Goal: Task Accomplishment & Management: Manage account settings

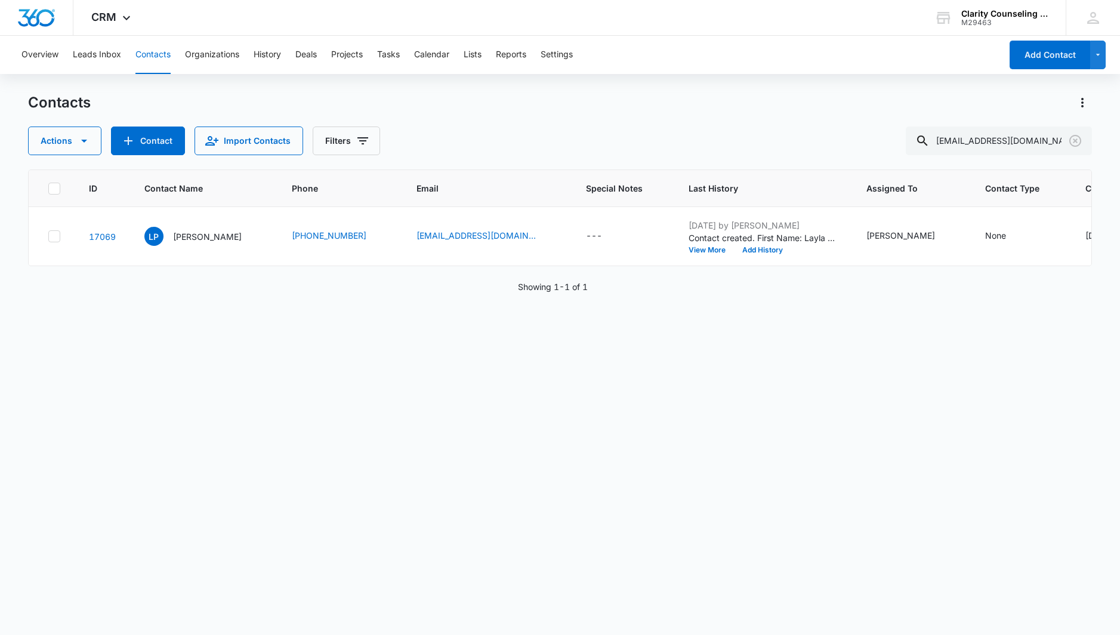
scroll to position [0, 134]
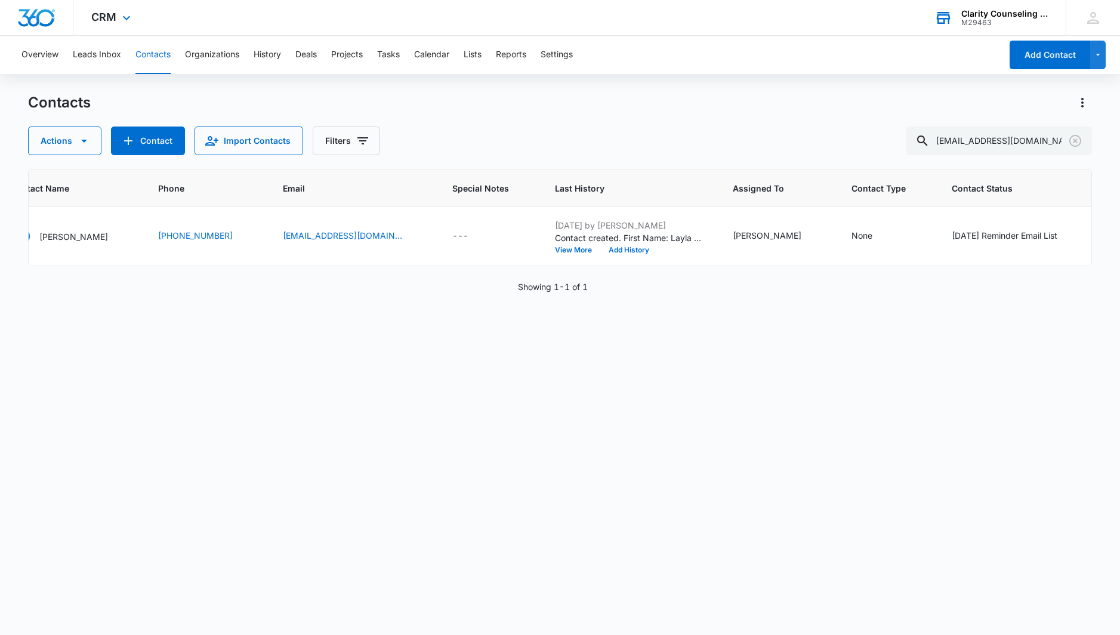
click at [1075, 137] on icon "Clear" at bounding box center [1075, 141] width 14 height 14
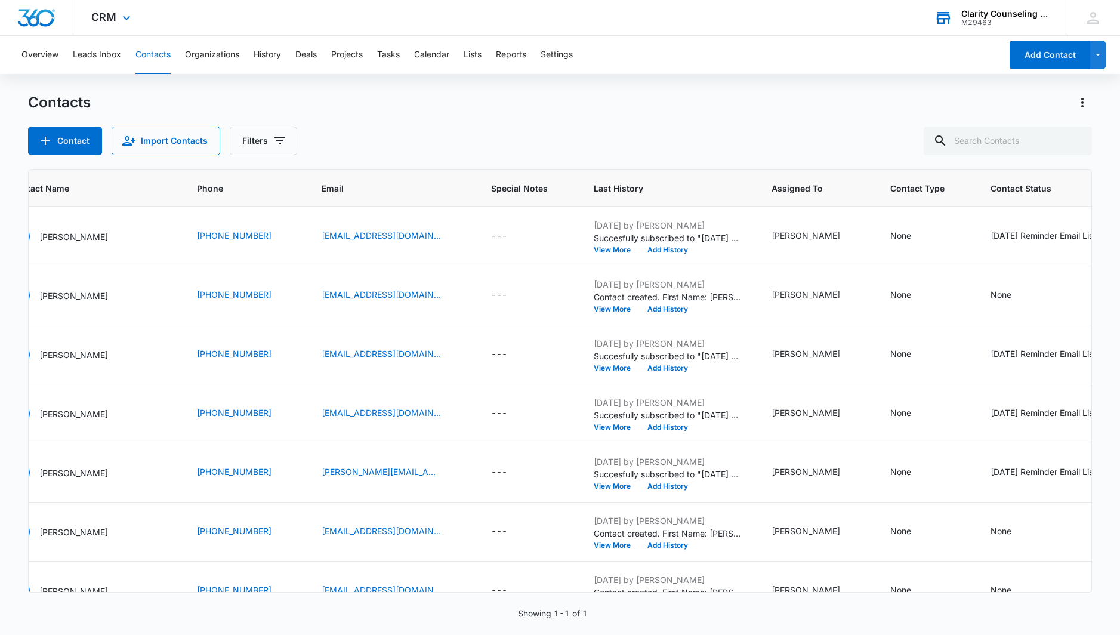
click at [1075, 137] on div at bounding box center [1075, 141] width 19 height 29
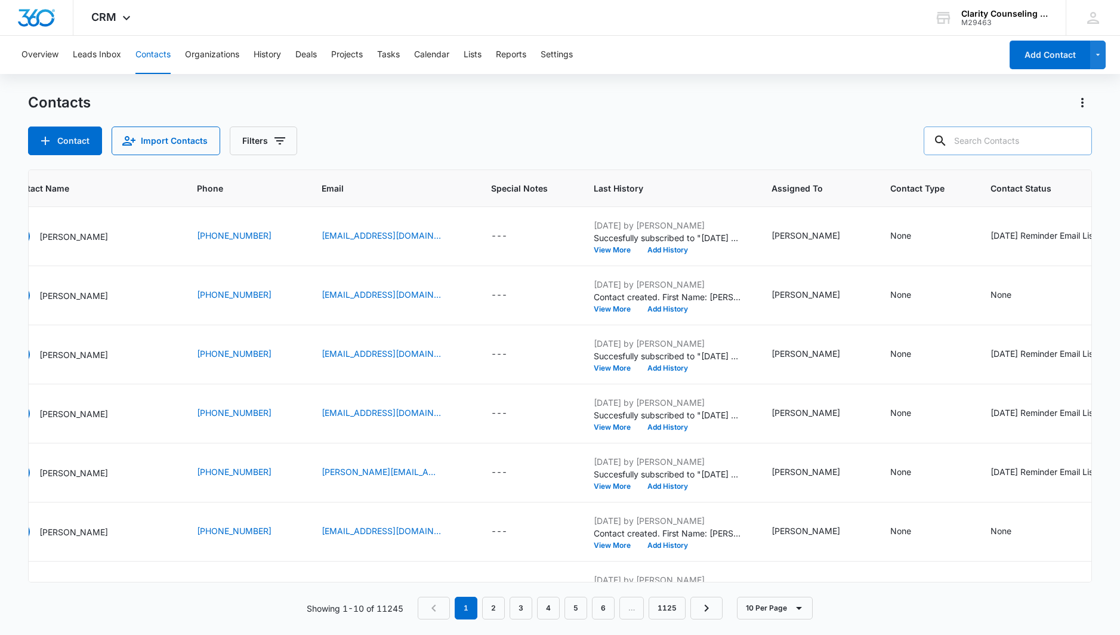
paste input "[PERSON_NAME][EMAIL_ADDRESS][DOMAIN_NAME]"
type input "[PERSON_NAME][EMAIL_ADDRESS][DOMAIN_NAME]"
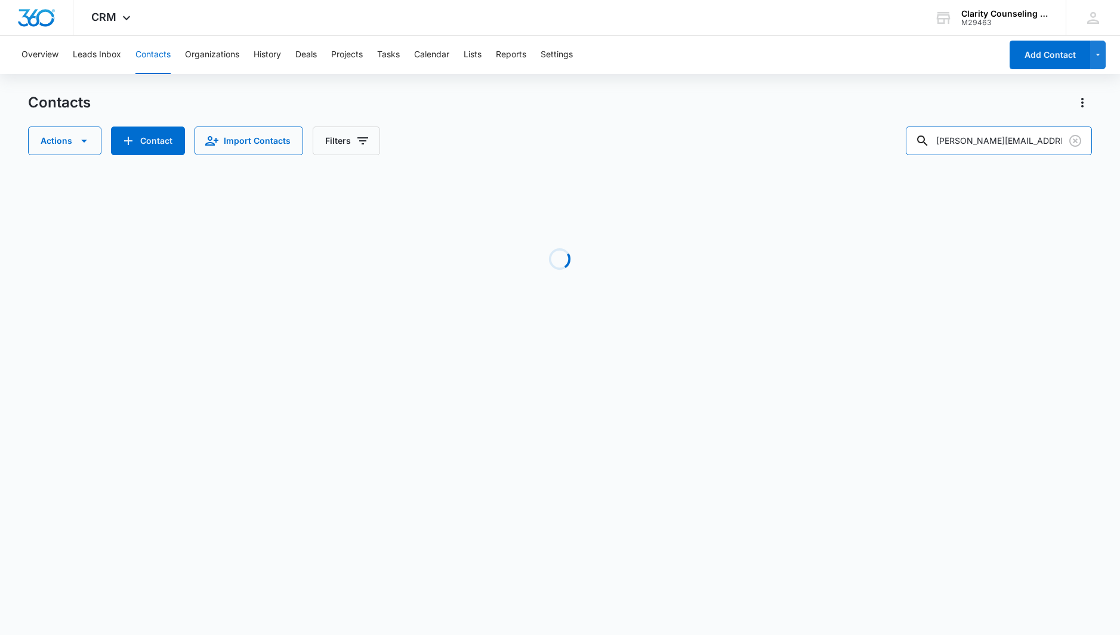
scroll to position [0, 0]
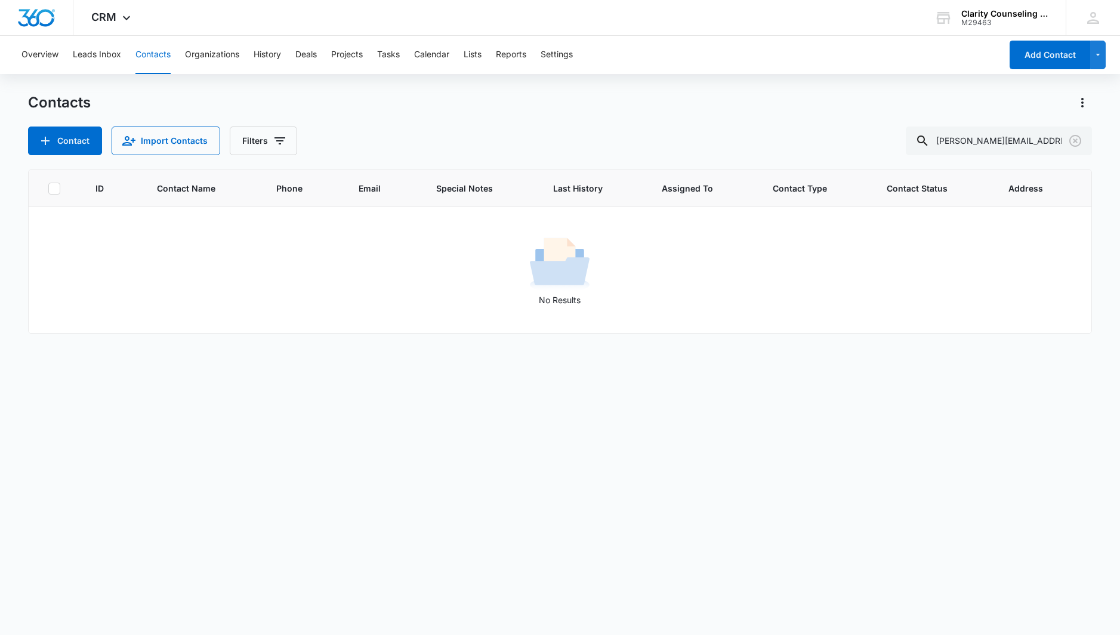
click at [1072, 138] on icon "Clear" at bounding box center [1075, 141] width 14 height 14
click at [1072, 138] on div at bounding box center [1075, 141] width 19 height 29
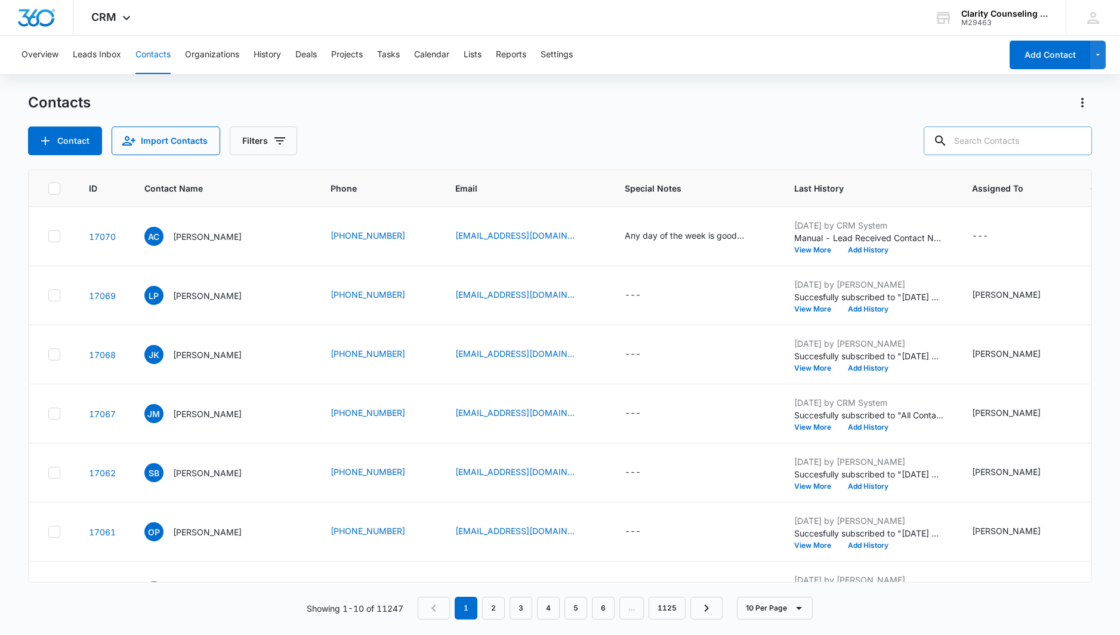
paste input "[PERSON_NAME][EMAIL_ADDRESS][DOMAIN_NAME]"
type input "[PERSON_NAME][EMAIL_ADDRESS][DOMAIN_NAME]"
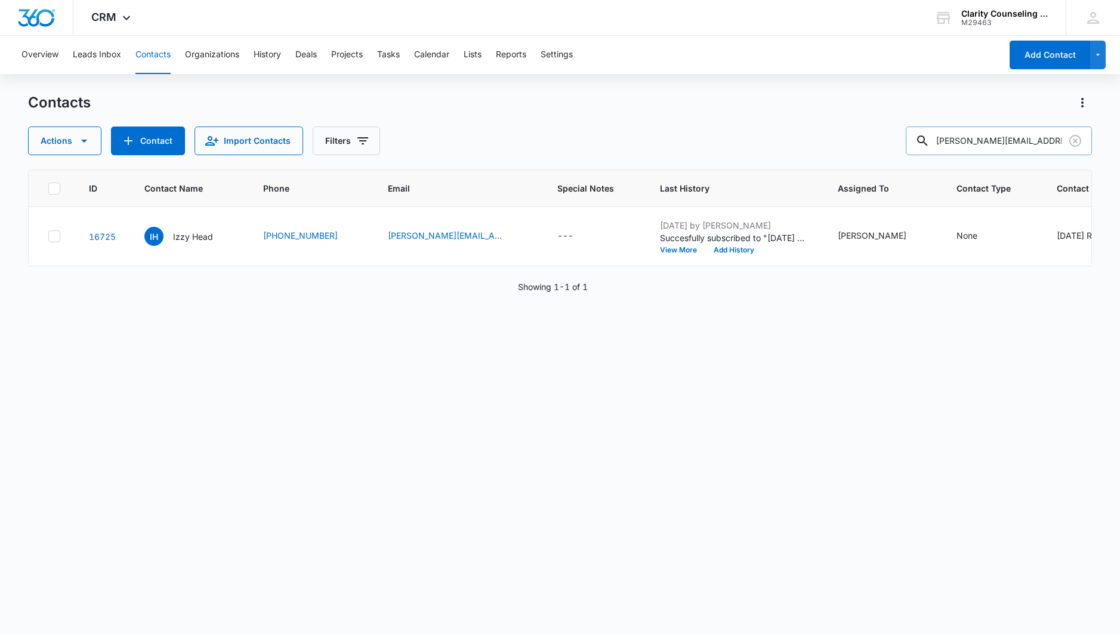
click at [1065, 139] on input "[PERSON_NAME][EMAIL_ADDRESS][DOMAIN_NAME]" at bounding box center [999, 141] width 186 height 29
click at [1068, 140] on icon "Clear" at bounding box center [1075, 141] width 14 height 14
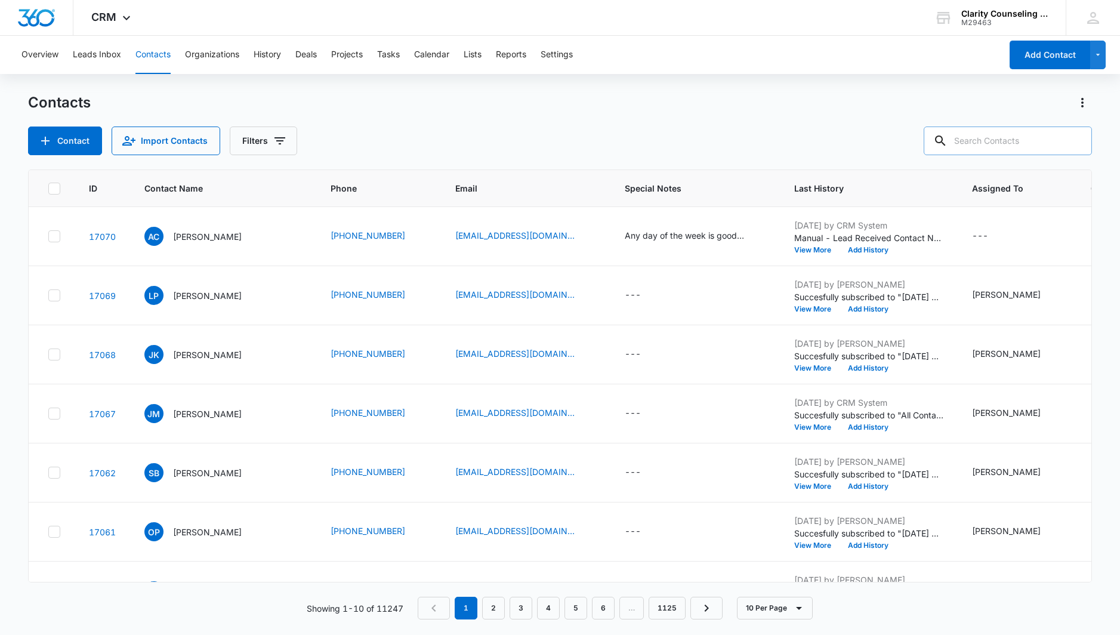
paste input "[EMAIL_ADDRESS][DOMAIN_NAME]"
type input "[EMAIL_ADDRESS][DOMAIN_NAME]"
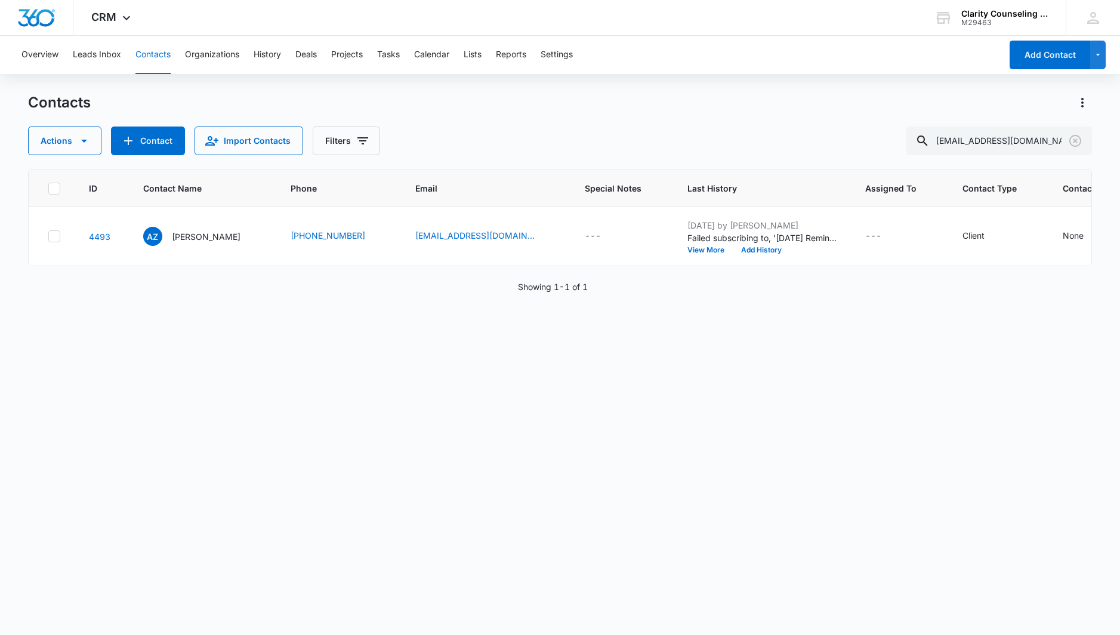
click at [1075, 143] on icon "Clear" at bounding box center [1075, 141] width 14 height 14
click at [1075, 143] on div at bounding box center [1075, 141] width 19 height 29
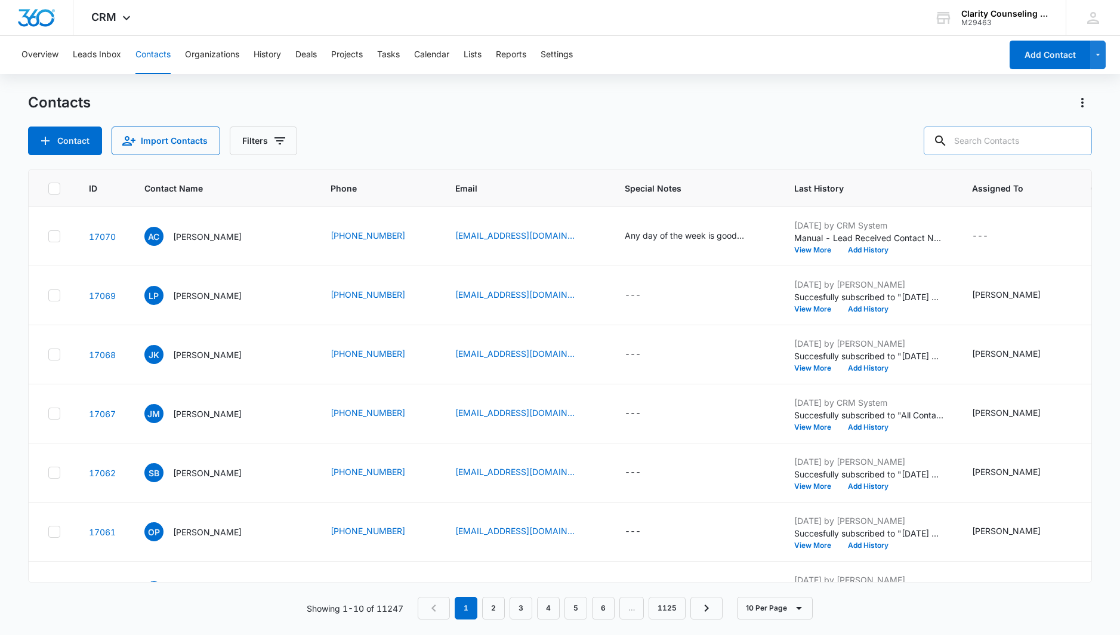
paste input "[EMAIL_ADDRESS][DOMAIN_NAME]"
type input "[EMAIL_ADDRESS][DOMAIN_NAME]"
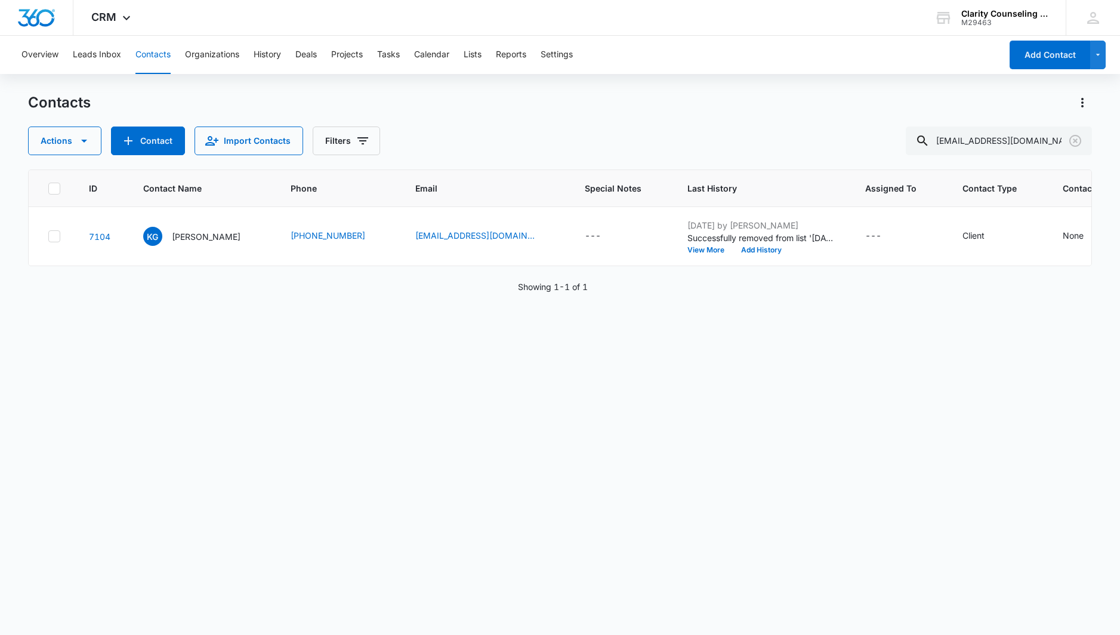
click at [1072, 141] on icon "Clear" at bounding box center [1075, 141] width 14 height 14
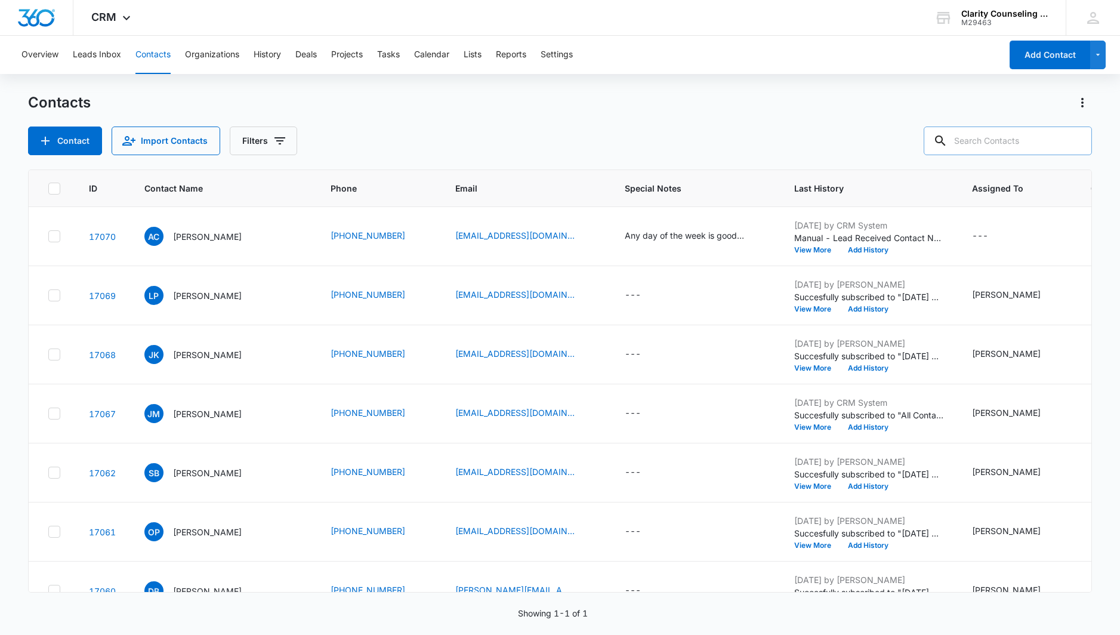
drag, startPoint x: 5, startPoint y: 146, endPoint x: 1007, endPoint y: 144, distance: 1001.9
click at [1072, 141] on div at bounding box center [1075, 141] width 19 height 29
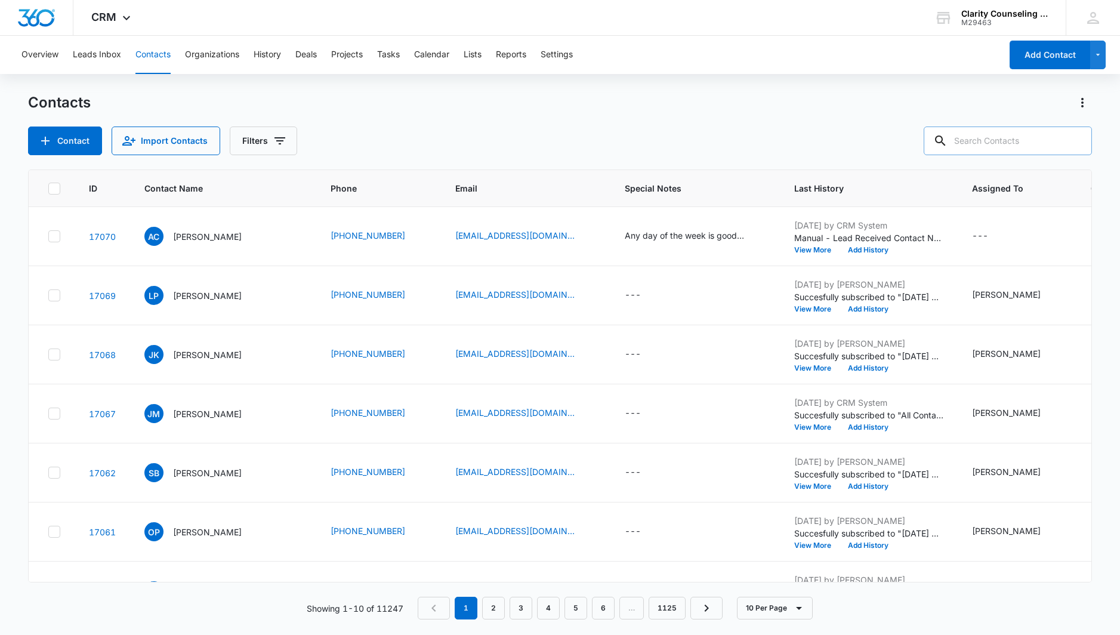
paste input "[EMAIL_ADDRESS][DOMAIN_NAME]"
type input "[EMAIL_ADDRESS][DOMAIN_NAME]"
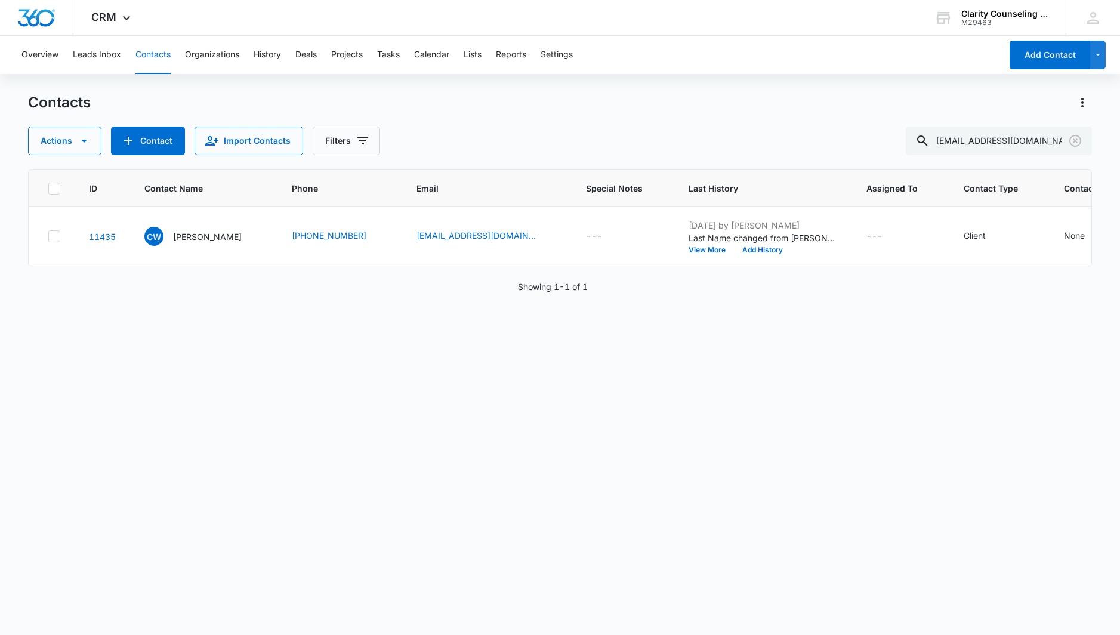
click at [1074, 140] on icon "Clear" at bounding box center [1075, 141] width 14 height 14
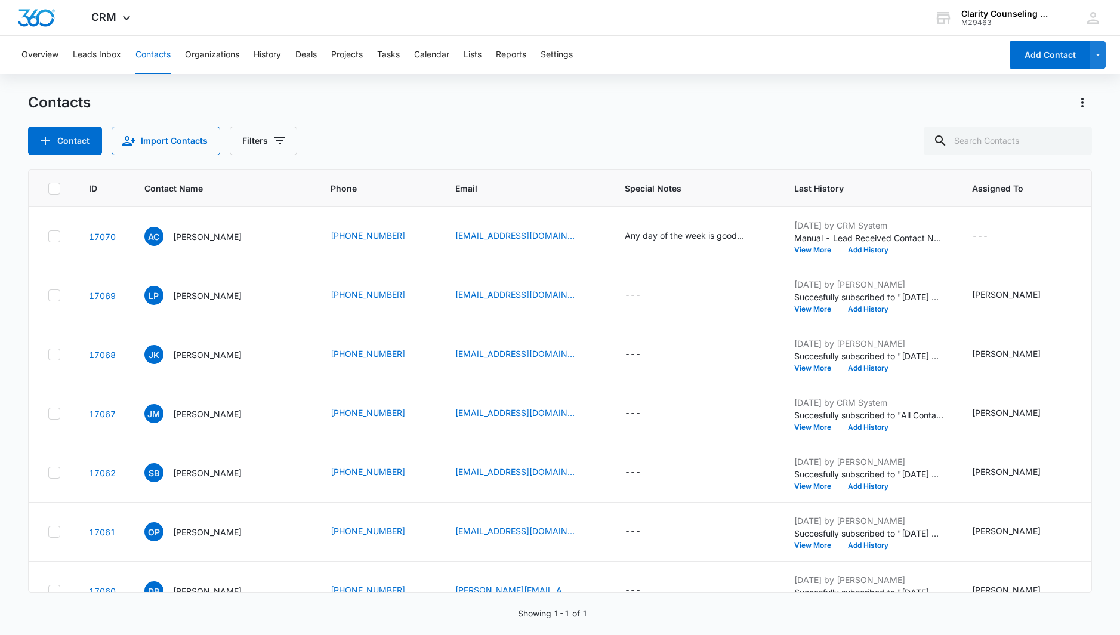
click at [1074, 140] on div at bounding box center [1075, 141] width 19 height 29
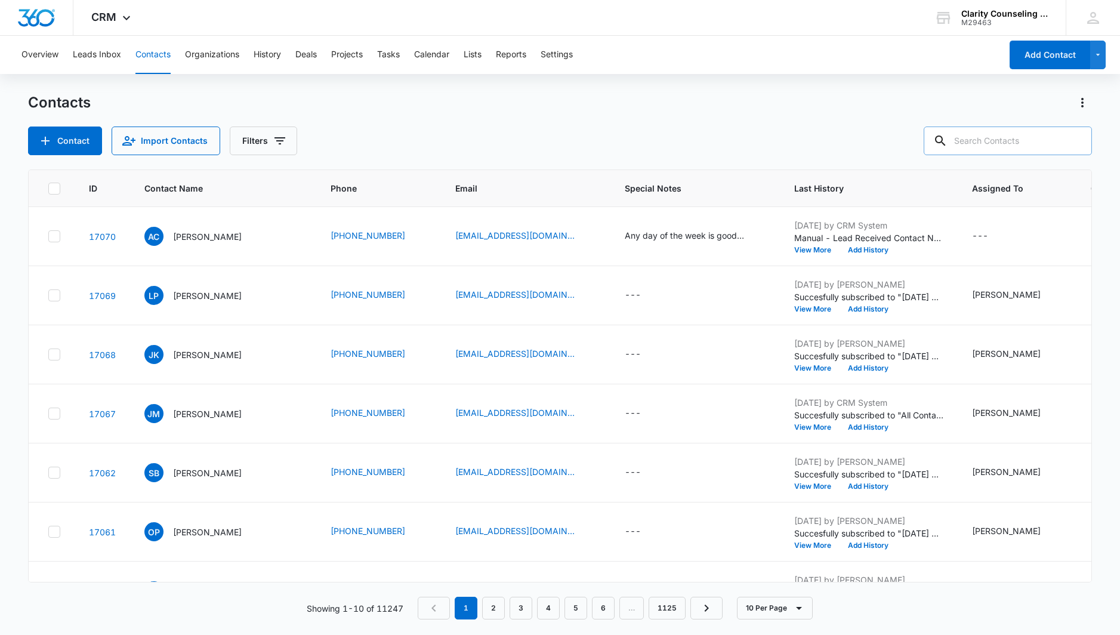
paste input "[EMAIL_ADDRESS][DOMAIN_NAME]"
type input "[EMAIL_ADDRESS][DOMAIN_NAME]"
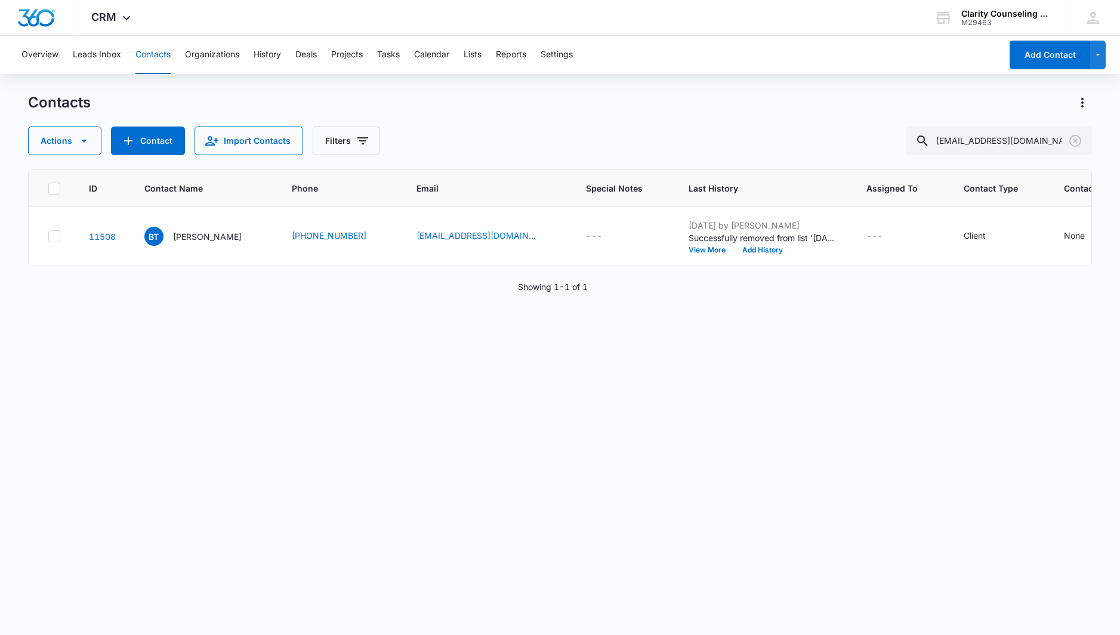
click at [1077, 138] on icon "Clear" at bounding box center [1075, 141] width 14 height 14
click at [1077, 138] on div at bounding box center [1075, 141] width 19 height 29
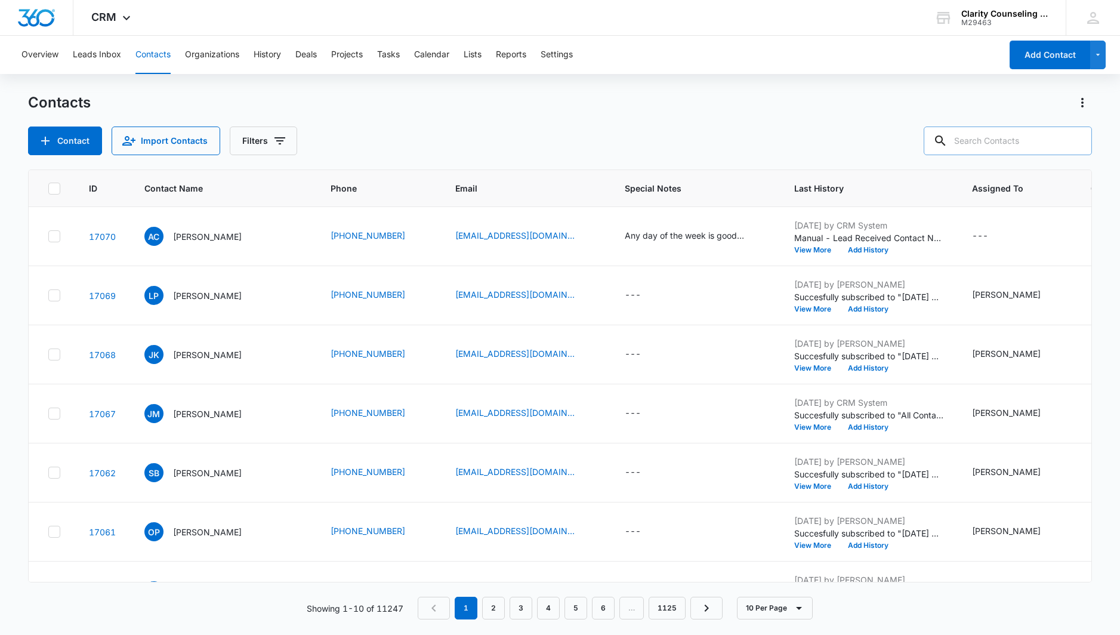
paste input "[EMAIL_ADDRESS][DOMAIN_NAME]"
type input "[EMAIL_ADDRESS][DOMAIN_NAME]"
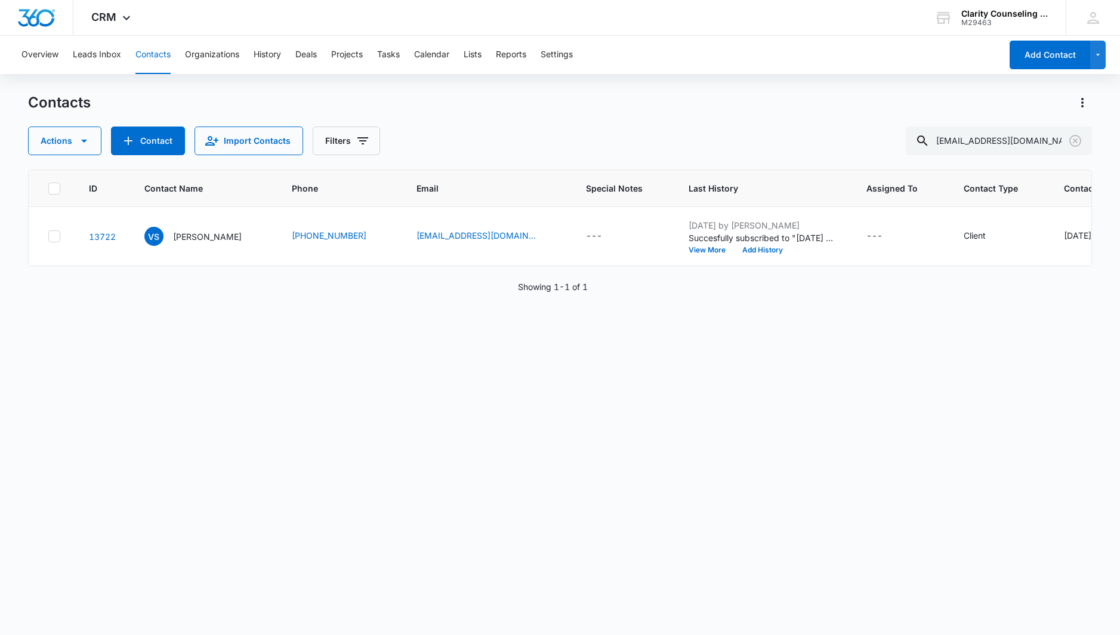
click at [1075, 141] on icon "Clear" at bounding box center [1075, 141] width 12 height 12
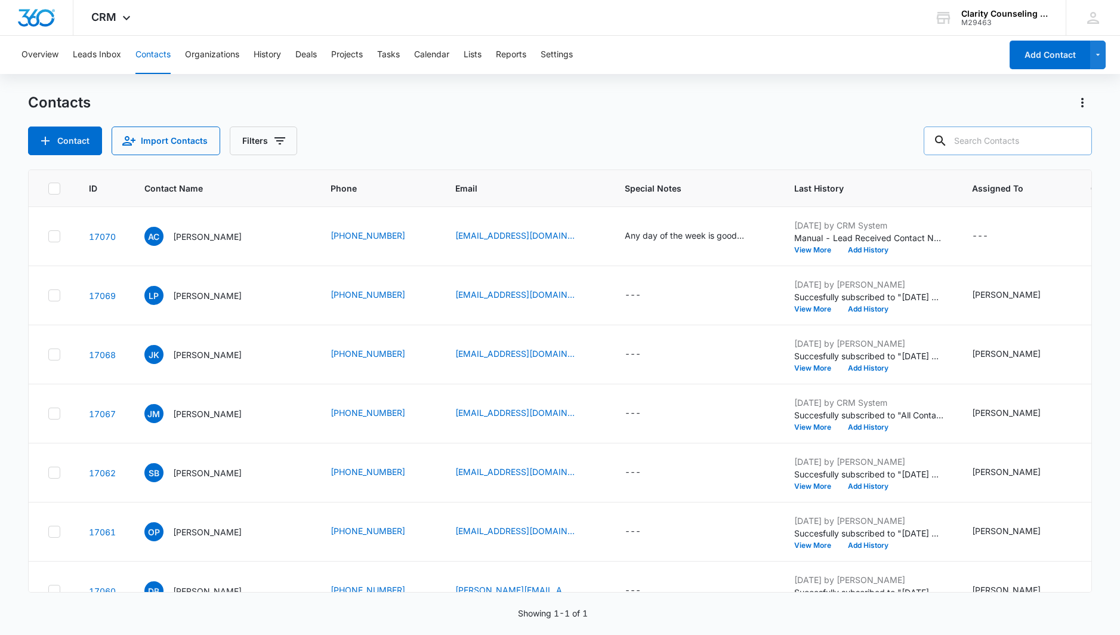
drag, startPoint x: 8, startPoint y: 132, endPoint x: 1031, endPoint y: 142, distance: 1022.2
click at [1075, 141] on div at bounding box center [1075, 141] width 19 height 29
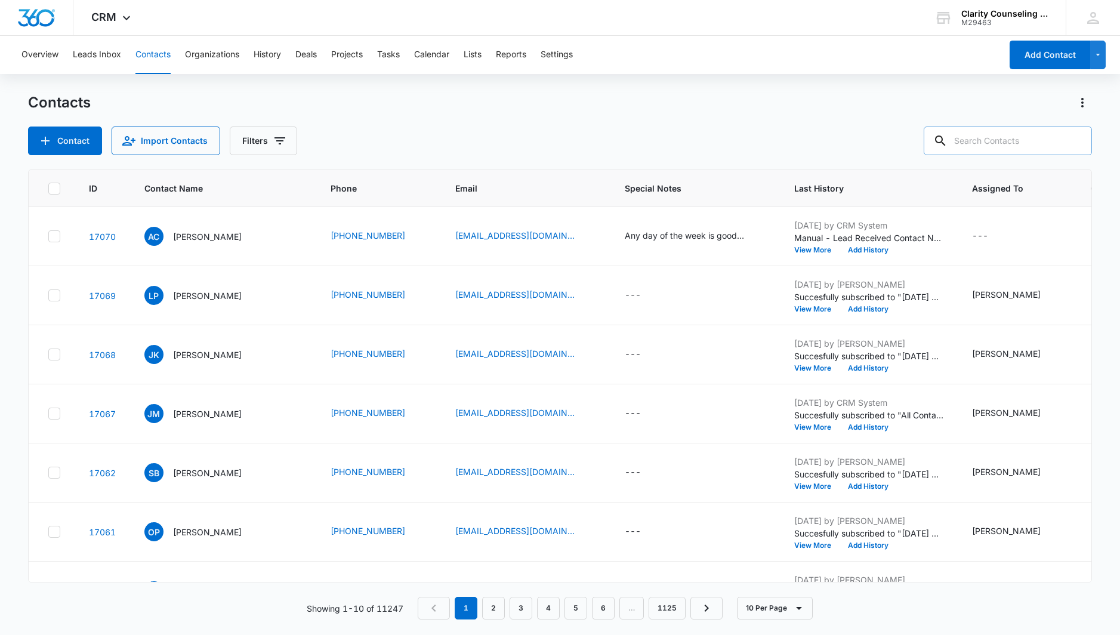
paste input "[EMAIL_ADDRESS][DOMAIN_NAME]"
type input "[EMAIL_ADDRESS][DOMAIN_NAME]"
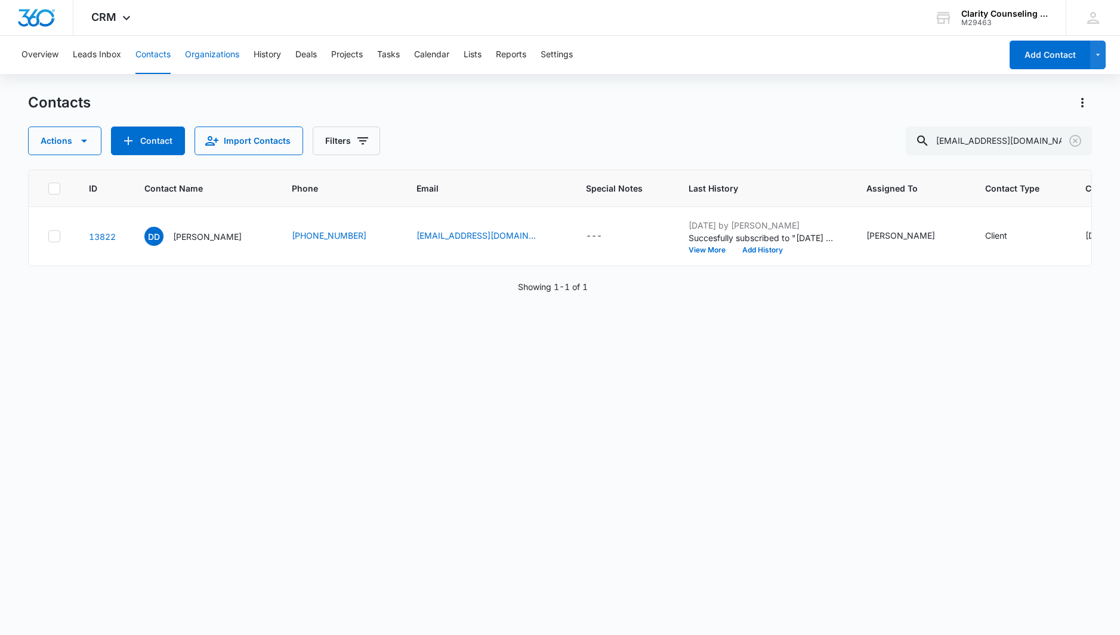
click at [1078, 136] on icon "Clear" at bounding box center [1075, 141] width 12 height 12
click at [1078, 136] on div at bounding box center [1075, 141] width 19 height 29
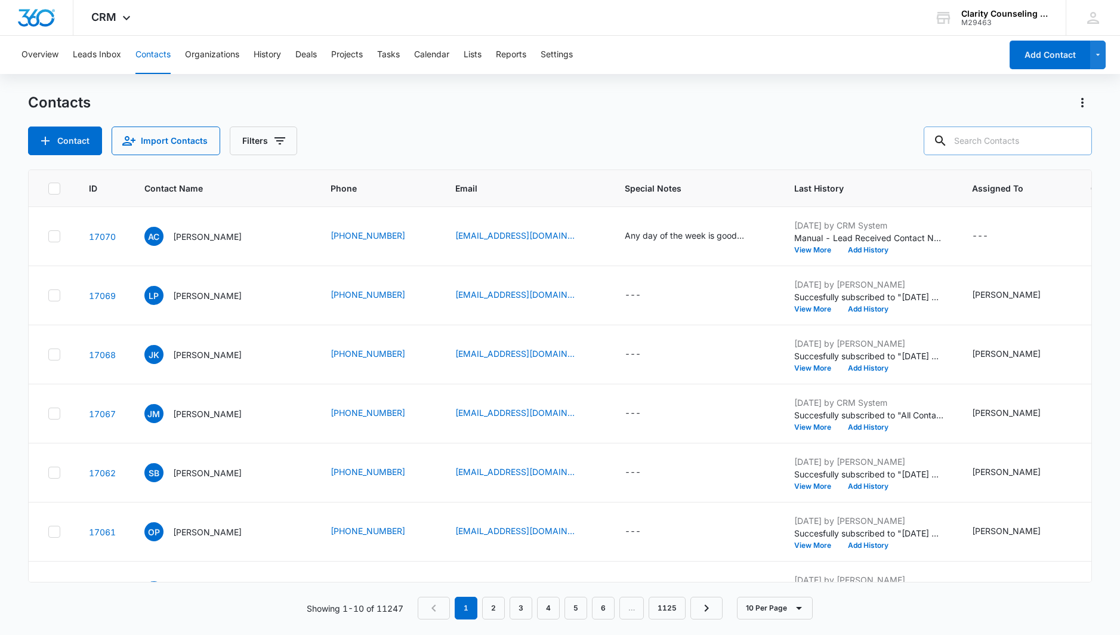
paste input "[EMAIL_ADDRESS][DOMAIN_NAME]"
type input "[EMAIL_ADDRESS][DOMAIN_NAME]"
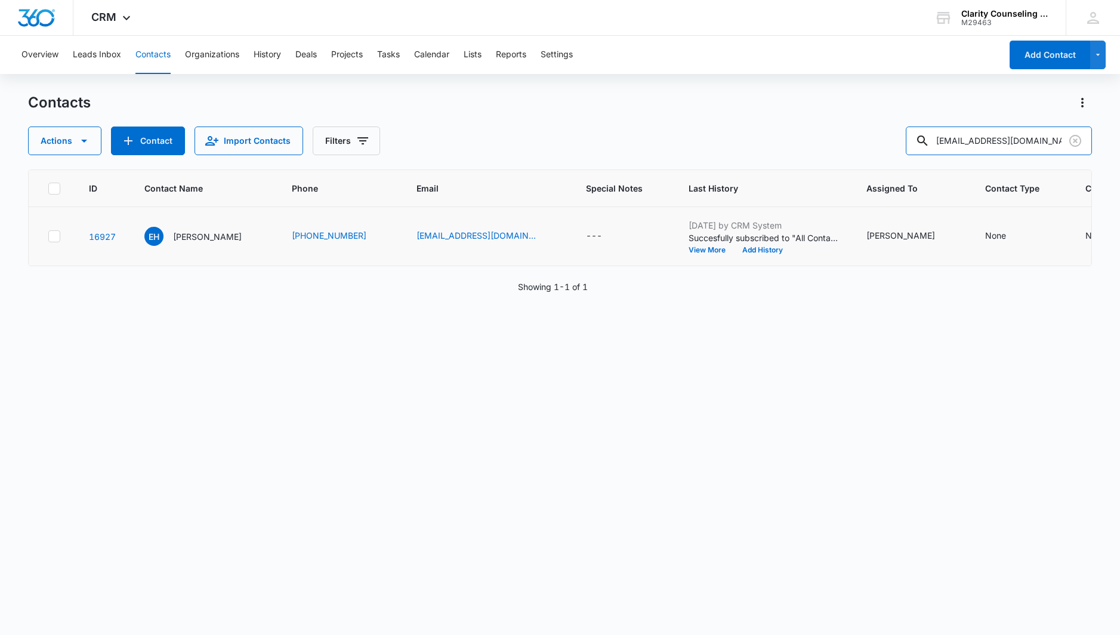
scroll to position [0, 60]
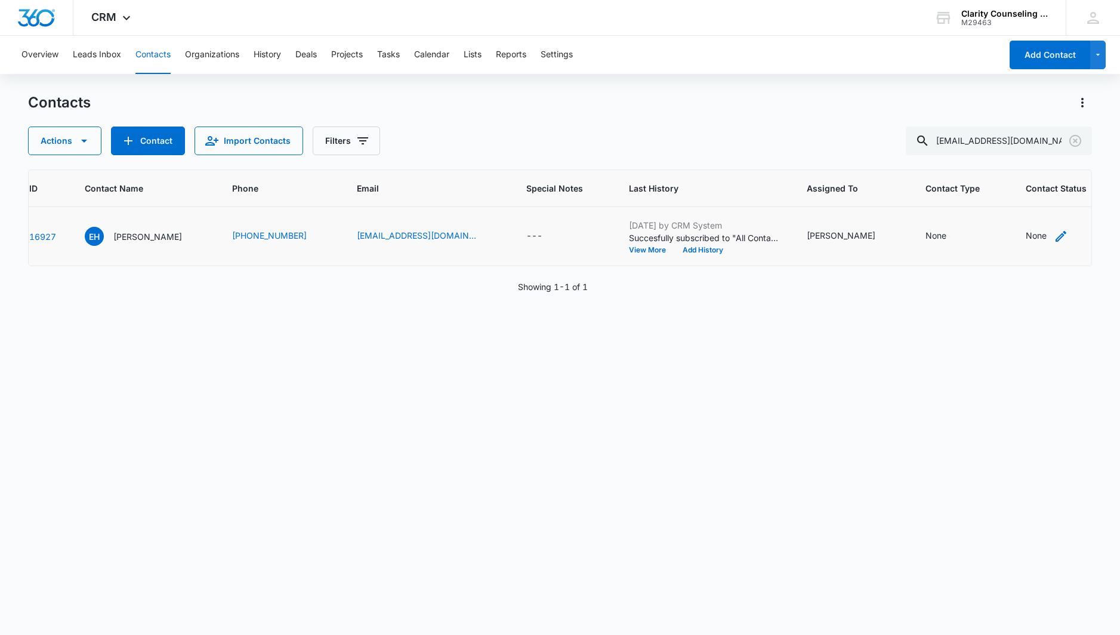
click at [1026, 236] on div "None" at bounding box center [1036, 235] width 21 height 13
drag, startPoint x: 1010, startPoint y: 153, endPoint x: 1011, endPoint y: 167, distance: 13.7
click at [1010, 153] on div at bounding box center [1013, 160] width 58 height 15
click at [1015, 241] on p "[DATE] Reminder Email List" at bounding box center [1026, 244] width 79 height 25
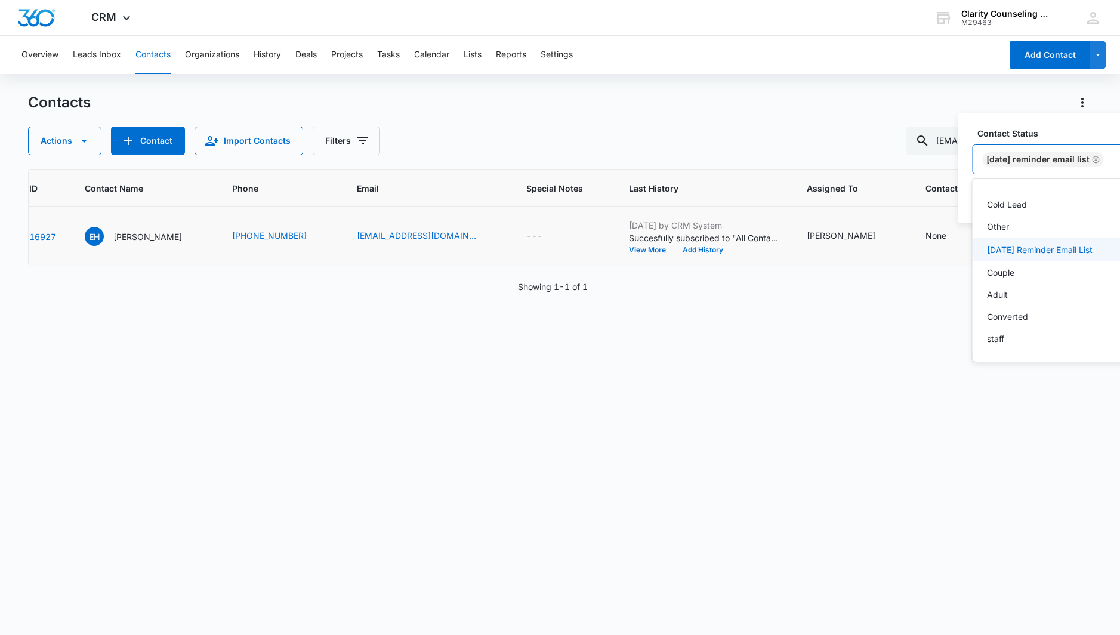
scroll to position [174, 0]
click at [1096, 154] on div "[DATE] Reminder Email List" at bounding box center [1043, 159] width 121 height 14
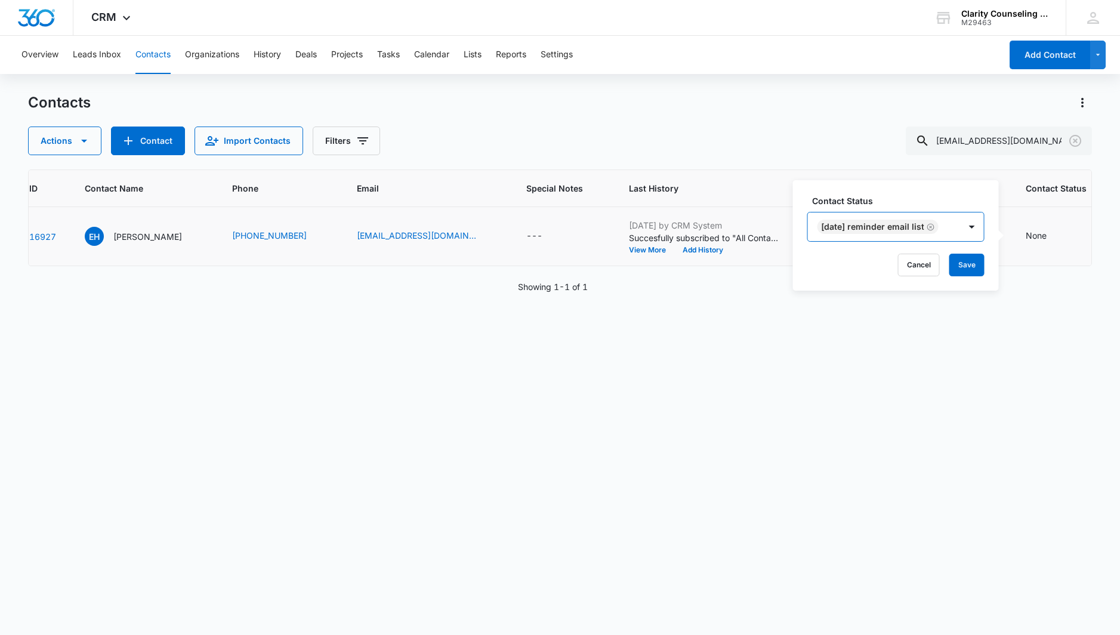
scroll to position [0, 0]
click at [961, 262] on button "Save" at bounding box center [966, 265] width 35 height 23
click at [1078, 145] on icon "Clear" at bounding box center [1075, 141] width 12 height 12
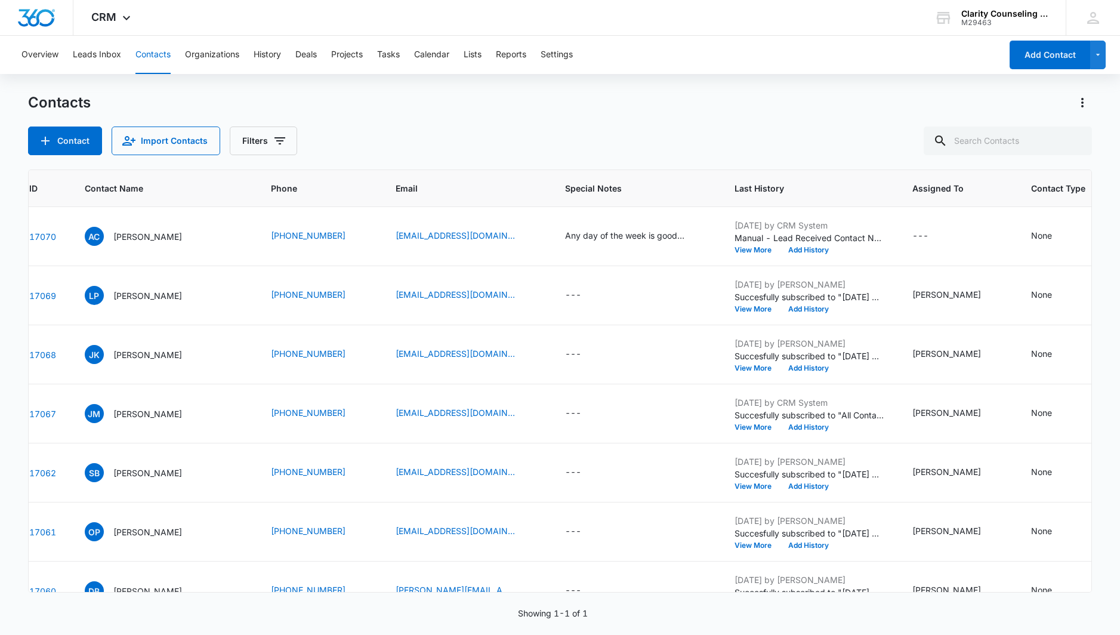
click at [1078, 145] on div at bounding box center [1075, 141] width 19 height 29
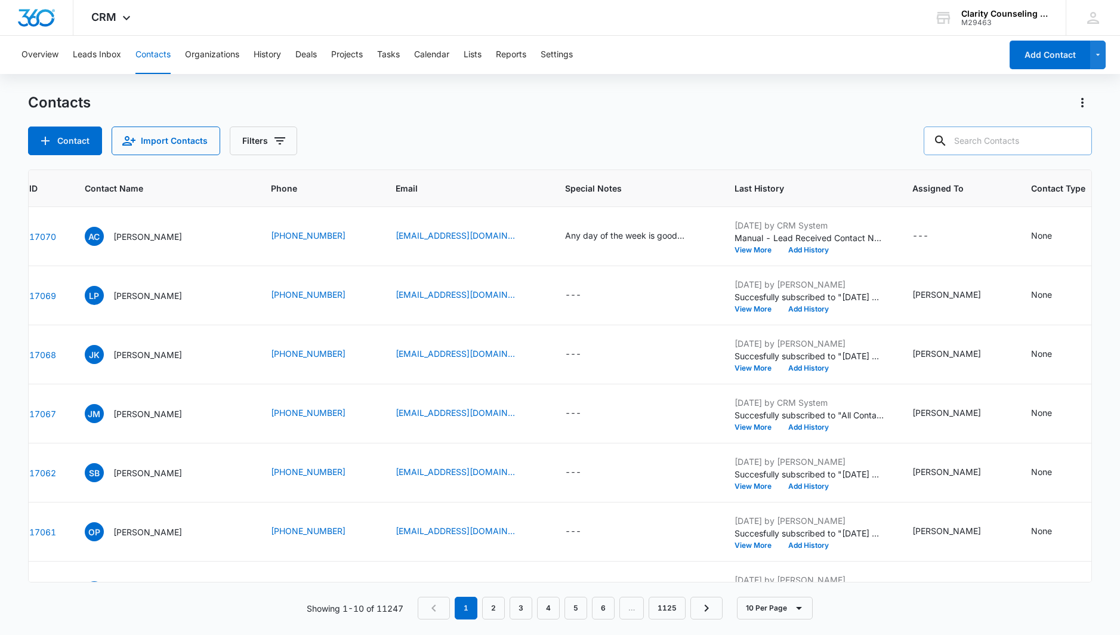
paste input "[EMAIL_ADDRESS][DOMAIN_NAME]"
type input "[EMAIL_ADDRESS][DOMAIN_NAME]"
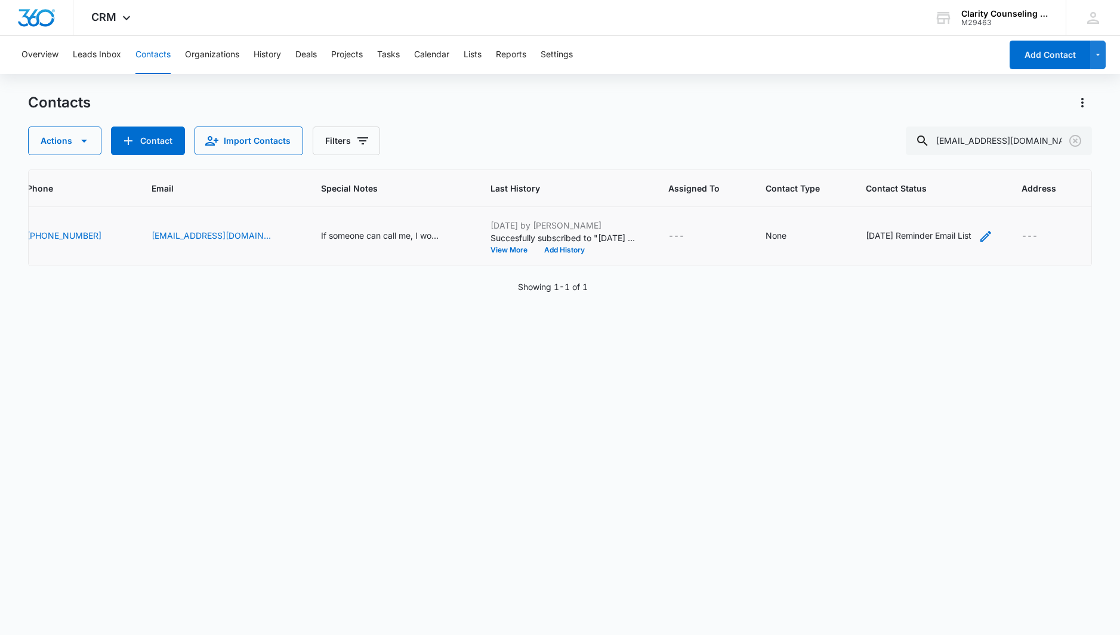
scroll to position [0, 264]
click at [920, 235] on div "[DATE] Reminder Email List" at bounding box center [919, 235] width 106 height 13
drag, startPoint x: 964, startPoint y: 159, endPoint x: 968, endPoint y: 183, distance: 24.3
click at [960, 159] on icon "Remove Saturday Reminder Email List" at bounding box center [955, 159] width 8 height 9
click at [940, 198] on button "Save" at bounding box center [923, 197] width 35 height 23
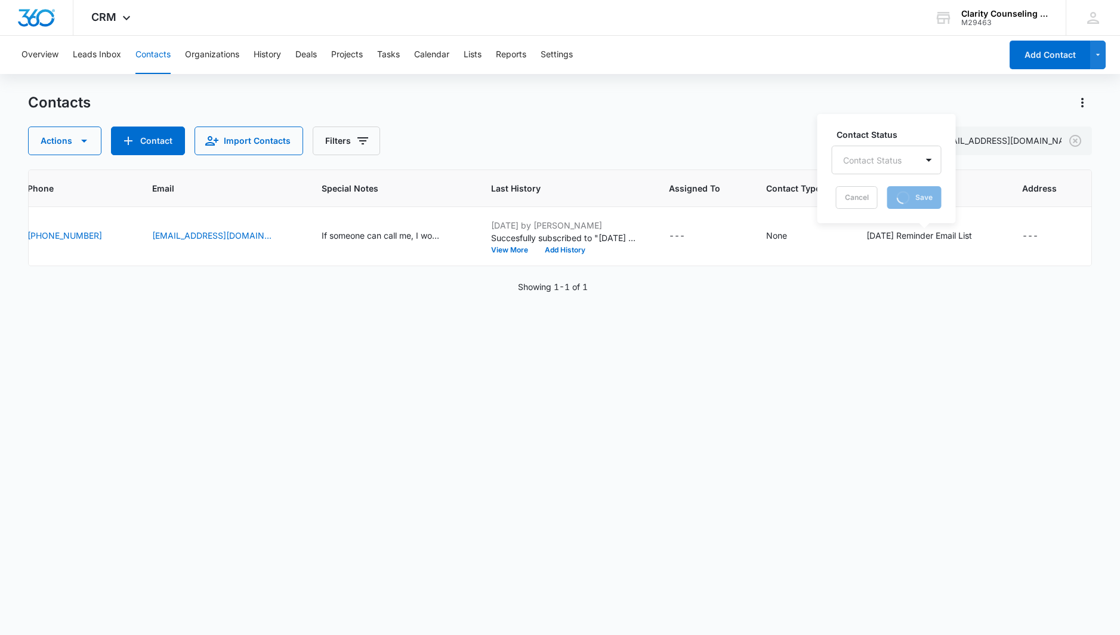
scroll to position [0, 206]
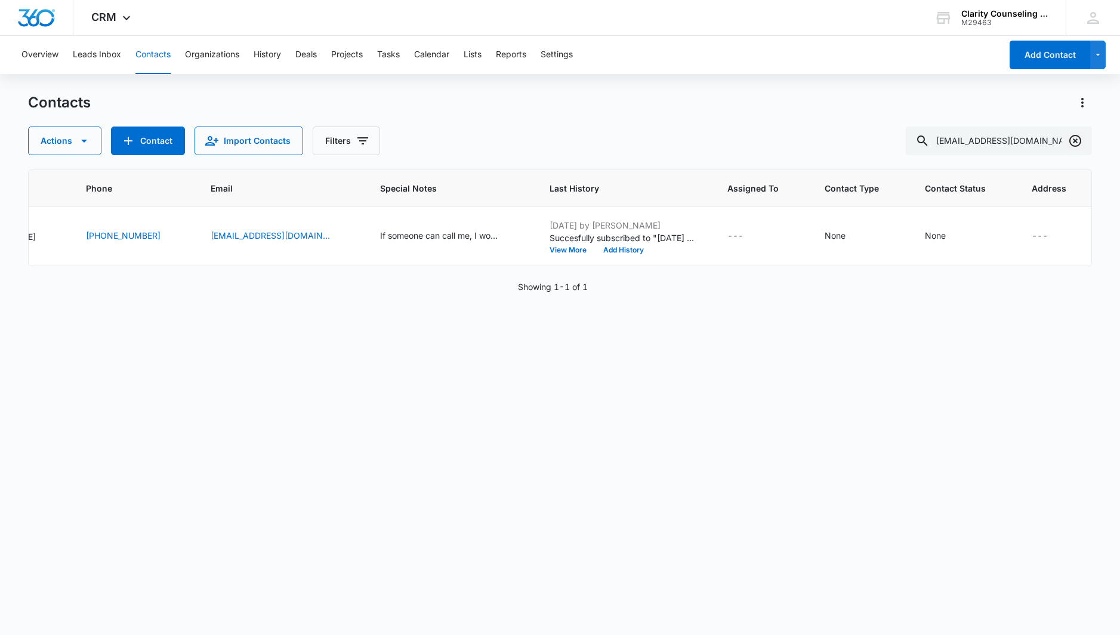
click at [1076, 145] on icon "Clear" at bounding box center [1075, 141] width 14 height 14
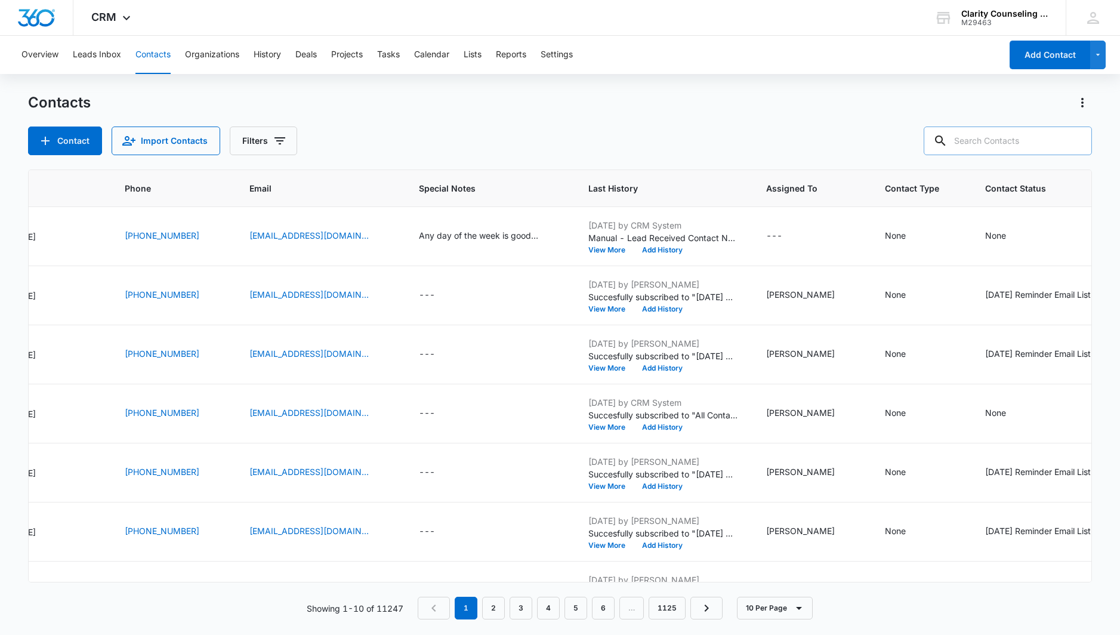
paste input "[EMAIL_ADDRESS][DOMAIN_NAME]"
type input "[EMAIL_ADDRESS][DOMAIN_NAME]"
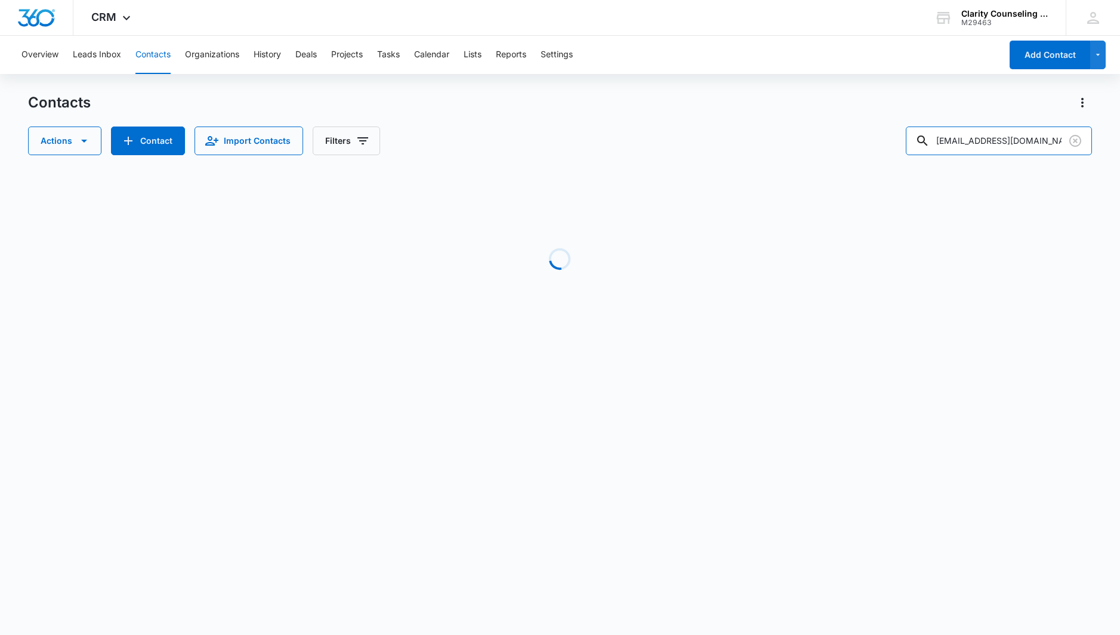
scroll to position [0, 196]
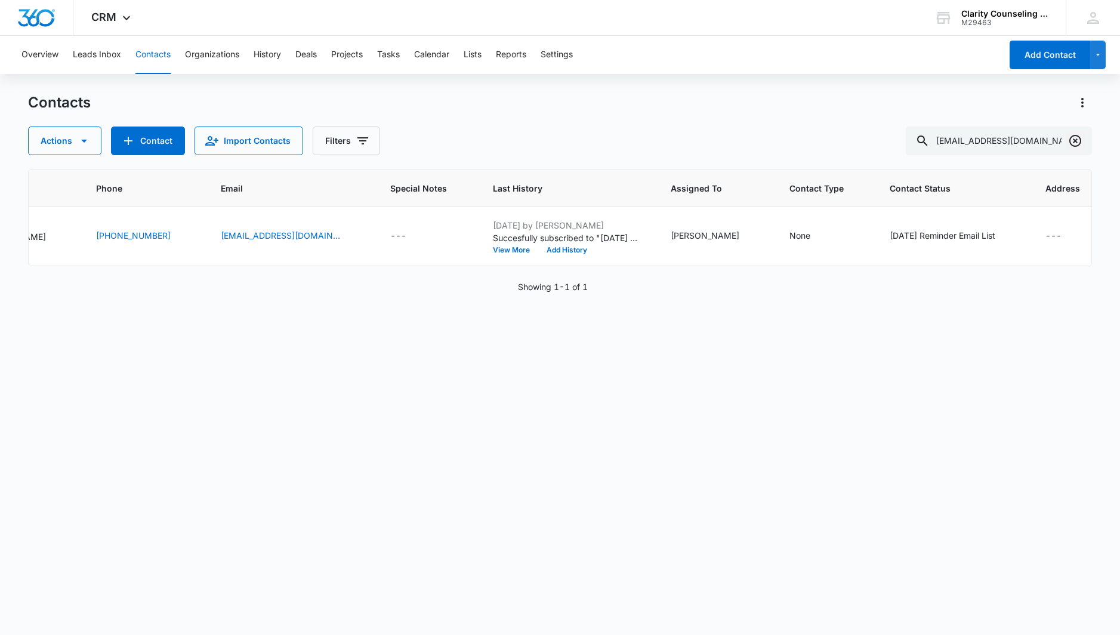
click at [1074, 139] on icon "Clear" at bounding box center [1075, 141] width 12 height 12
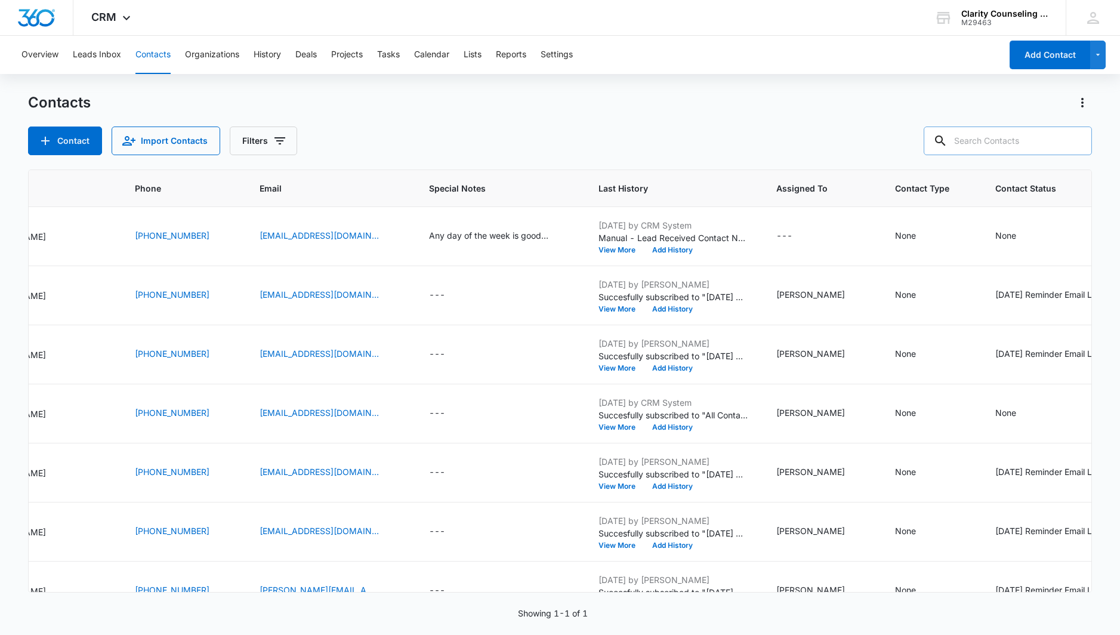
drag, startPoint x: 1074, startPoint y: 139, endPoint x: 1016, endPoint y: 141, distance: 58.5
click at [1074, 139] on div at bounding box center [1075, 141] width 19 height 29
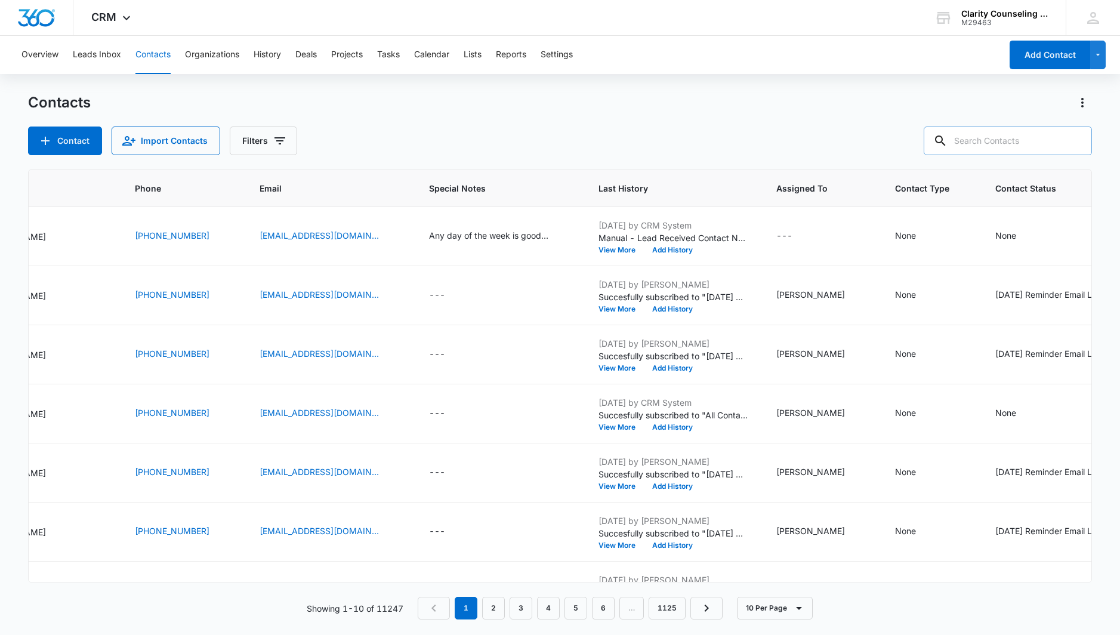
paste input "[EMAIL_ADDRESS][DOMAIN_NAME]"
type input "[EMAIL_ADDRESS][DOMAIN_NAME]"
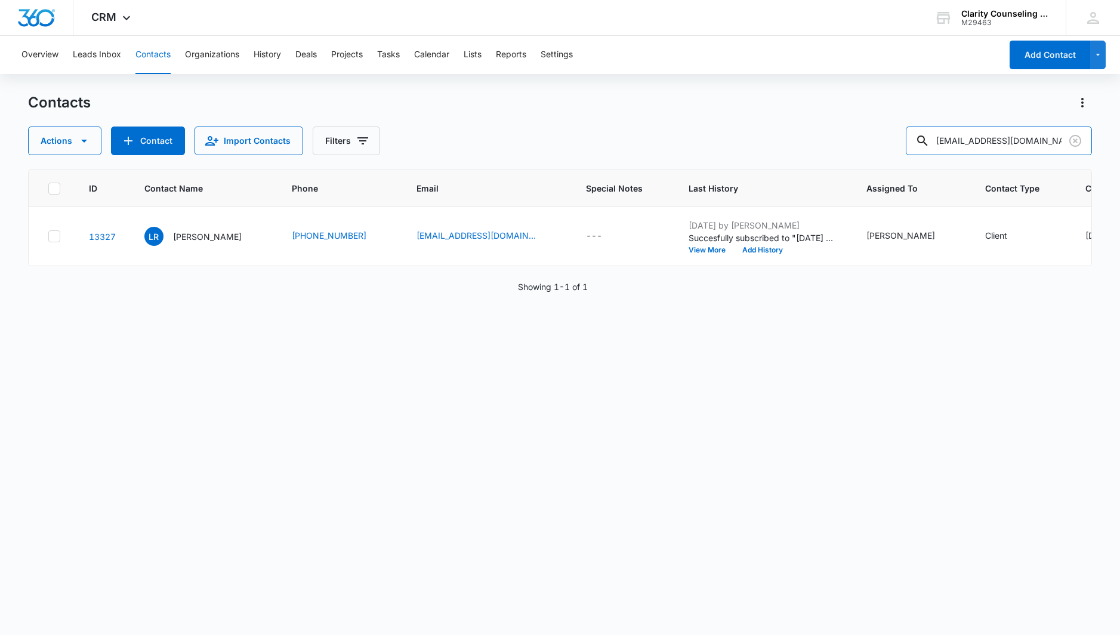
scroll to position [0, 0]
click at [1081, 143] on icon "Clear" at bounding box center [1075, 141] width 14 height 14
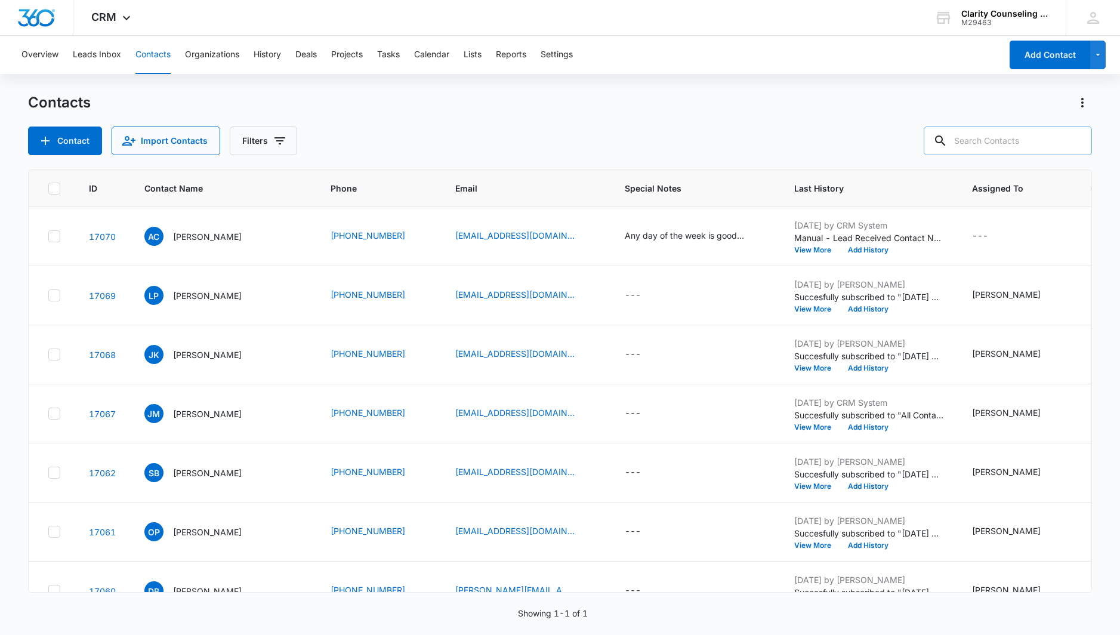
drag, startPoint x: 1081, startPoint y: 143, endPoint x: 1017, endPoint y: 146, distance: 64.5
click at [1081, 142] on div at bounding box center [1075, 141] width 19 height 29
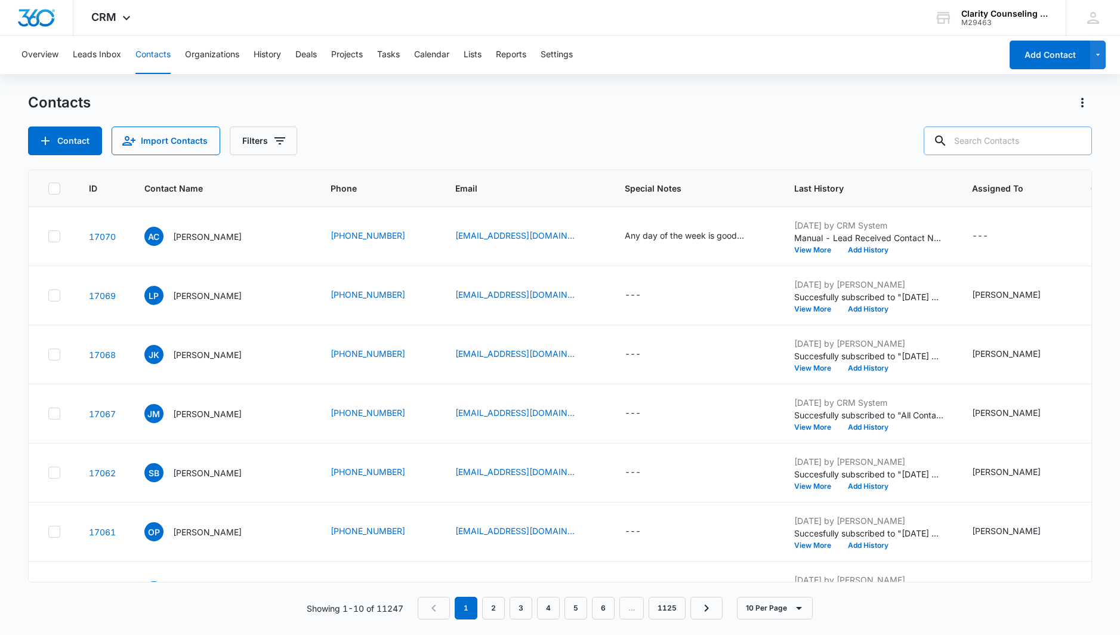
paste input "[EMAIL_ADDRESS][DOMAIN_NAME]"
type input "[EMAIL_ADDRESS][DOMAIN_NAME]"
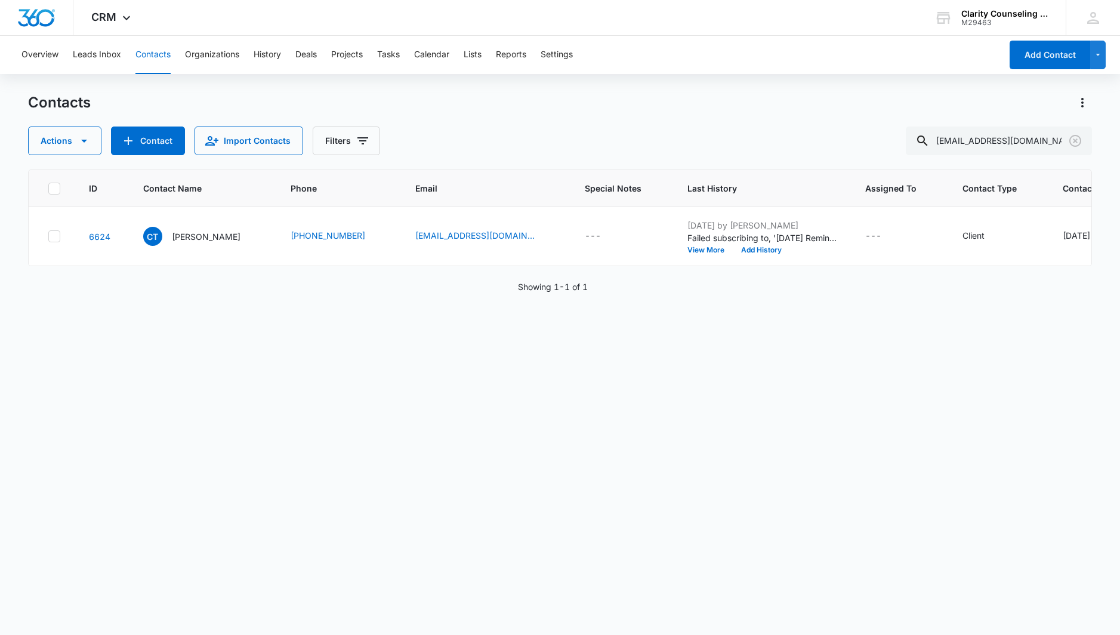
click at [1075, 140] on icon "Clear" at bounding box center [1075, 141] width 12 height 12
click at [1075, 140] on div at bounding box center [1075, 141] width 19 height 29
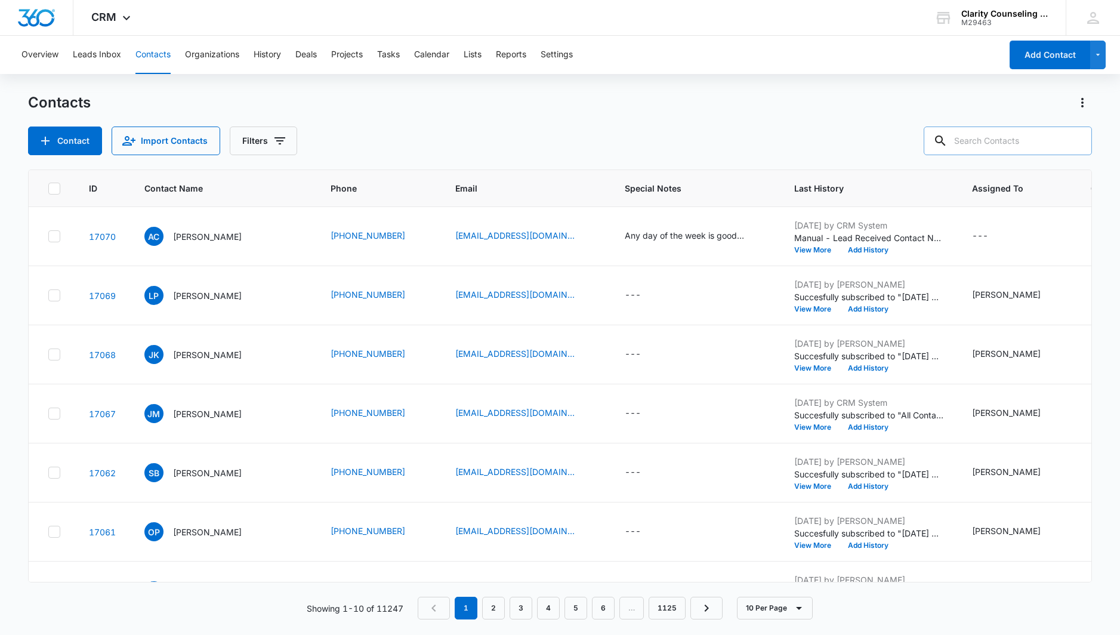
paste input "[EMAIL_ADDRESS][DOMAIN_NAME]"
type input "[EMAIL_ADDRESS][DOMAIN_NAME]"
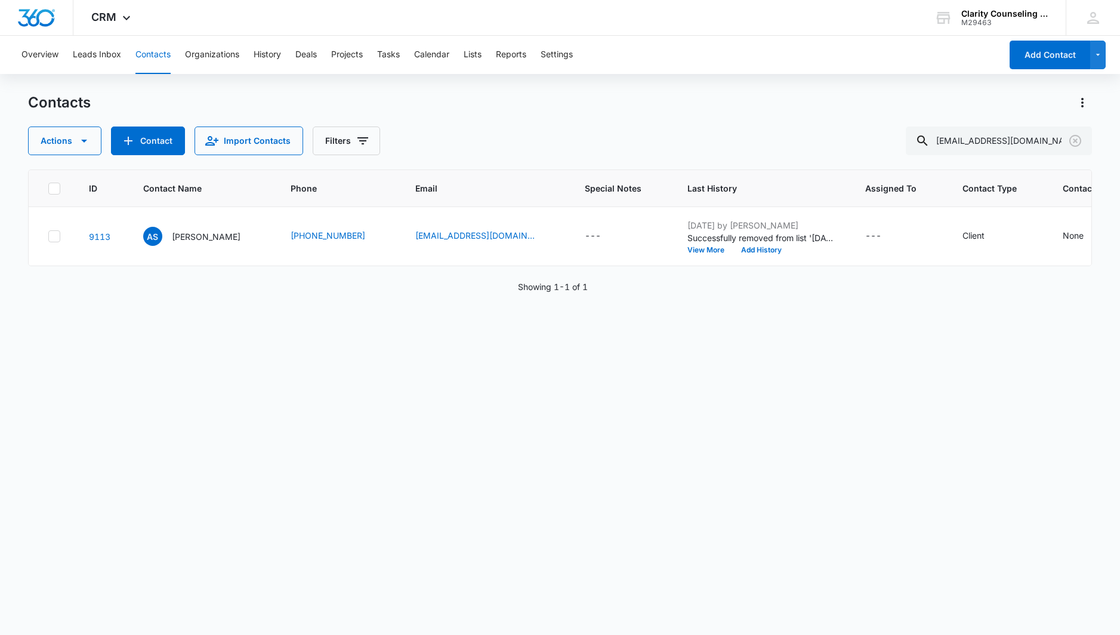
click at [1073, 139] on icon "Clear" at bounding box center [1075, 141] width 14 height 14
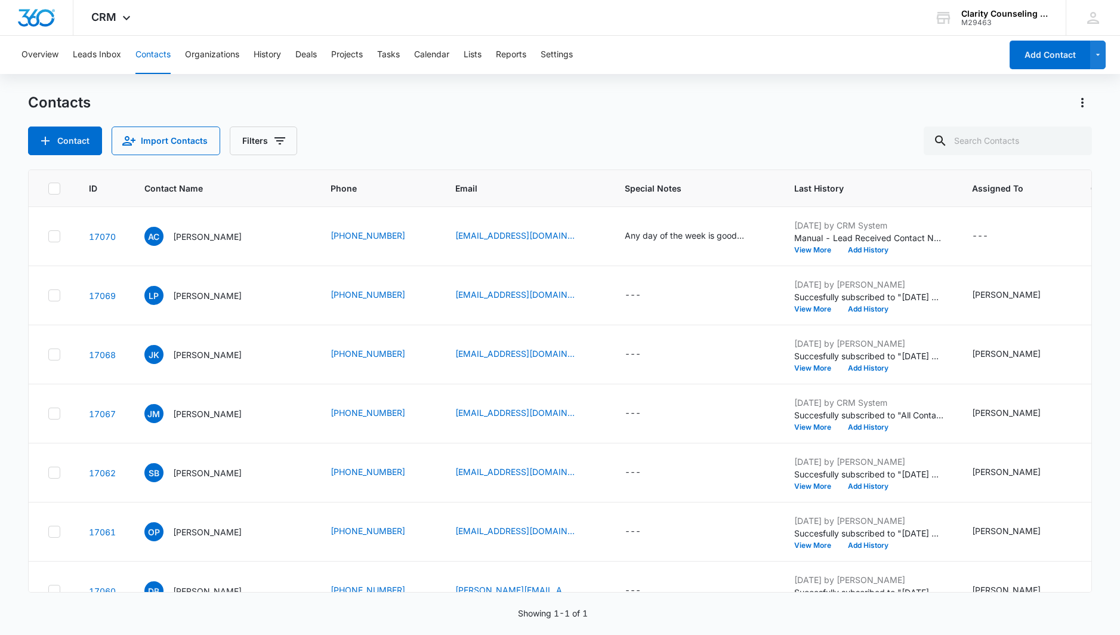
click at [1073, 139] on div at bounding box center [1075, 141] width 19 height 29
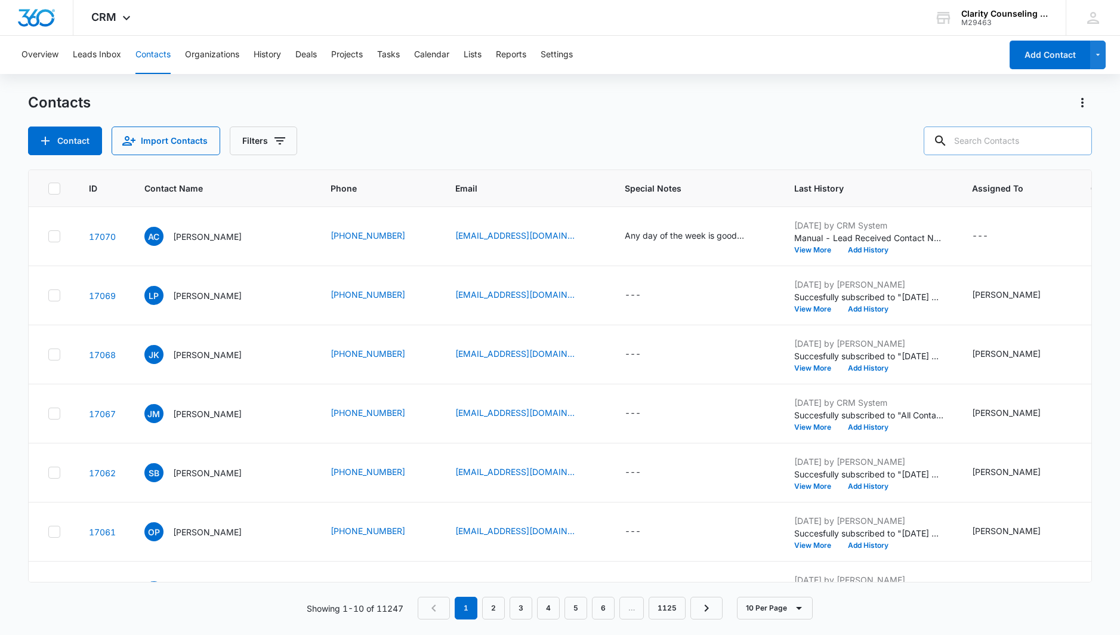
paste input "[EMAIL_ADDRESS][DOMAIN_NAME]"
type input "[EMAIL_ADDRESS][DOMAIN_NAME]"
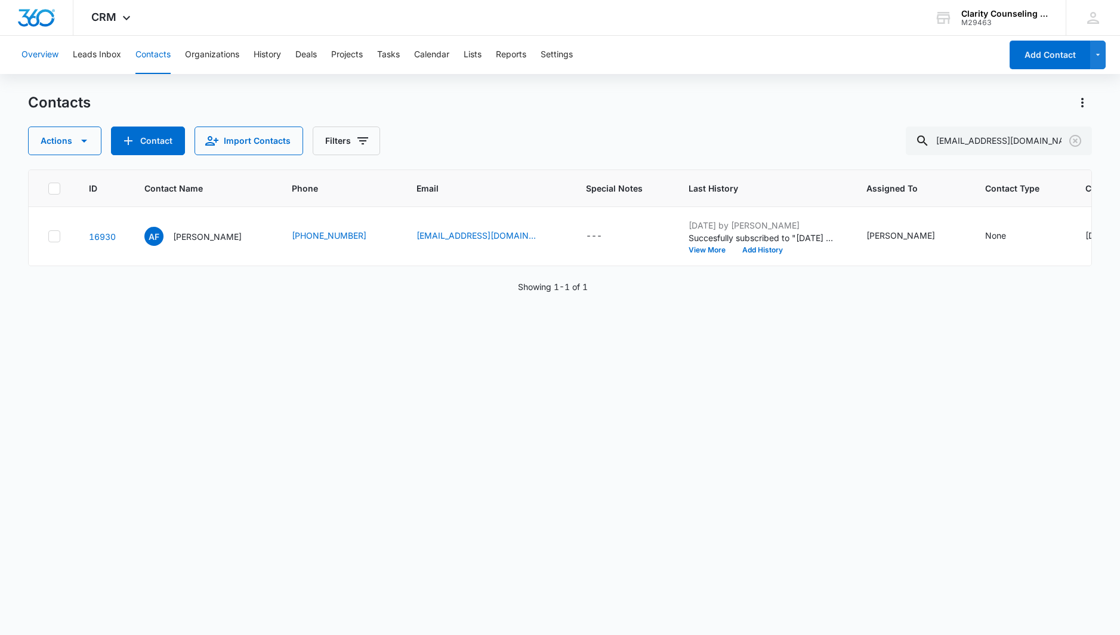
click at [1077, 139] on icon "Clear" at bounding box center [1075, 141] width 12 height 12
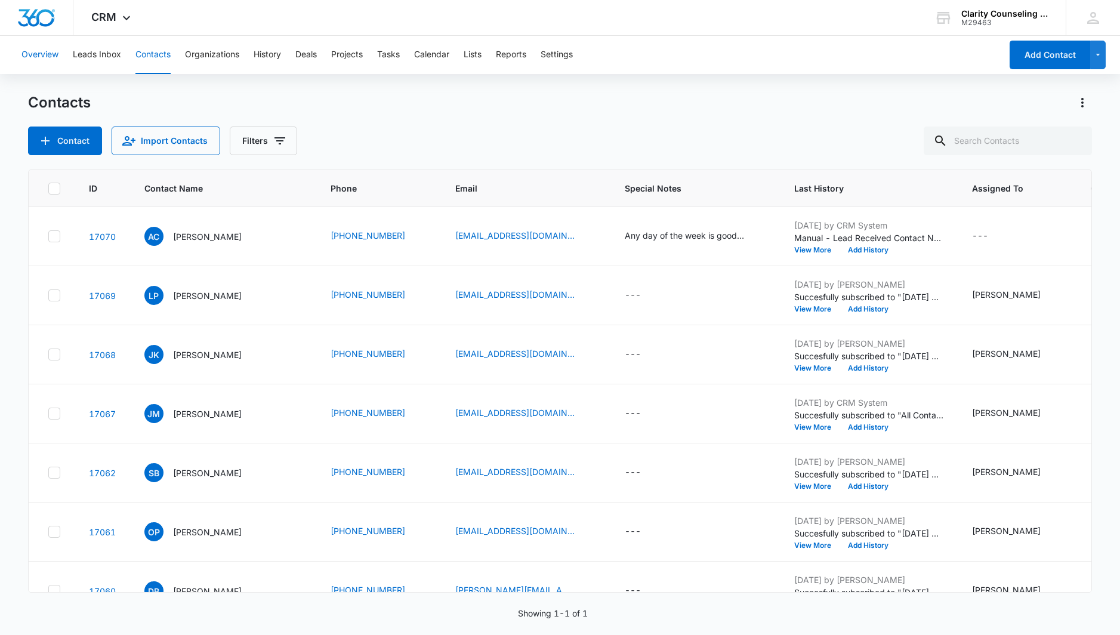
click at [1077, 139] on div at bounding box center [1075, 141] width 19 height 29
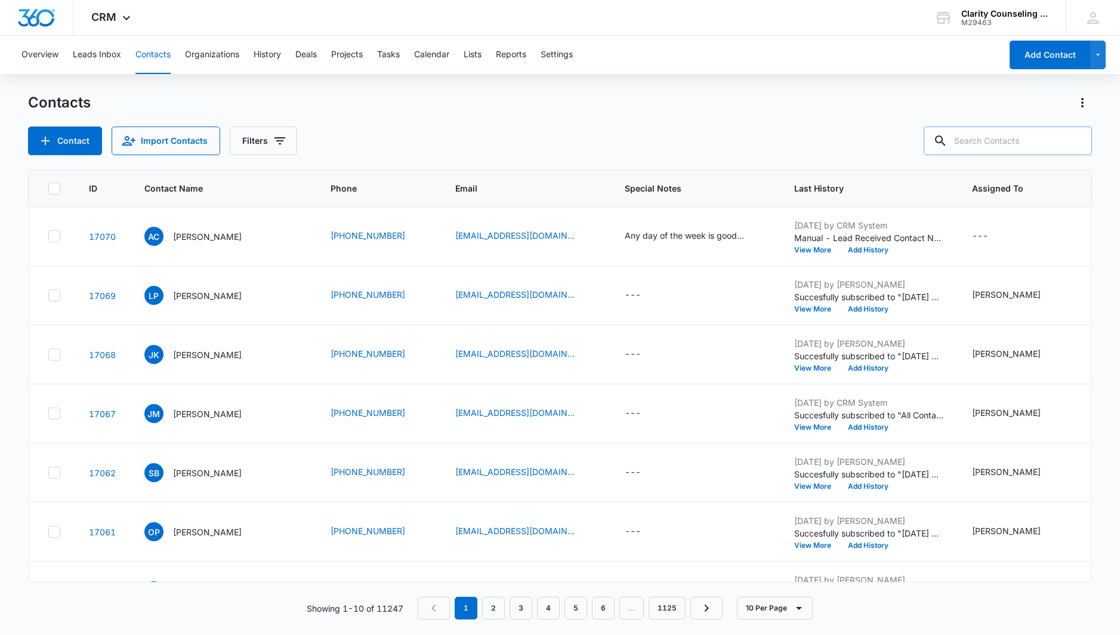
paste input "[EMAIL_ADDRESS][DOMAIN_NAME]"
type input "[EMAIL_ADDRESS][DOMAIN_NAME]"
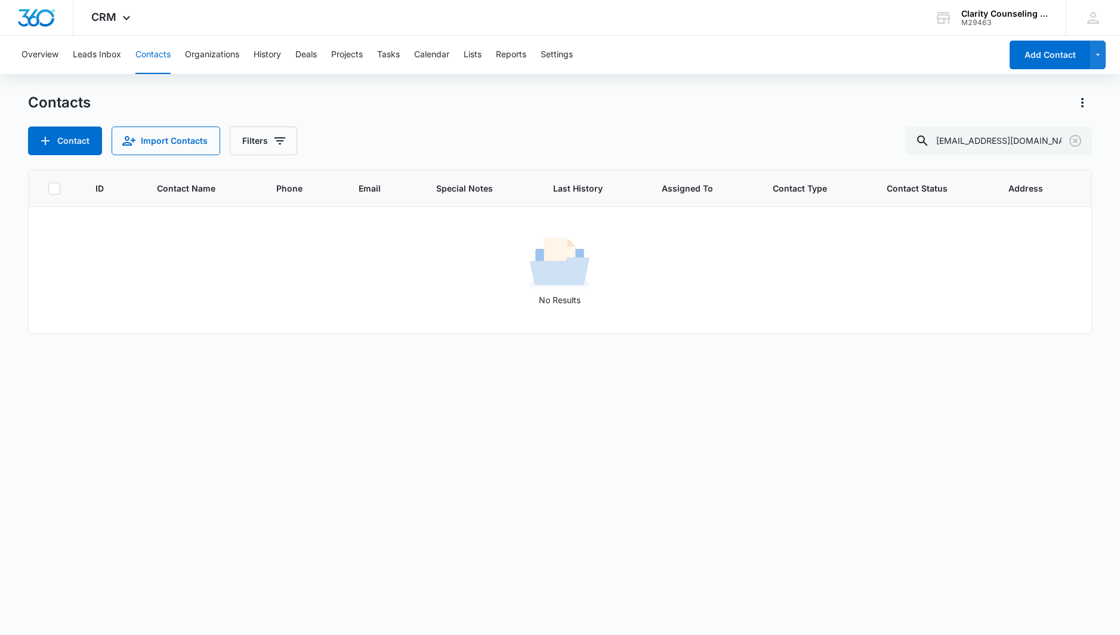
click at [1074, 141] on icon "Clear" at bounding box center [1075, 141] width 14 height 14
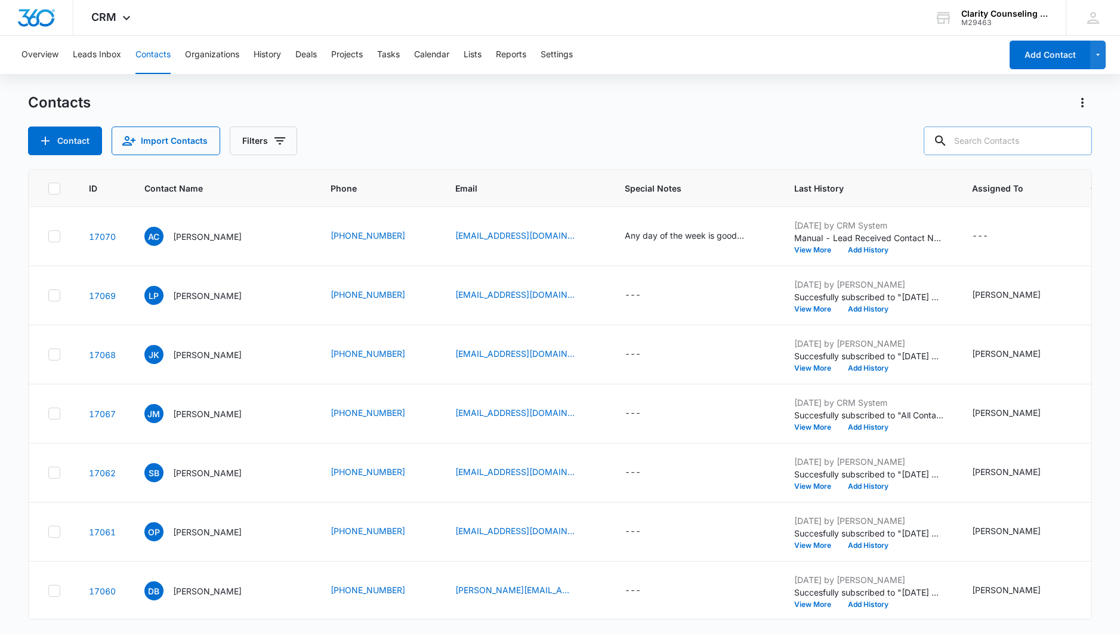
drag, startPoint x: 16, startPoint y: 155, endPoint x: 1029, endPoint y: 143, distance: 1012.7
click at [1074, 141] on div at bounding box center [1075, 141] width 19 height 29
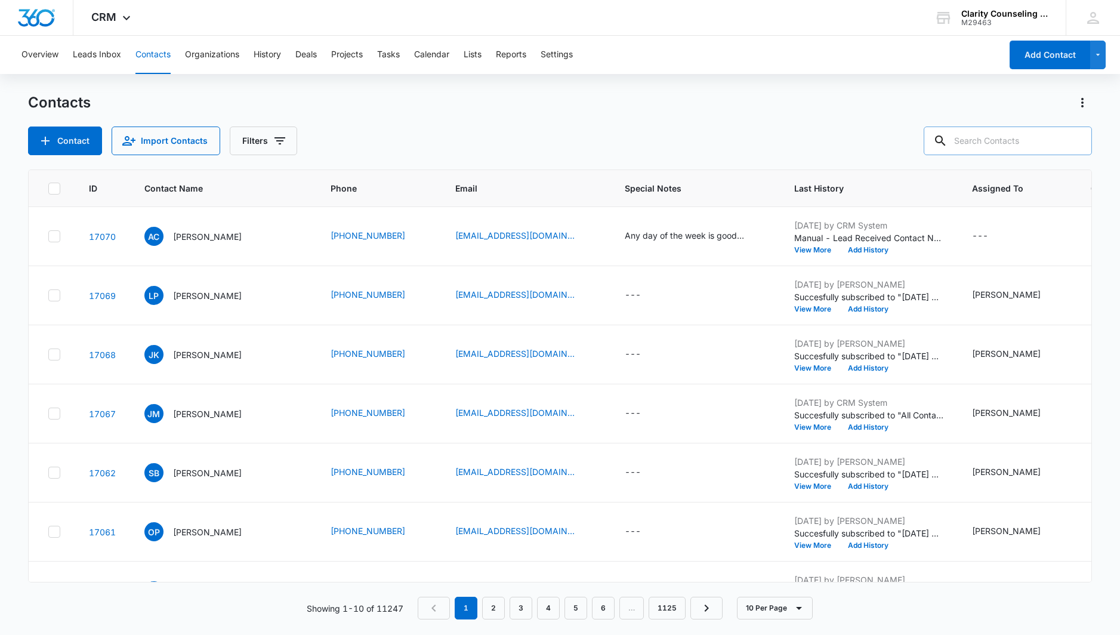
paste input "[PERSON_NAME][EMAIL_ADDRESS][DOMAIN_NAME]"
type input "[PERSON_NAME][EMAIL_ADDRESS][DOMAIN_NAME]"
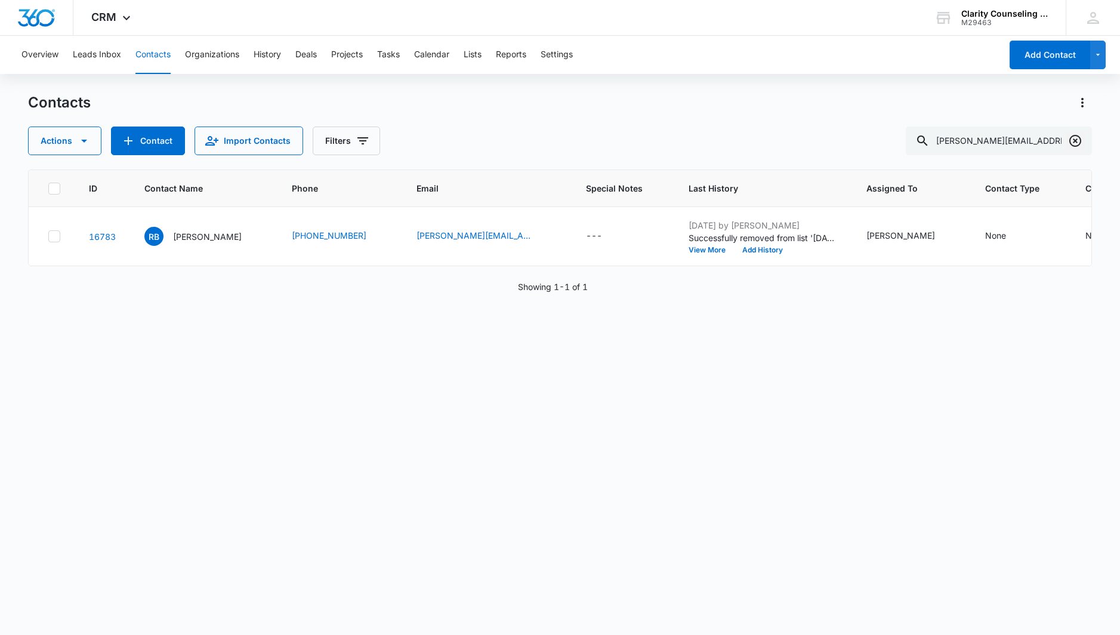
click at [1074, 144] on icon "Clear" at bounding box center [1075, 141] width 14 height 14
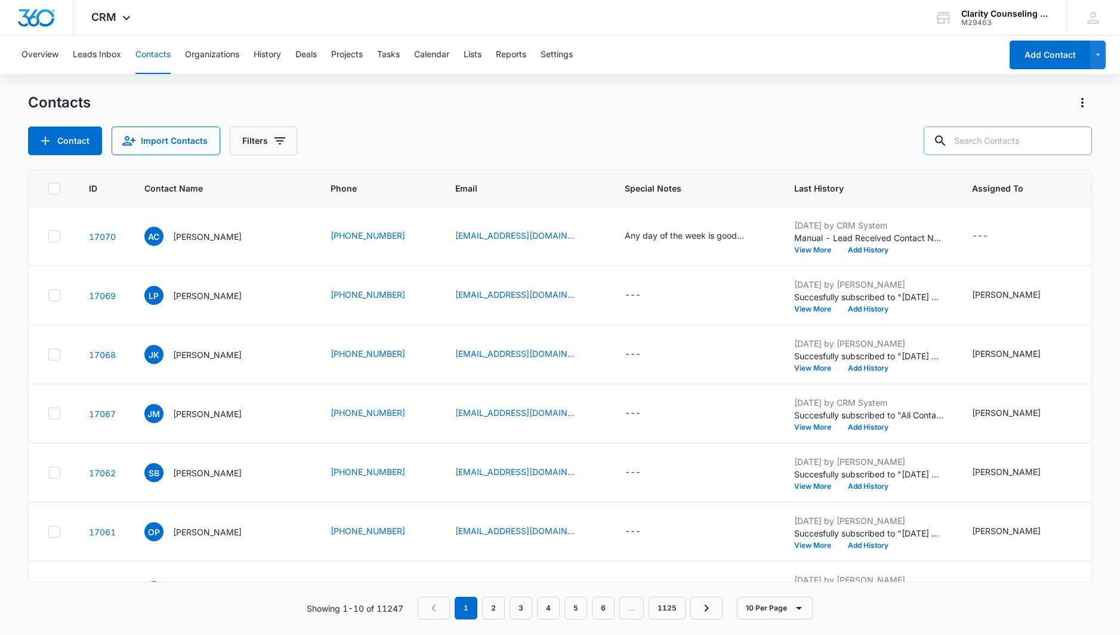
paste input "[EMAIL_ADDRESS][DOMAIN_NAME]"
type input "[EMAIL_ADDRESS][DOMAIN_NAME]"
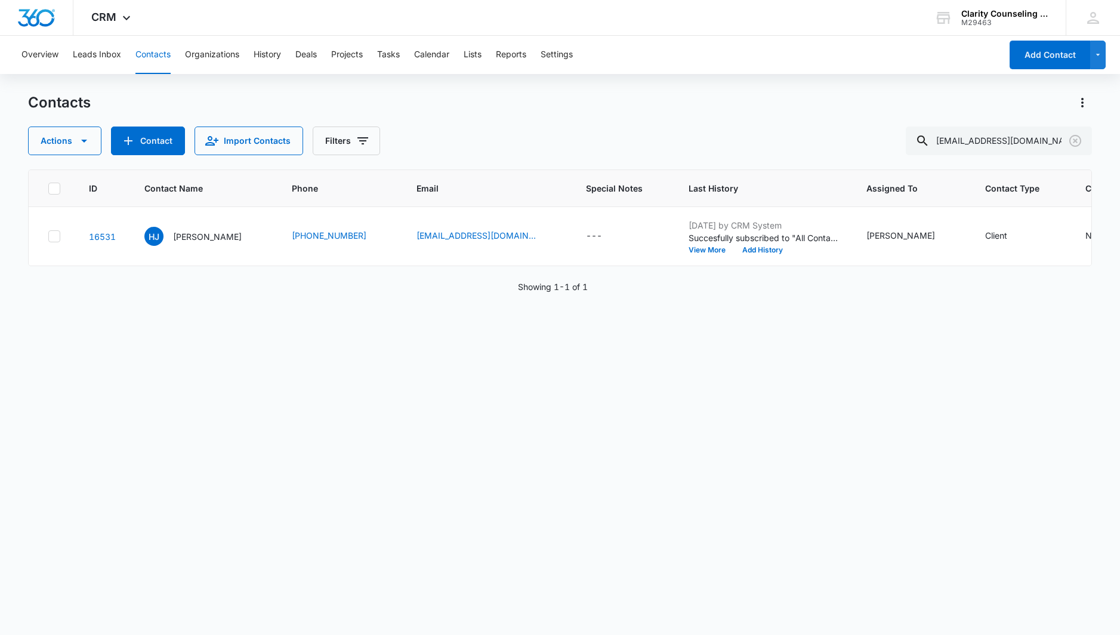
click at [1069, 138] on icon "Clear" at bounding box center [1075, 141] width 14 height 14
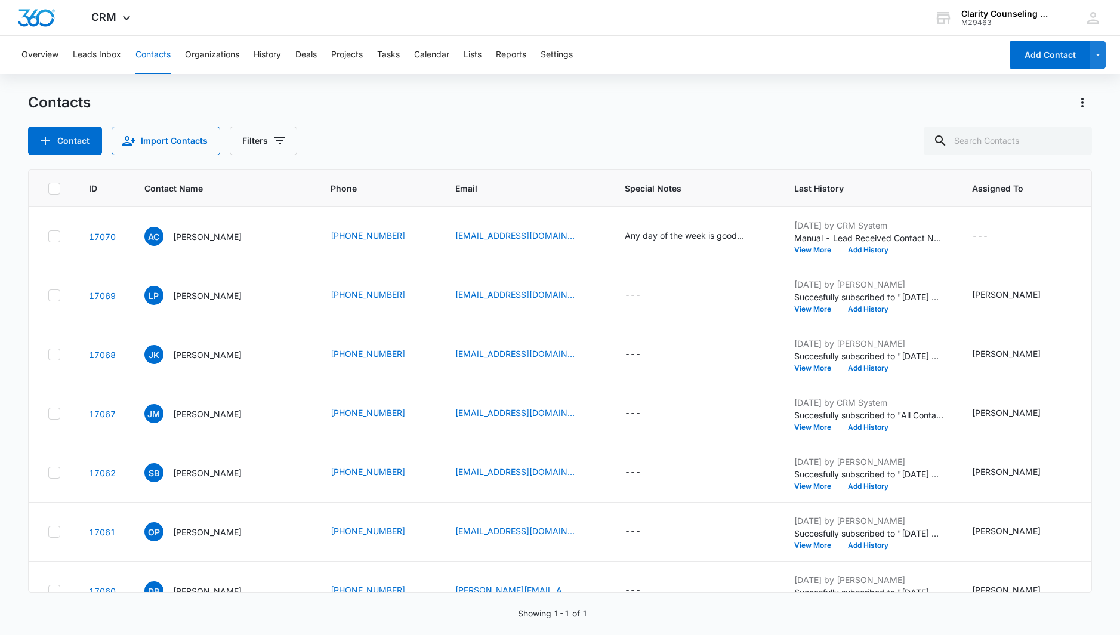
click at [1069, 138] on div at bounding box center [1075, 141] width 19 height 29
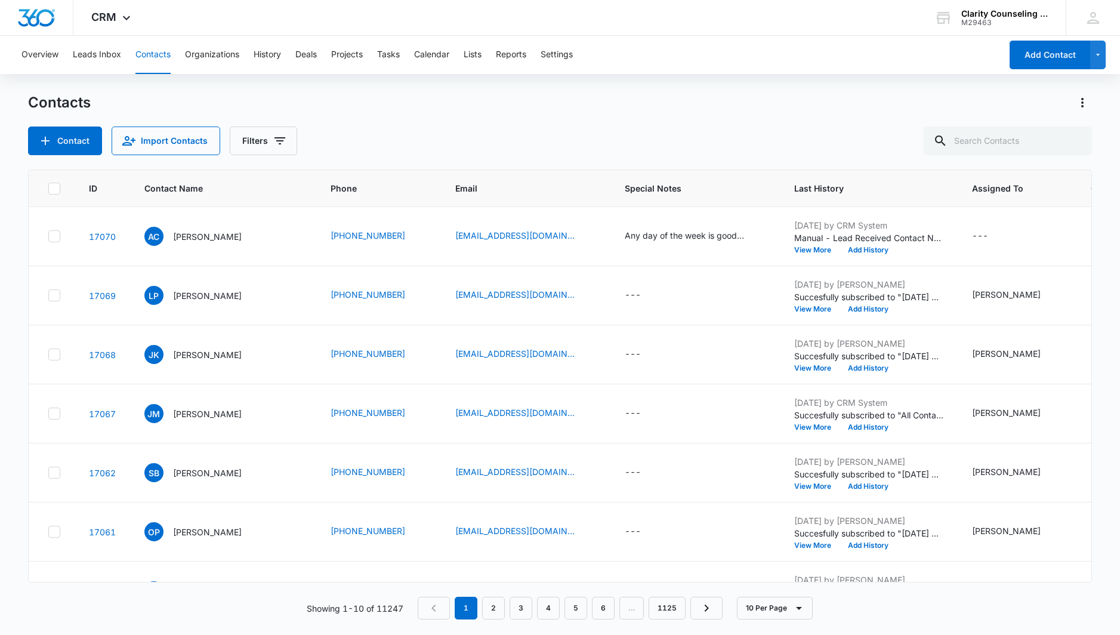
click at [1072, 140] on div at bounding box center [1075, 141] width 19 height 29
paste input "[EMAIL_ADDRESS][DOMAIN_NAME]"
type input "[EMAIL_ADDRESS][DOMAIN_NAME]"
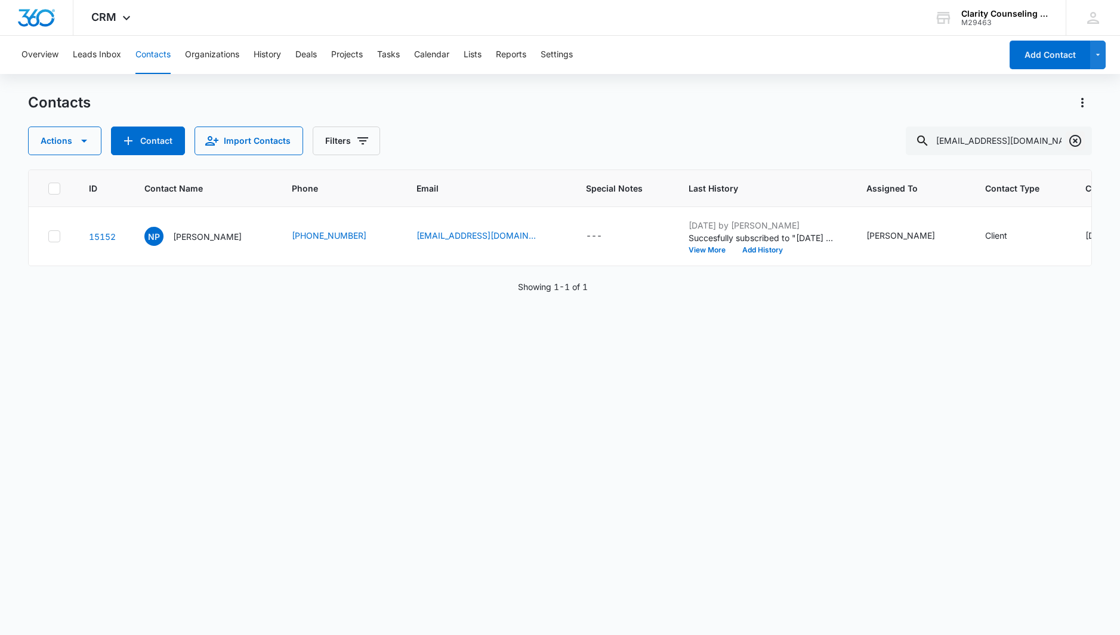
click at [1074, 140] on icon "Clear" at bounding box center [1075, 141] width 12 height 12
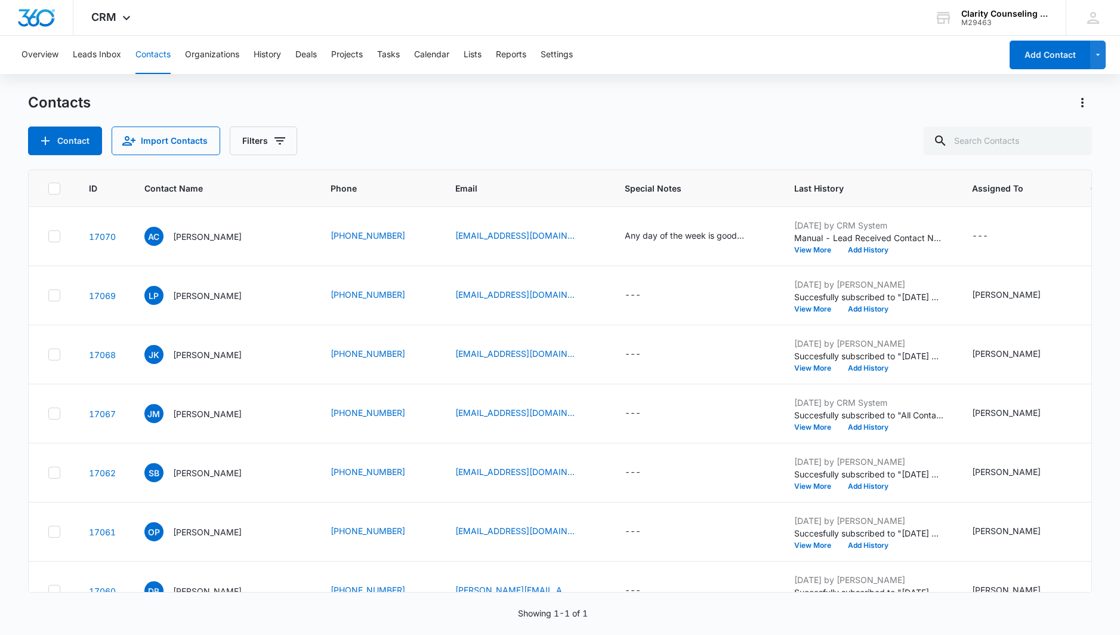
click at [1074, 140] on div at bounding box center [1075, 141] width 19 height 29
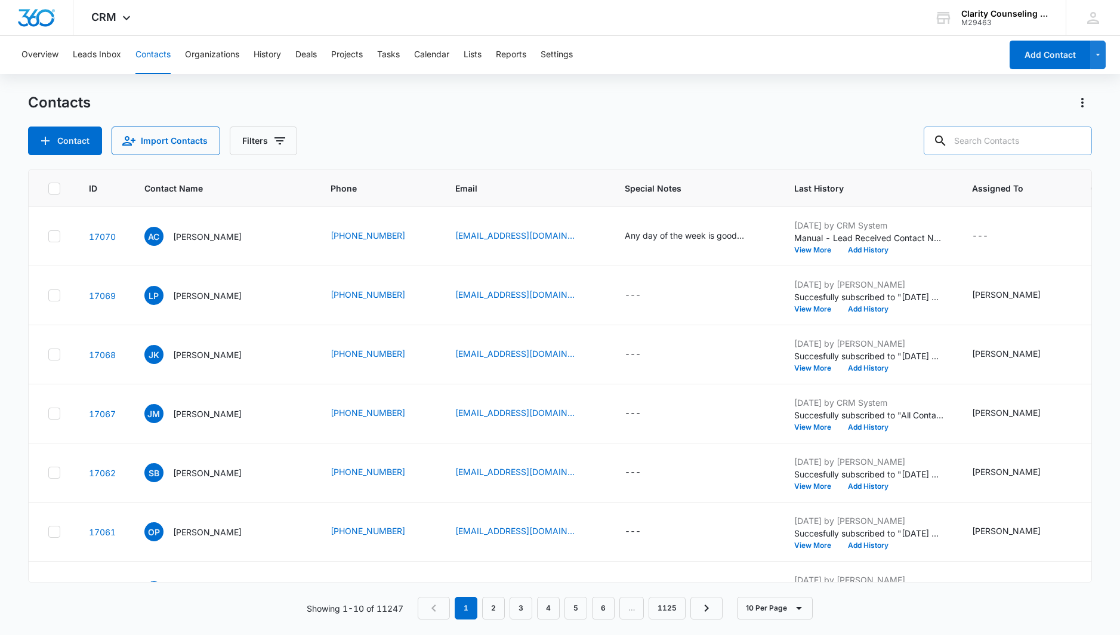
paste input "[EMAIL_ADDRESS][DOMAIN_NAME]"
type input "[EMAIL_ADDRESS][DOMAIN_NAME]"
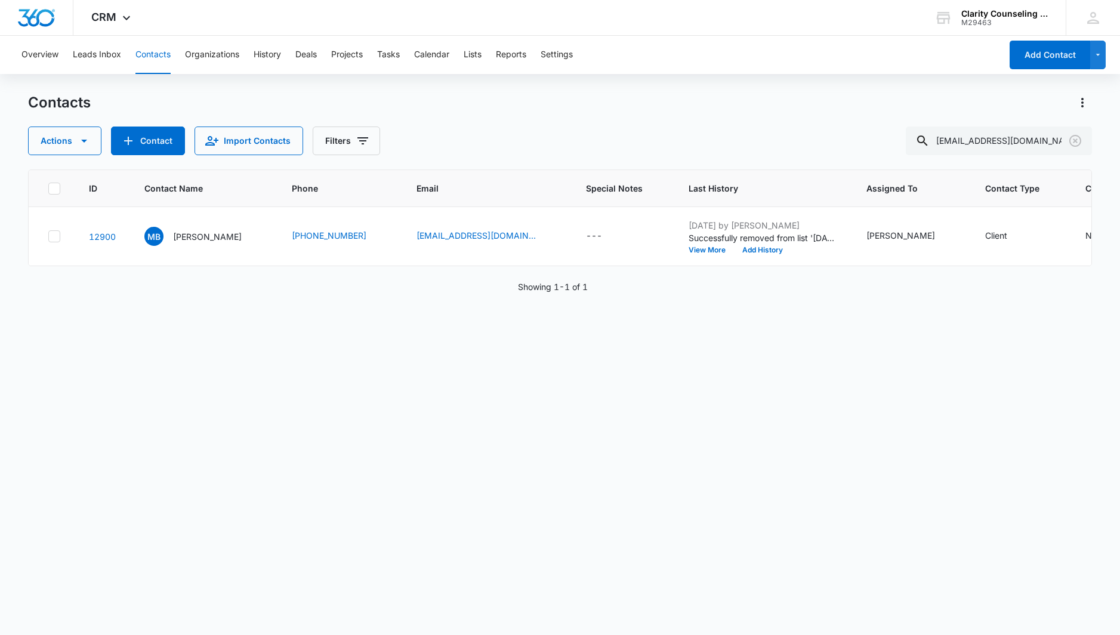
click at [1075, 139] on icon "Clear" at bounding box center [1075, 141] width 14 height 14
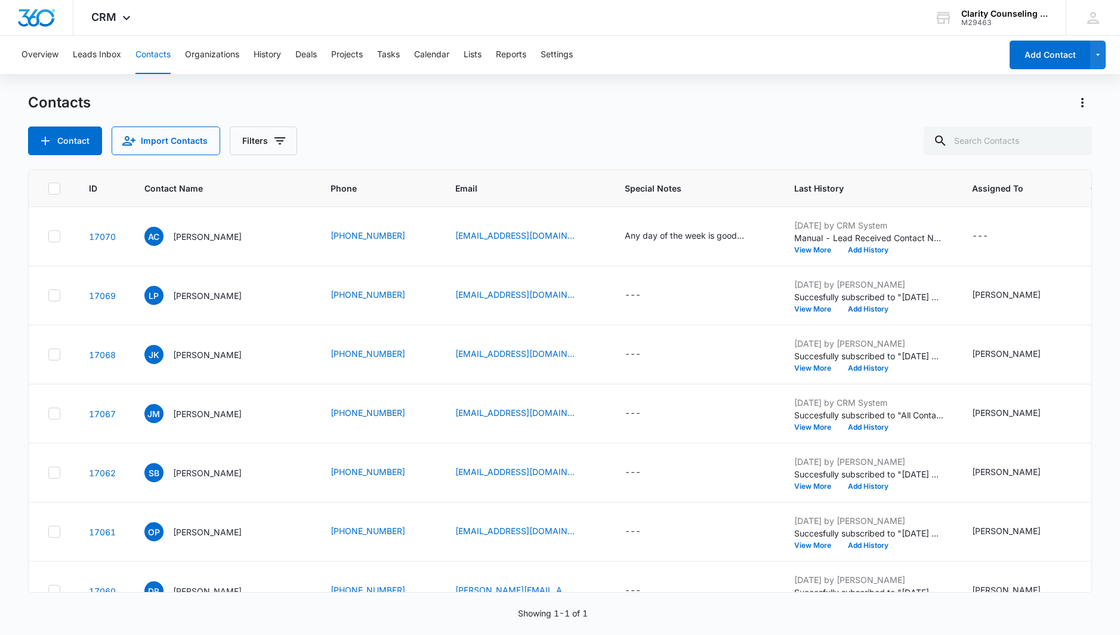
click at [1075, 139] on div at bounding box center [1075, 141] width 19 height 29
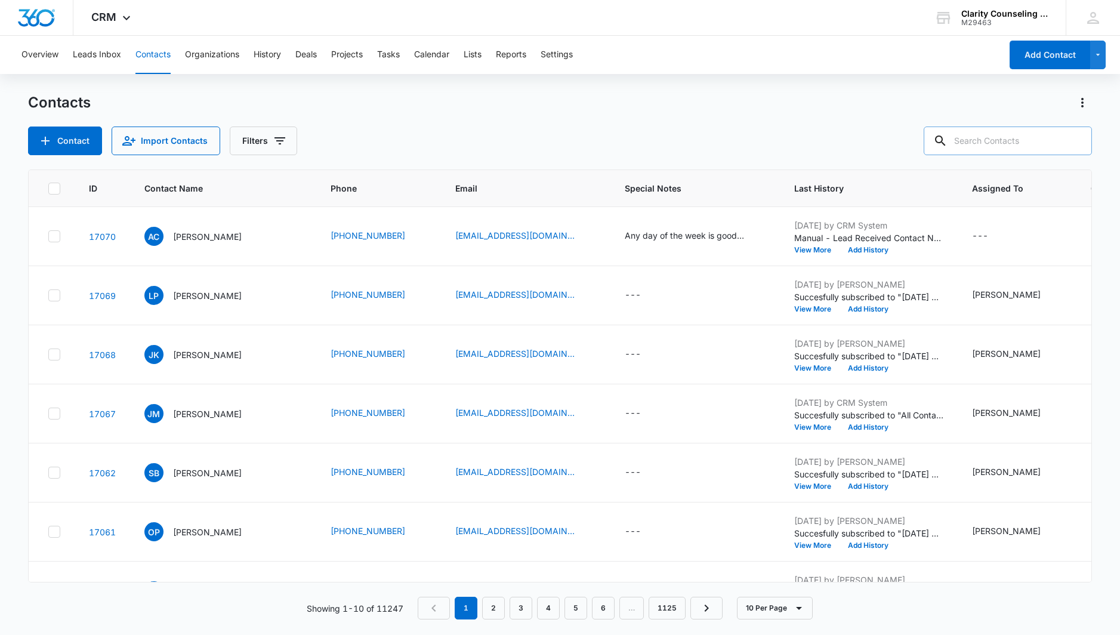
paste input "[EMAIL_ADDRESS][DOMAIN_NAME]"
type input "[EMAIL_ADDRESS][DOMAIN_NAME]"
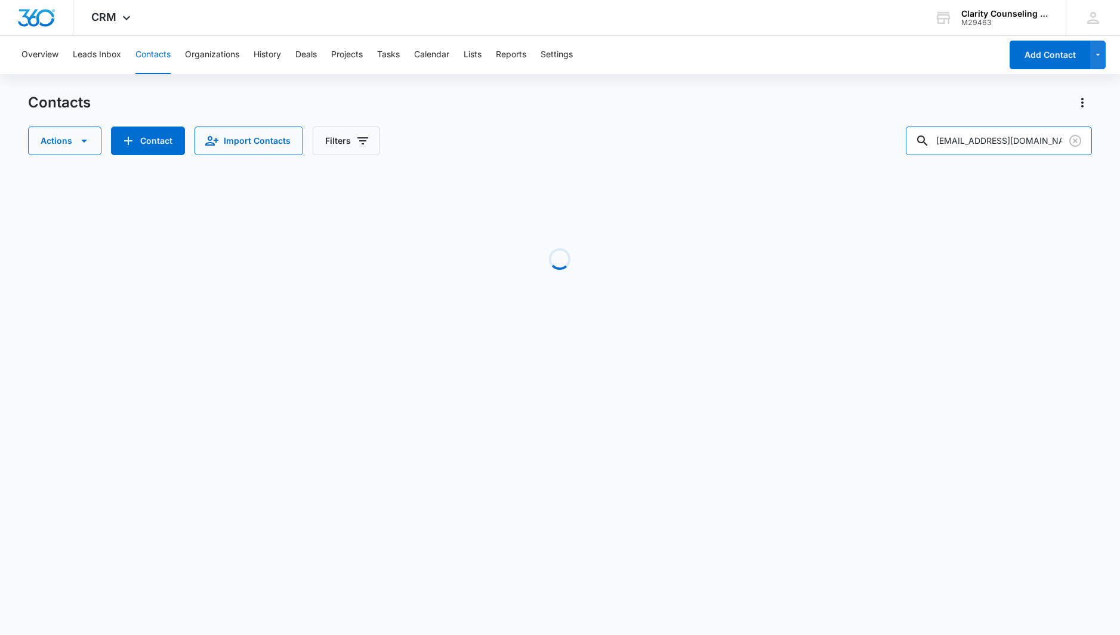
scroll to position [0, 0]
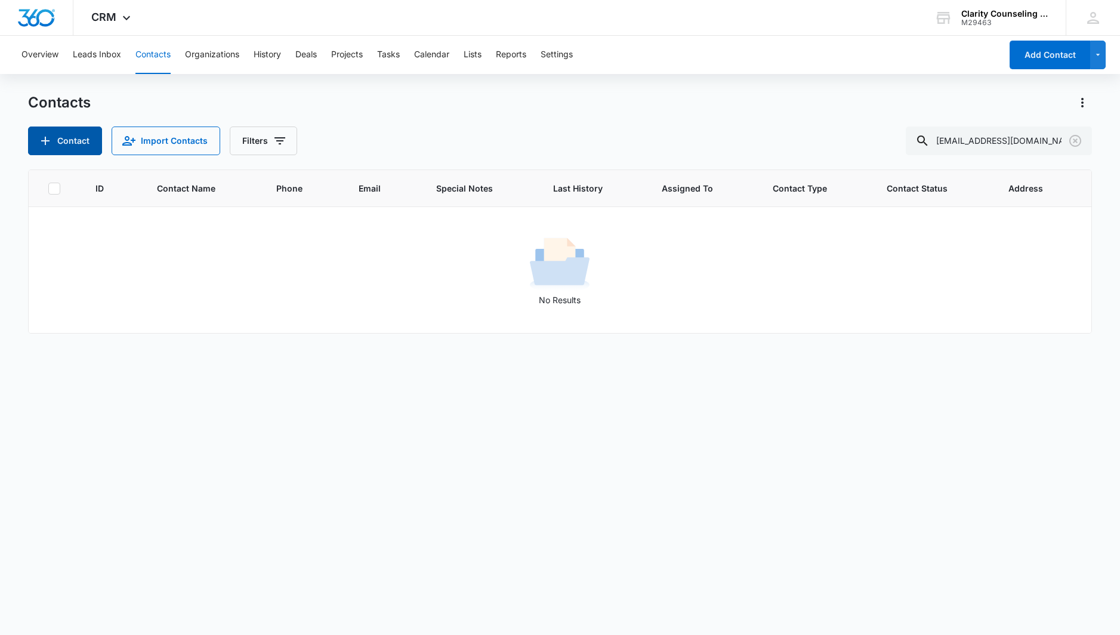
click at [78, 150] on button "Contact" at bounding box center [65, 141] width 74 height 29
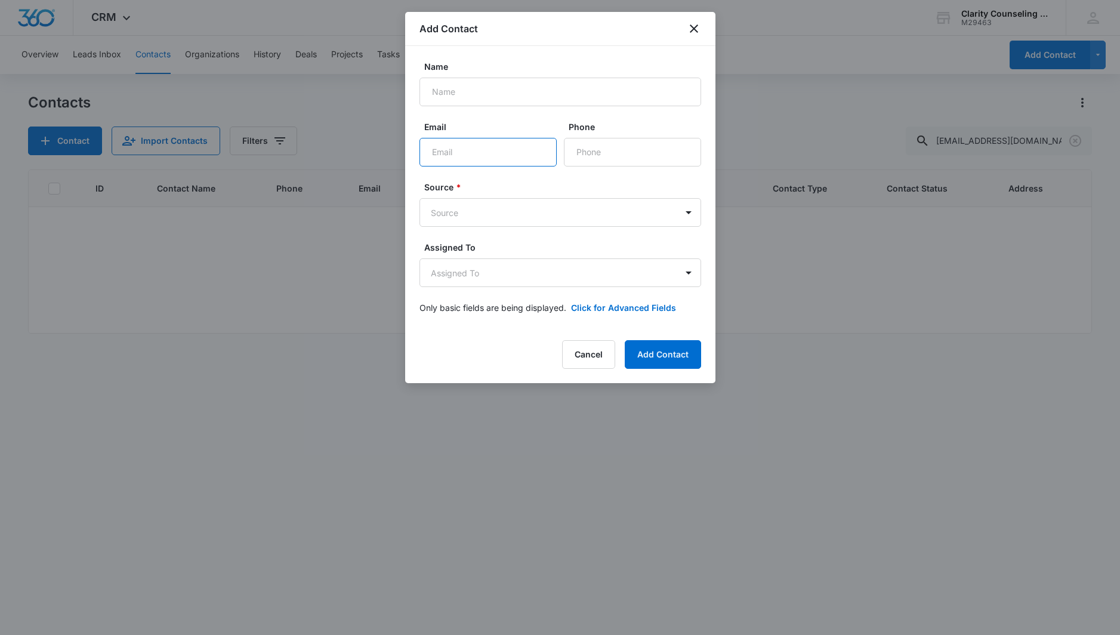
paste input "[EMAIL_ADDRESS][DOMAIN_NAME]"
type input "[EMAIL_ADDRESS][DOMAIN_NAME]"
paste input "[PERSON_NAME]"
type input "[PERSON_NAME]"
paste input "[PHONE_NUMBER]"
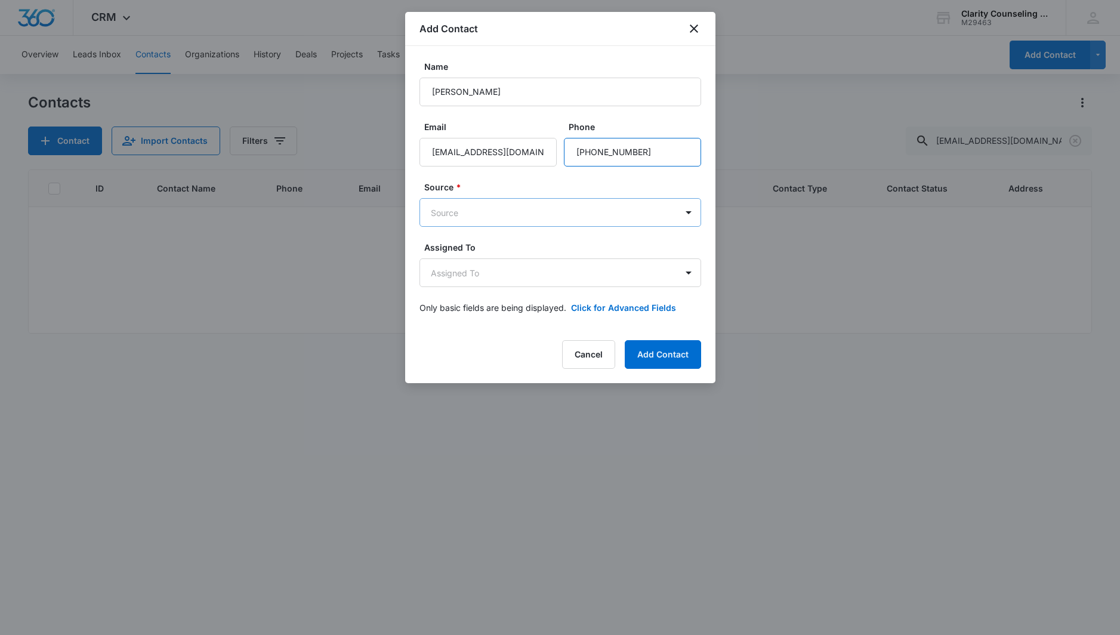
type input "[PHONE_NUMBER]"
click at [575, 220] on body "CRM Apps Reputation Websites Forms CRM Email Social Content Ads Intelligence Fi…" at bounding box center [560, 317] width 1120 height 635
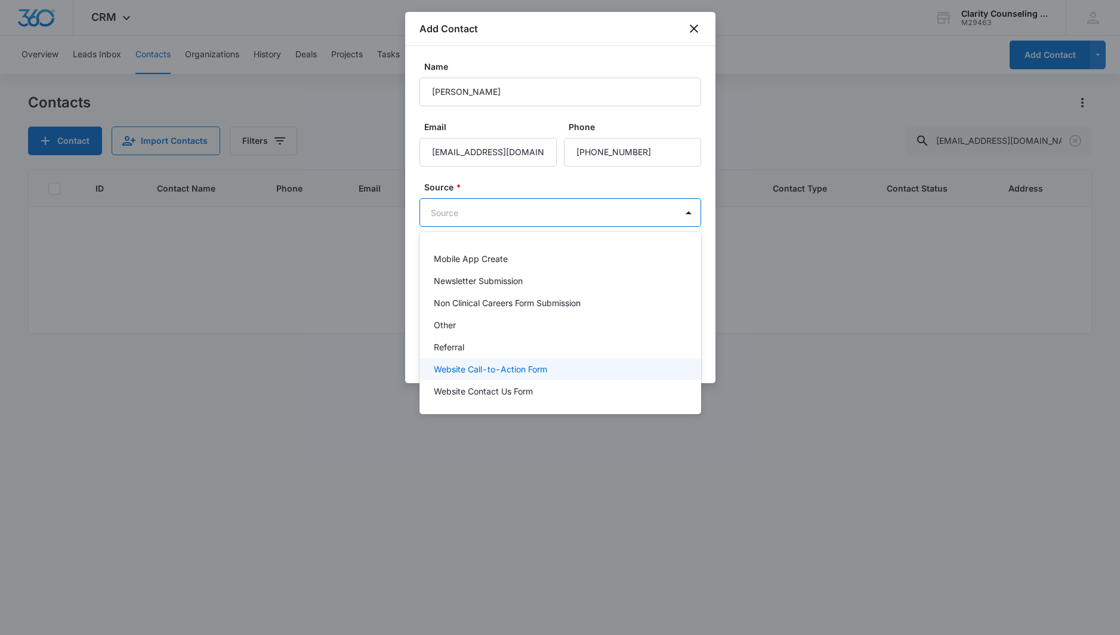
scroll to position [150, 0]
click at [473, 330] on div "Other" at bounding box center [559, 325] width 251 height 13
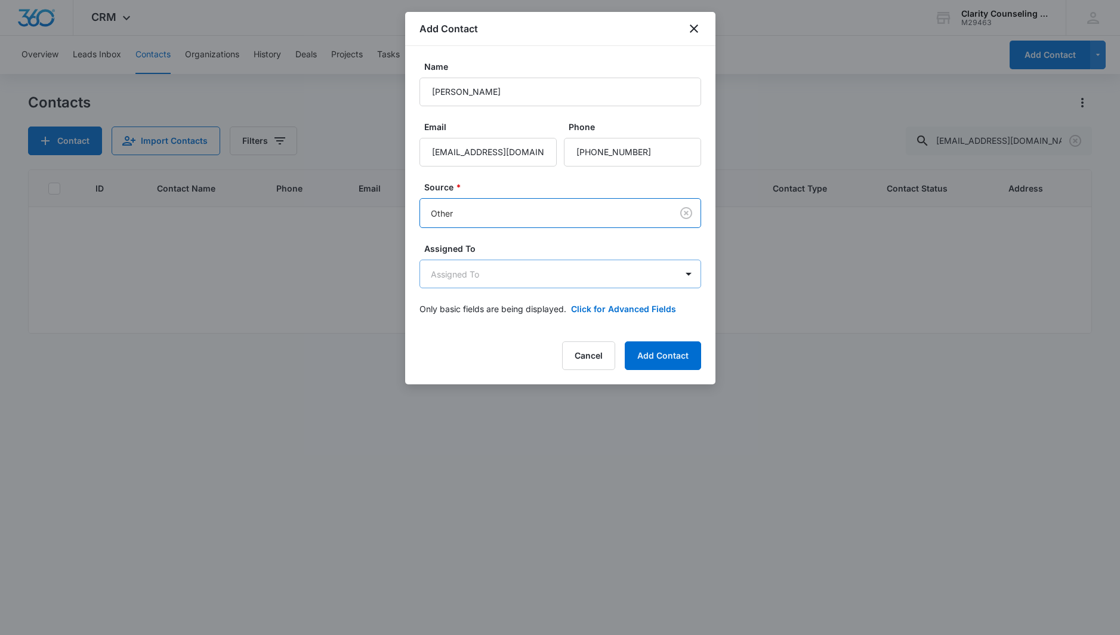
click at [507, 271] on body "CRM Apps Reputation Websites Forms CRM Email Social Content Ads Intelligence Fi…" at bounding box center [560, 317] width 1120 height 635
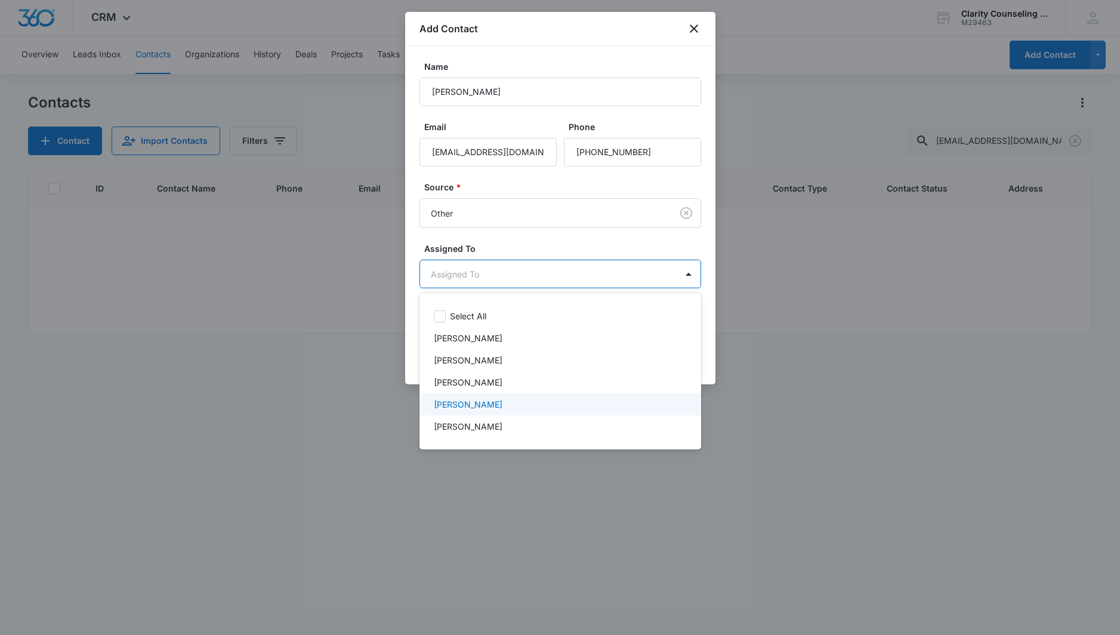
click at [492, 399] on p "[PERSON_NAME]" at bounding box center [468, 404] width 69 height 13
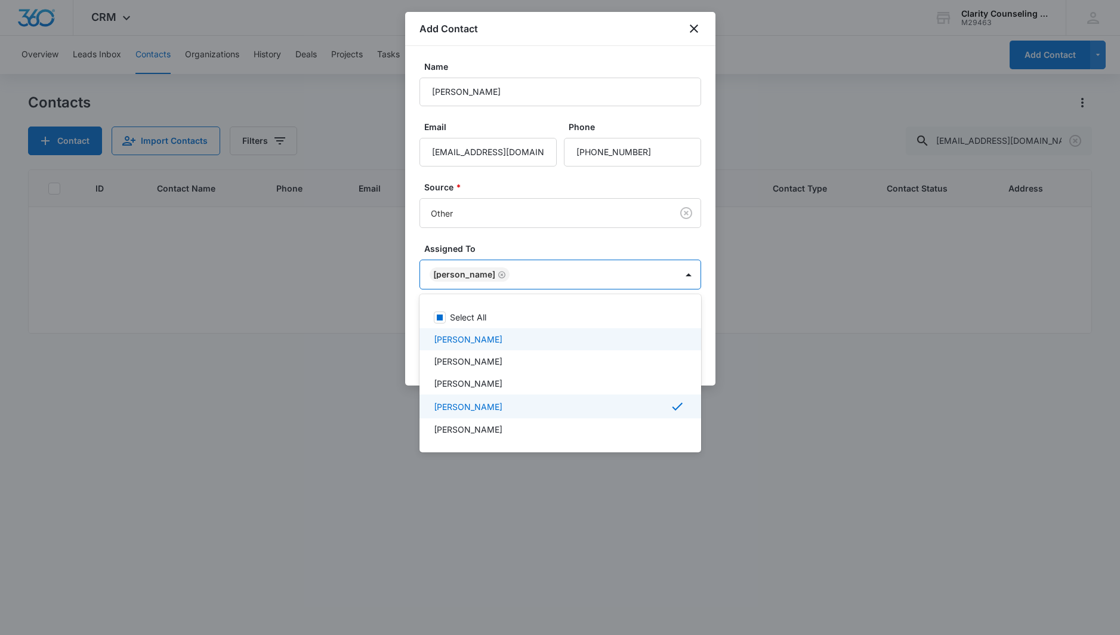
click at [550, 237] on div at bounding box center [560, 317] width 1120 height 635
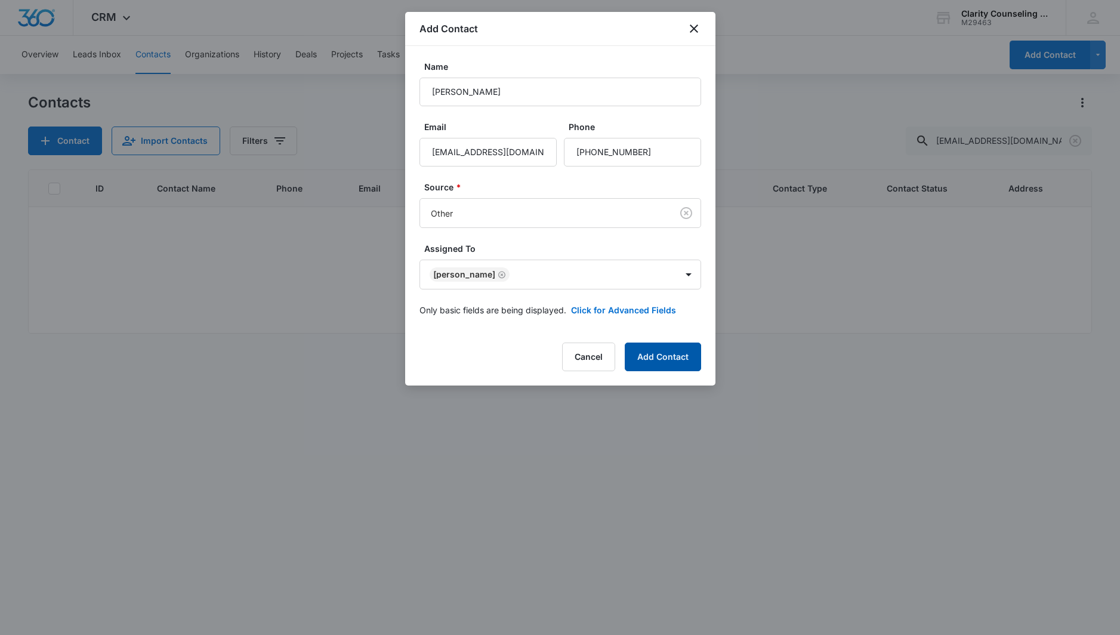
click at [665, 364] on button "Add Contact" at bounding box center [663, 357] width 76 height 29
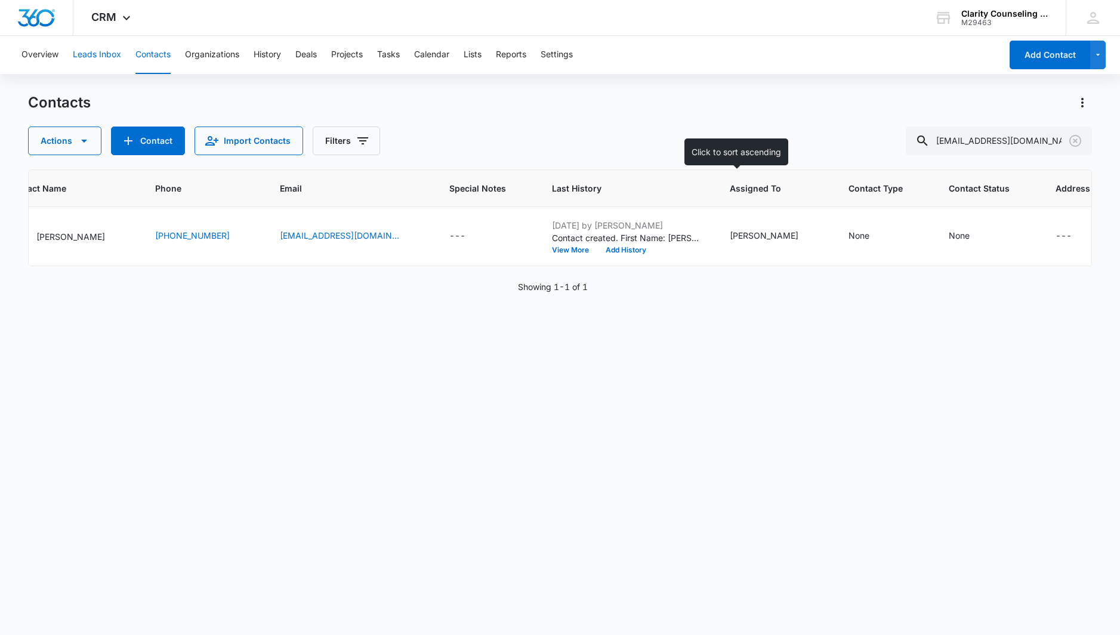
scroll to position [0, 136]
click at [1075, 140] on icon "Clear" at bounding box center [1075, 141] width 12 height 12
click at [1075, 140] on div at bounding box center [1075, 141] width 19 height 29
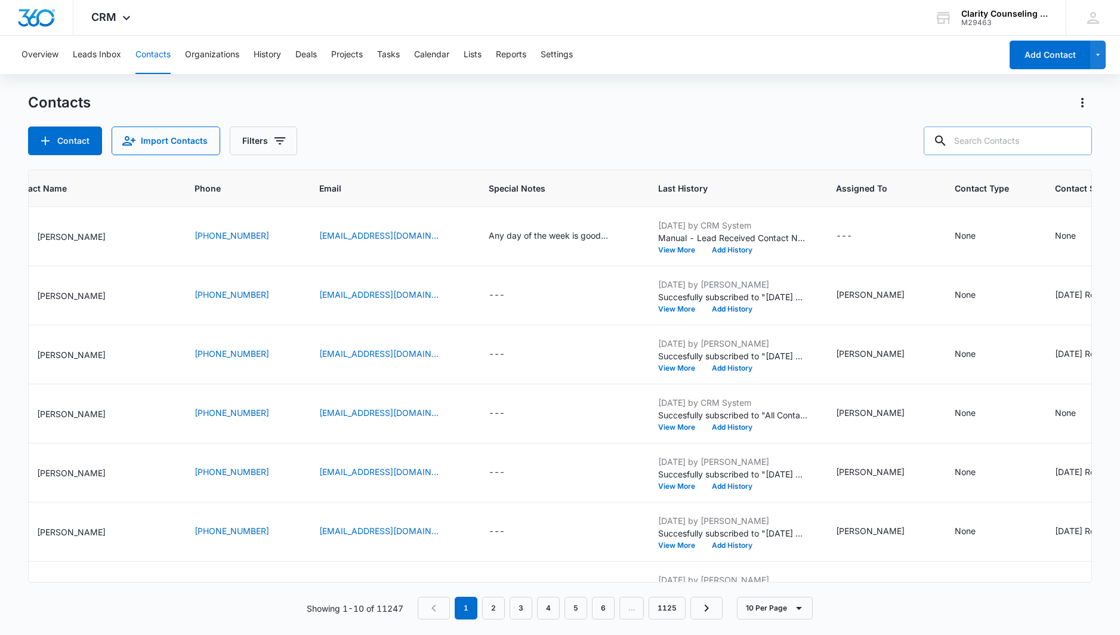
paste input "[EMAIL_ADDRESS][DOMAIN_NAME]"
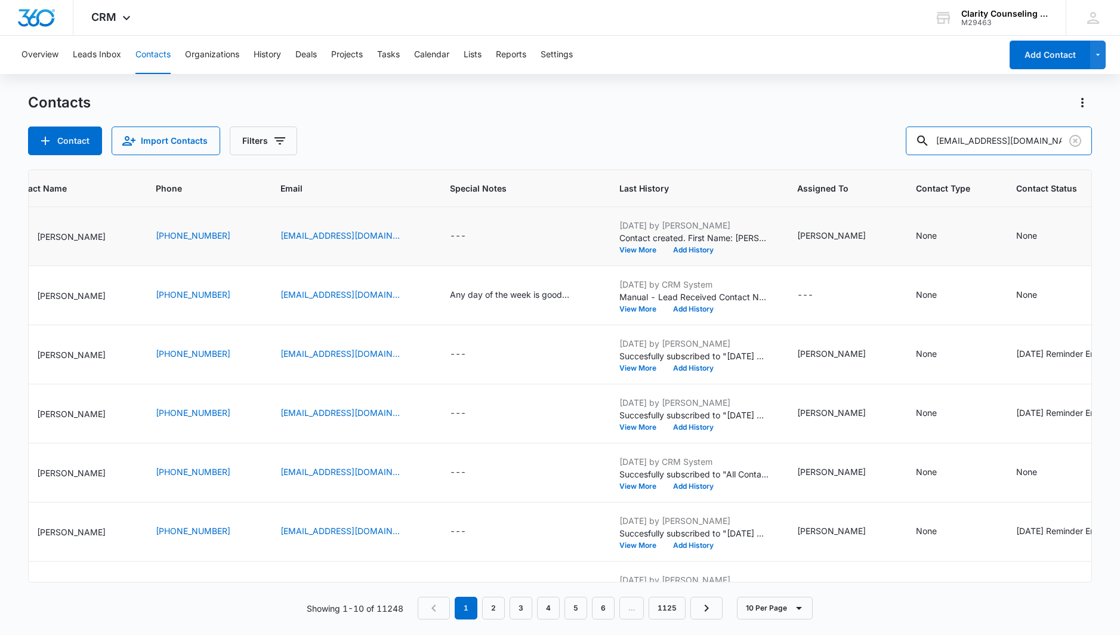
type input "[EMAIL_ADDRESS][DOMAIN_NAME]"
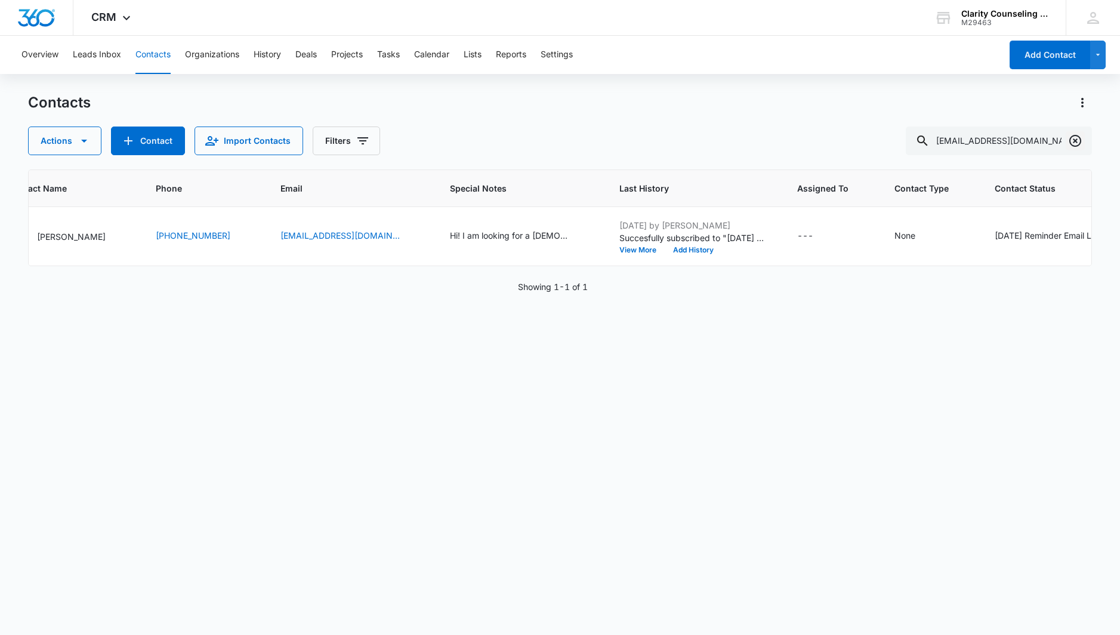
click at [1079, 138] on icon "Clear" at bounding box center [1075, 141] width 12 height 12
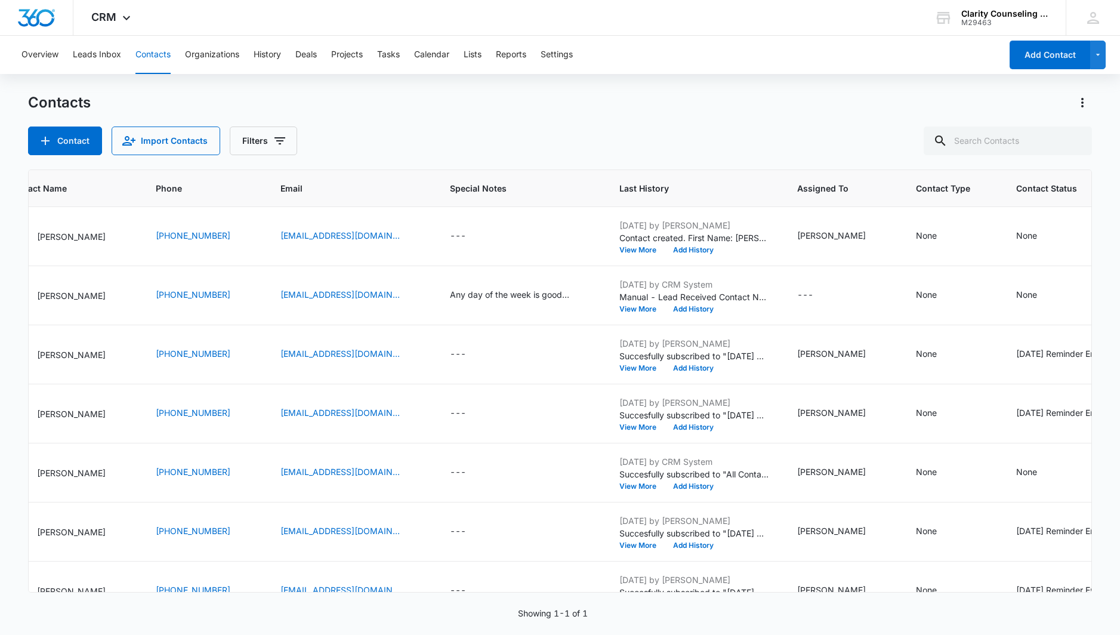
click at [1079, 138] on div at bounding box center [1075, 141] width 19 height 29
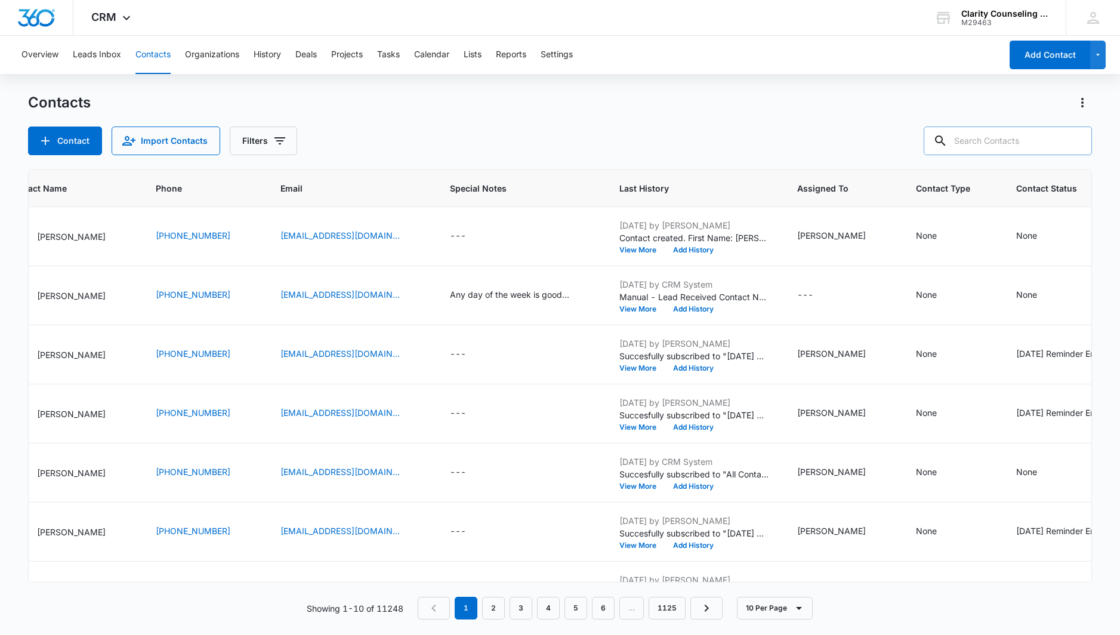
paste input "[EMAIL_ADDRESS][DOMAIN_NAME]"
type input "[EMAIL_ADDRESS][DOMAIN_NAME]"
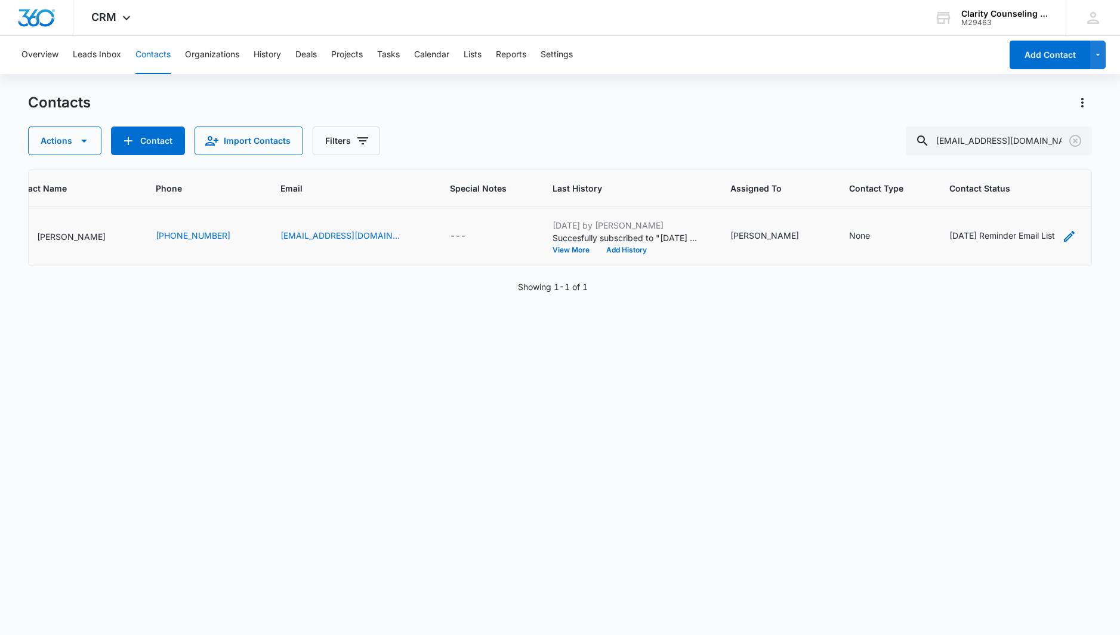
click at [998, 240] on div "[DATE] Reminder Email List" at bounding box center [1002, 235] width 106 height 13
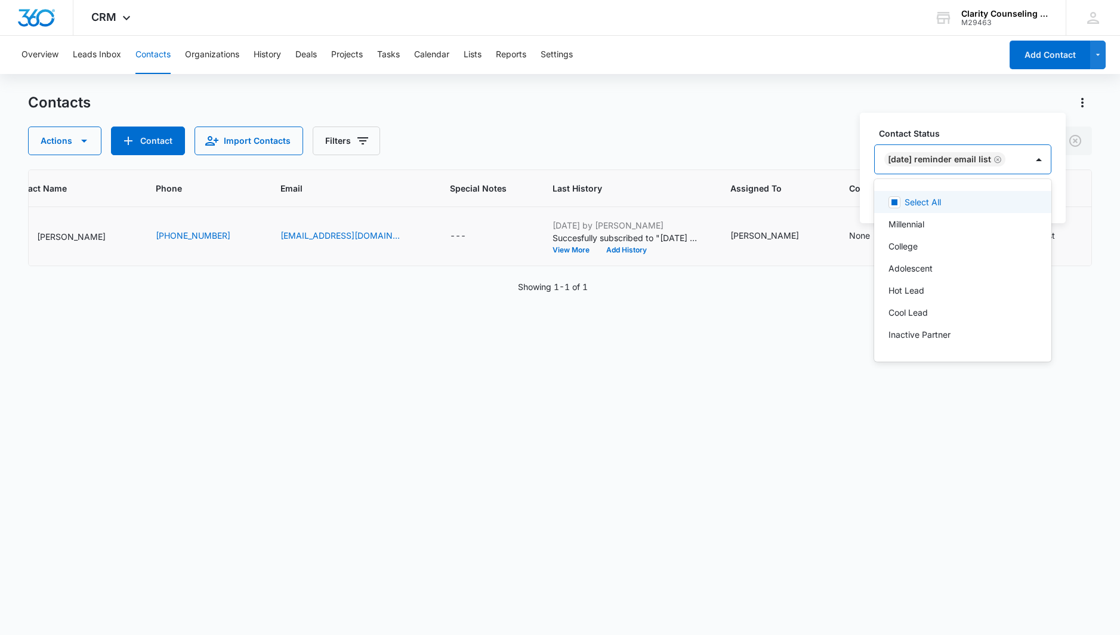
click at [1005, 161] on div "[DATE] Reminder Email List" at bounding box center [944, 159] width 121 height 14
drag, startPoint x: 1005, startPoint y: 162, endPoint x: 1012, endPoint y: 168, distance: 9.3
click at [1002, 162] on icon "Remove Saturday Reminder Email List" at bounding box center [998, 159] width 8 height 9
click at [972, 160] on div at bounding box center [971, 159] width 19 height 19
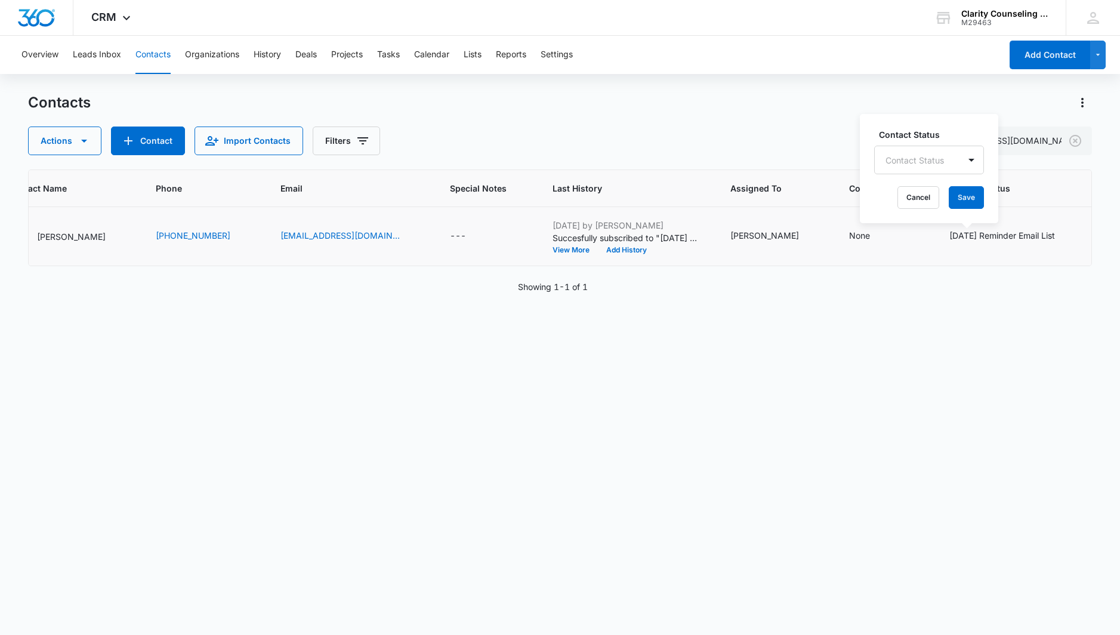
drag, startPoint x: 983, startPoint y: 198, endPoint x: 933, endPoint y: 205, distance: 50.6
click at [983, 198] on button "Save" at bounding box center [966, 197] width 35 height 23
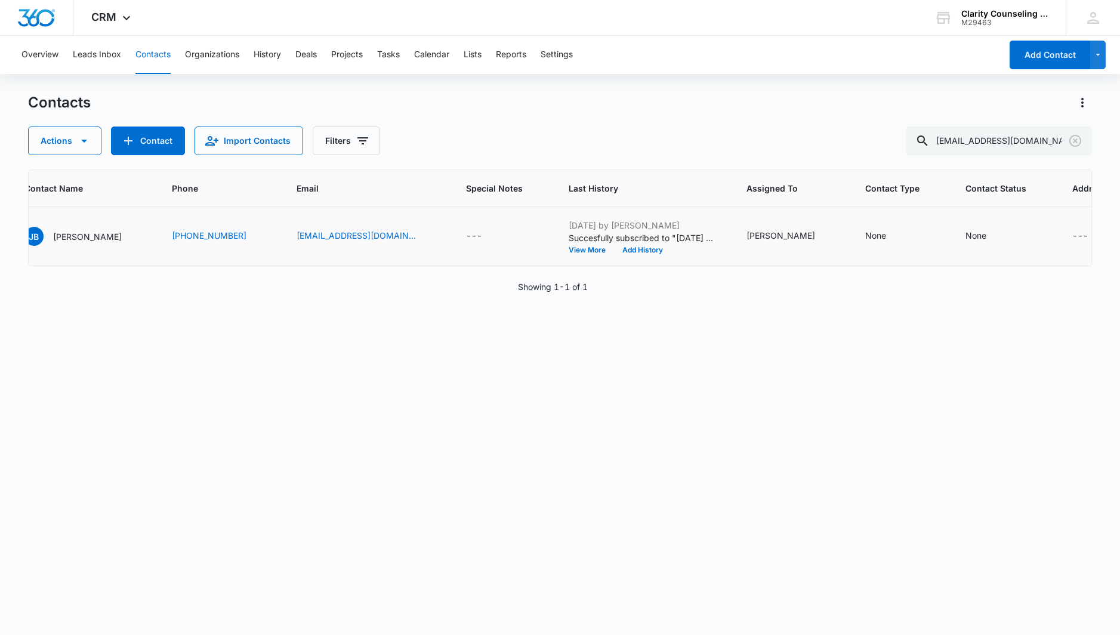
scroll to position [0, 0]
click at [1074, 141] on icon "Clear" at bounding box center [1075, 141] width 12 height 12
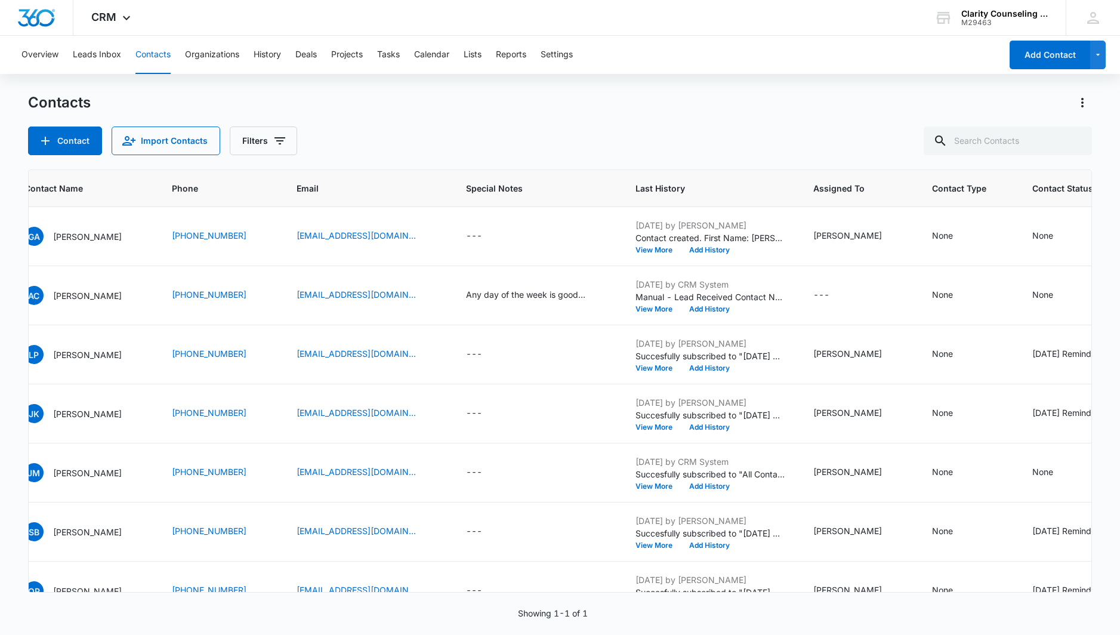
click at [1074, 141] on div at bounding box center [1075, 141] width 19 height 29
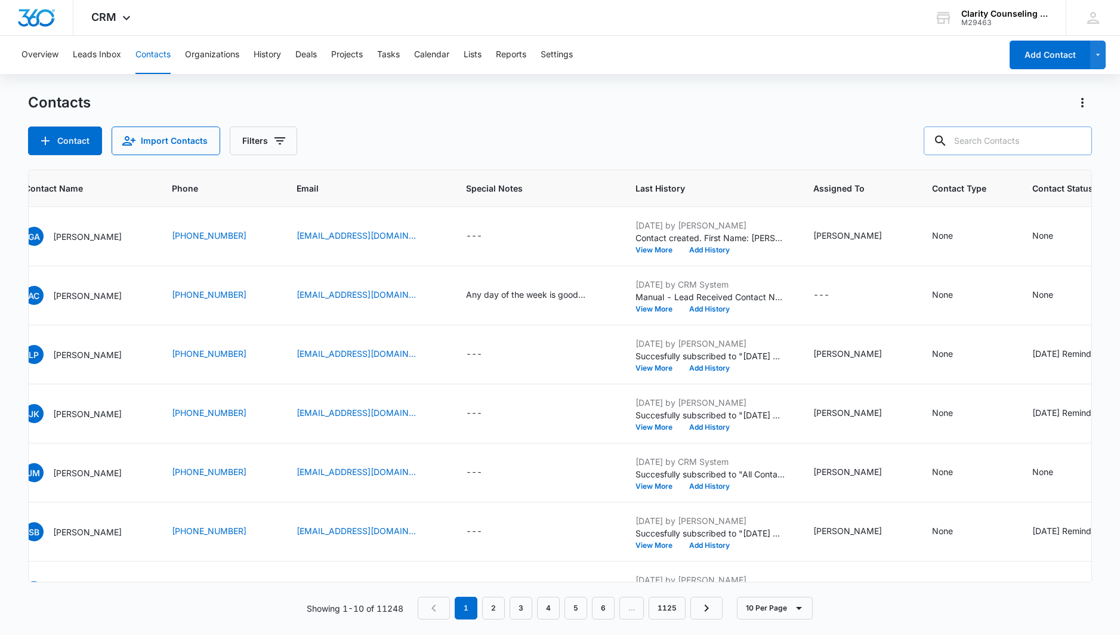
paste input "[EMAIL_ADDRESS][DOMAIN_NAME]"
type input "[EMAIL_ADDRESS][DOMAIN_NAME]"
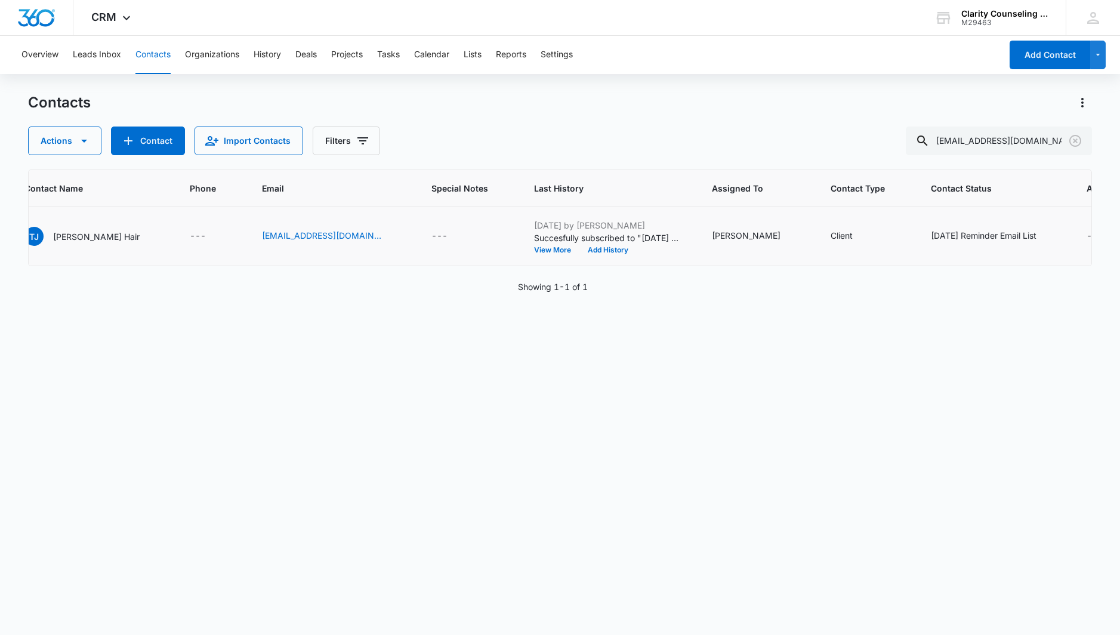
click at [1073, 140] on icon "Clear" at bounding box center [1075, 141] width 14 height 14
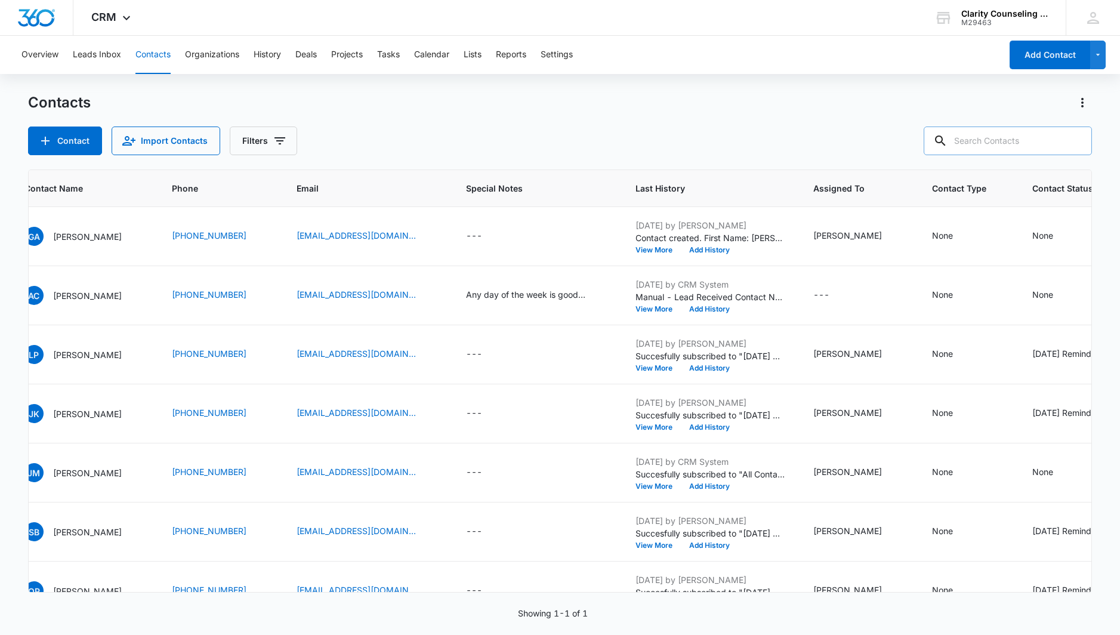
drag, startPoint x: 39, startPoint y: 218, endPoint x: 1026, endPoint y: 140, distance: 989.4
click at [1073, 140] on div at bounding box center [1075, 141] width 19 height 29
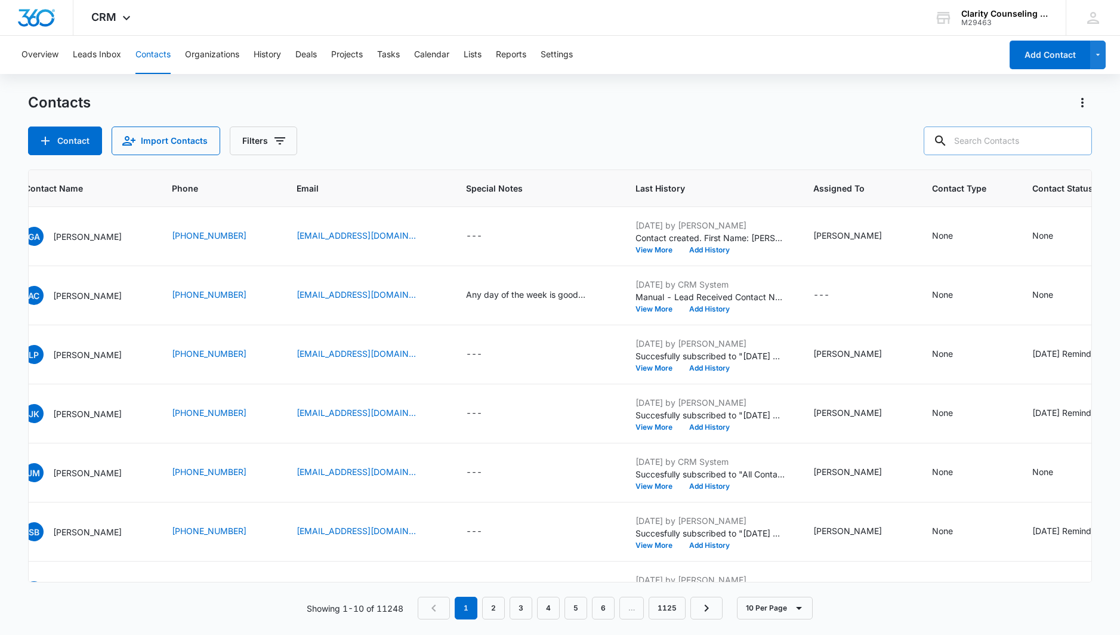
paste input "[EMAIL_ADDRESS][DOMAIN_NAME]"
type input "[EMAIL_ADDRESS][DOMAIN_NAME]"
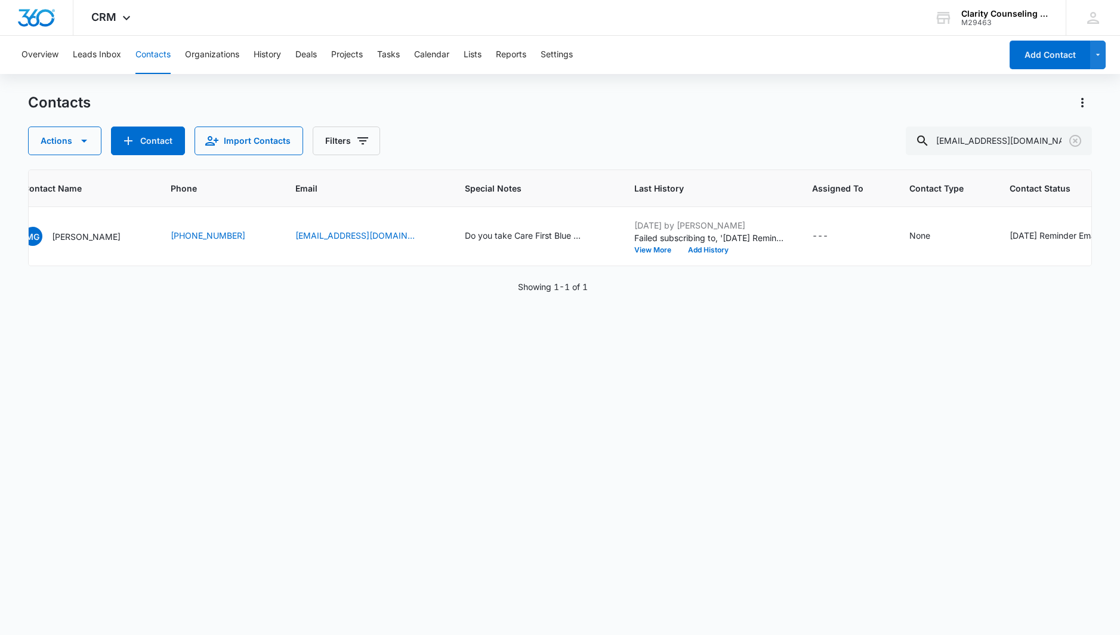
click at [1072, 139] on icon "Clear" at bounding box center [1075, 141] width 14 height 14
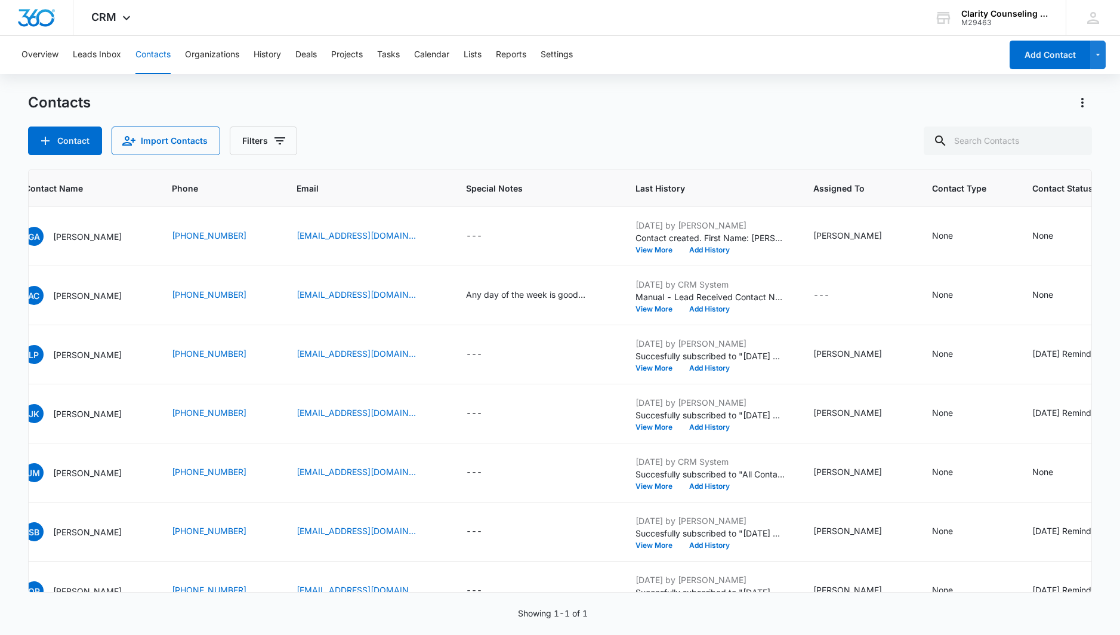
click at [1072, 139] on div at bounding box center [1075, 141] width 19 height 29
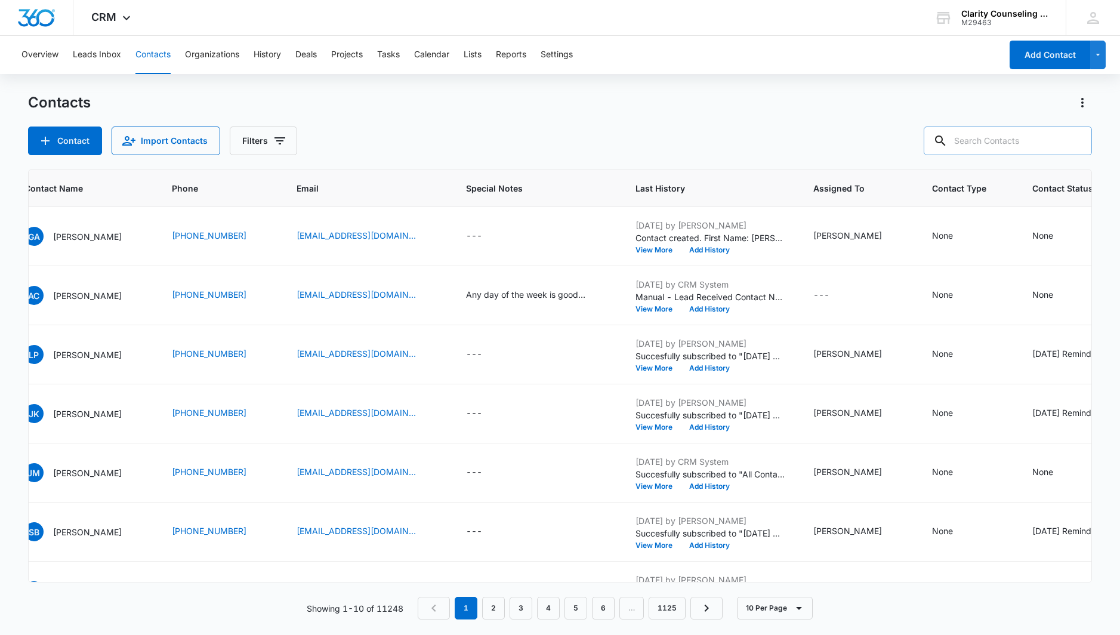
paste input "[PERSON_NAME][EMAIL_ADDRESS][PERSON_NAME][DOMAIN_NAME]"
type input "[PERSON_NAME][EMAIL_ADDRESS][PERSON_NAME][DOMAIN_NAME]"
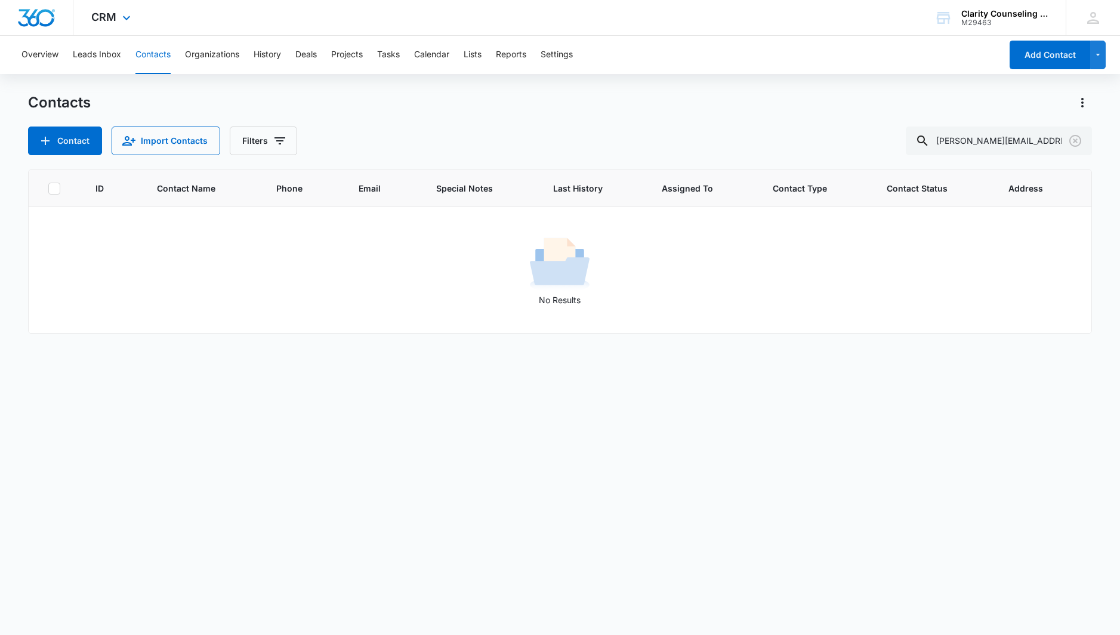
click at [1072, 141] on icon "Clear" at bounding box center [1075, 141] width 14 height 14
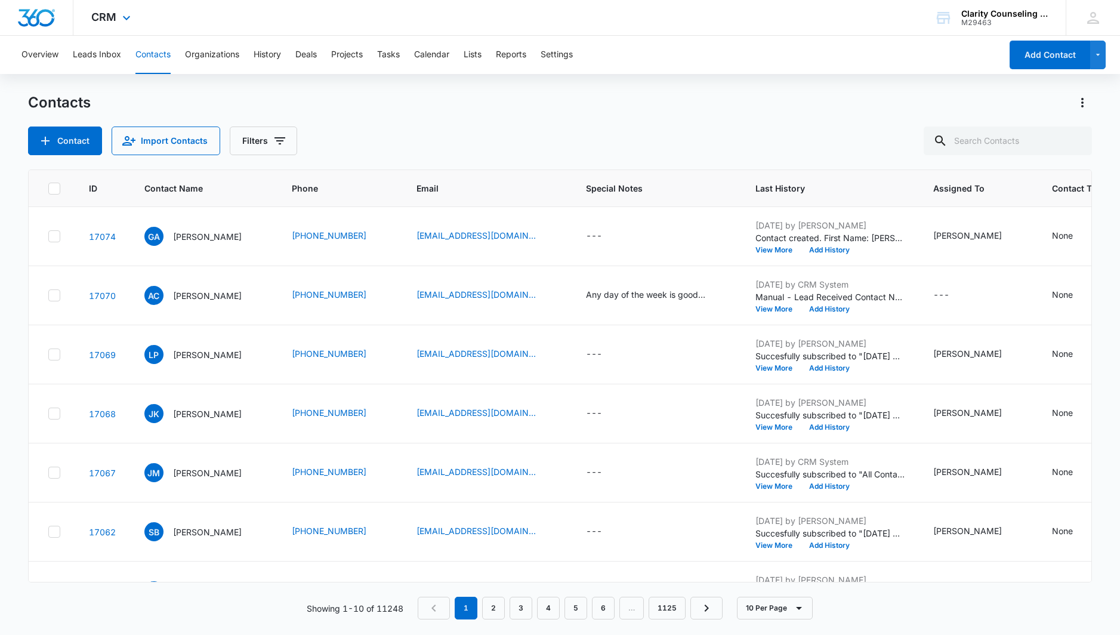
click at [1072, 141] on div at bounding box center [1075, 141] width 19 height 29
paste input "[EMAIL_ADDRESS][DOMAIN_NAME]"
type input "[EMAIL_ADDRESS][DOMAIN_NAME]"
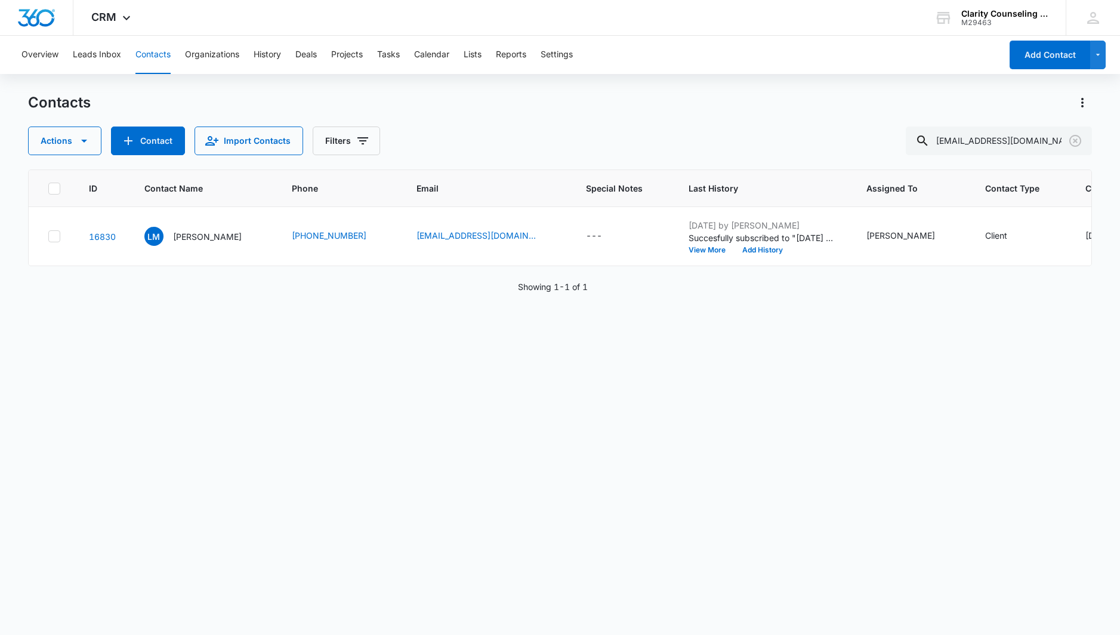
click at [1073, 135] on icon "Clear" at bounding box center [1075, 141] width 14 height 14
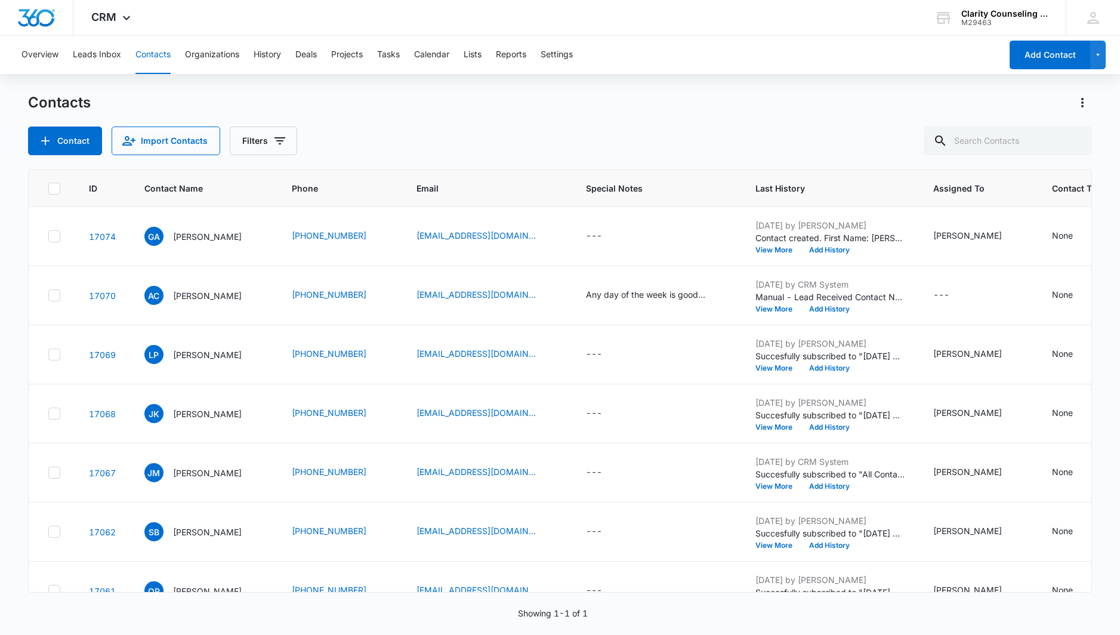
click at [1073, 135] on div at bounding box center [1075, 141] width 19 height 29
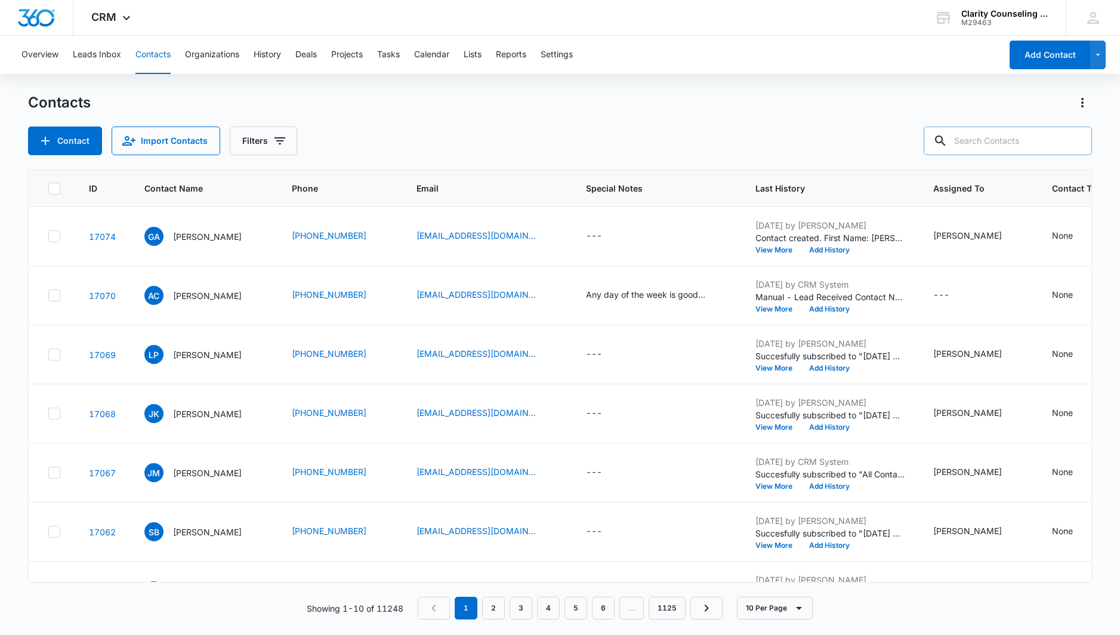
paste input "[EMAIL_ADDRESS][DOMAIN_NAME]"
type input "[EMAIL_ADDRESS][DOMAIN_NAME]"
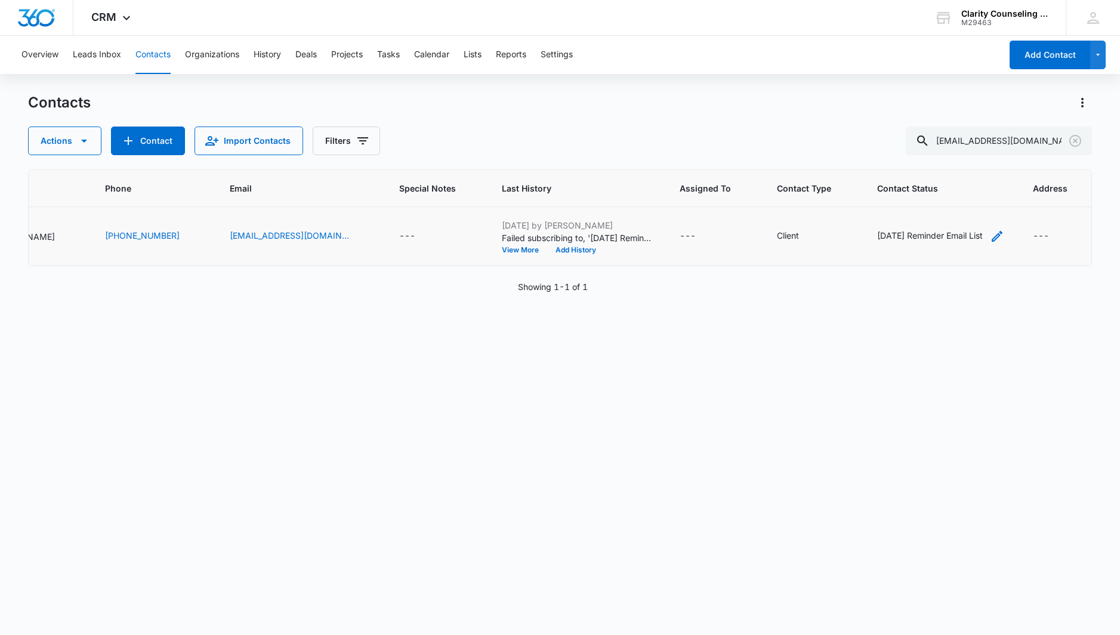
scroll to position [0, 184]
click at [903, 235] on div "[DATE] Reminder Email List" at bounding box center [931, 235] width 106 height 13
click at [959, 161] on icon "Remove Saturday Reminder Email List" at bounding box center [955, 159] width 7 height 7
click at [929, 193] on button "Save" at bounding box center [923, 197] width 35 height 23
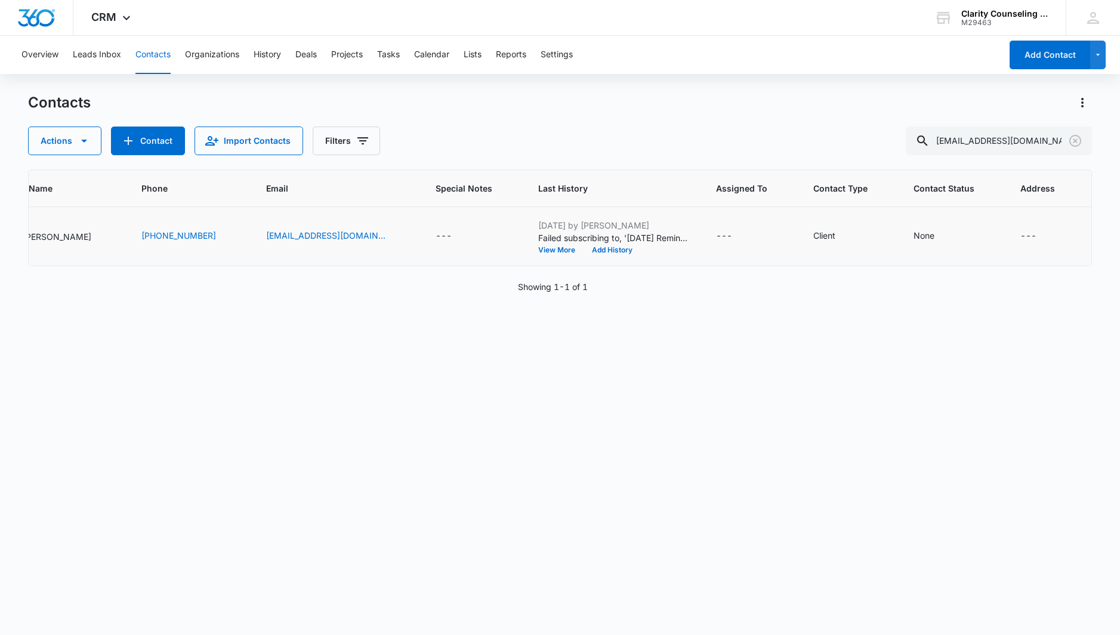
scroll to position [0, 126]
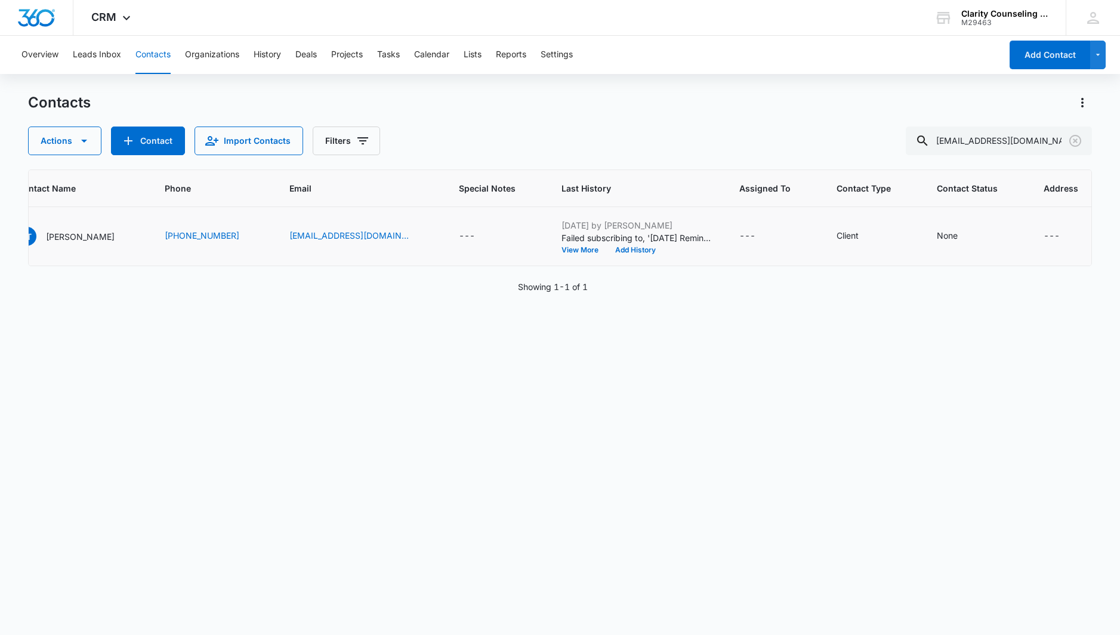
click at [1074, 139] on icon "Clear" at bounding box center [1075, 141] width 12 height 12
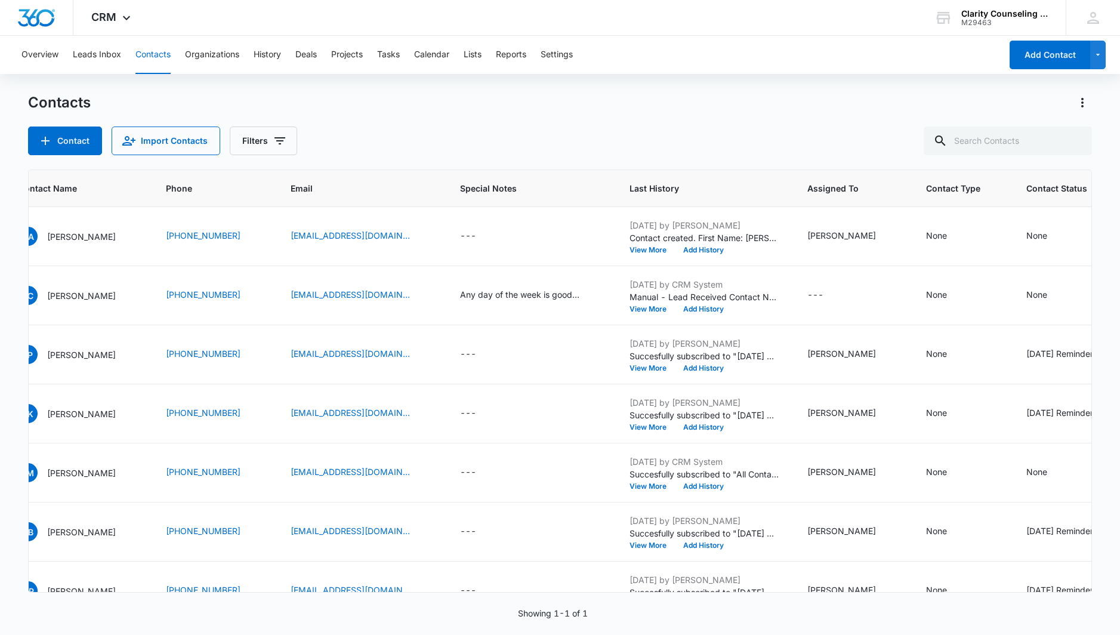
click at [1074, 139] on div at bounding box center [1075, 141] width 19 height 29
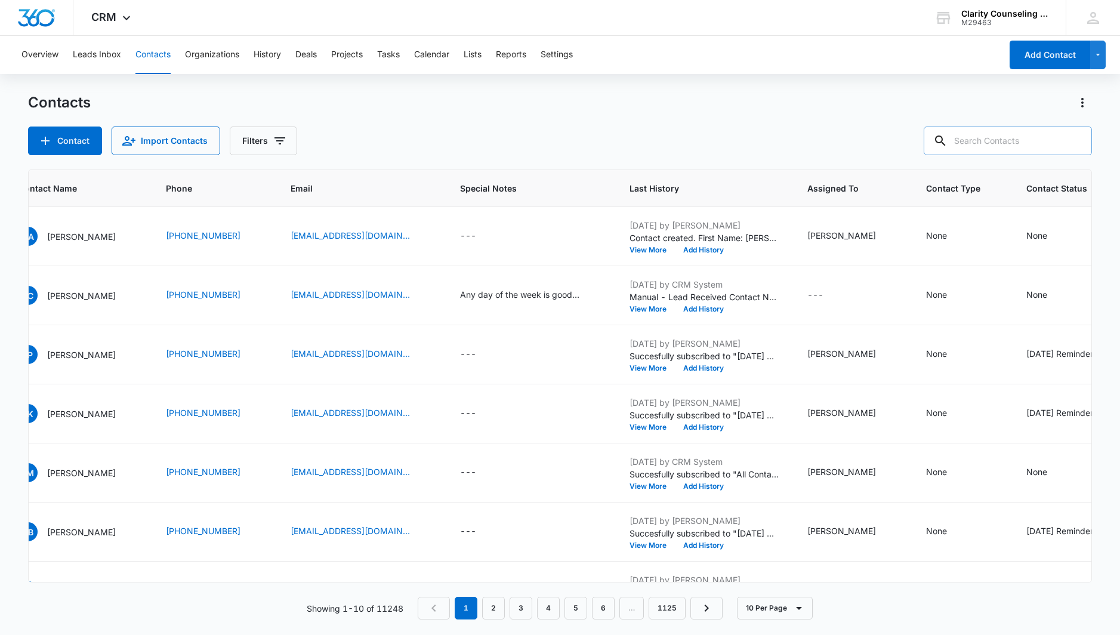
paste input "[EMAIL_ADDRESS][DOMAIN_NAME]"
type input "[EMAIL_ADDRESS][DOMAIN_NAME]"
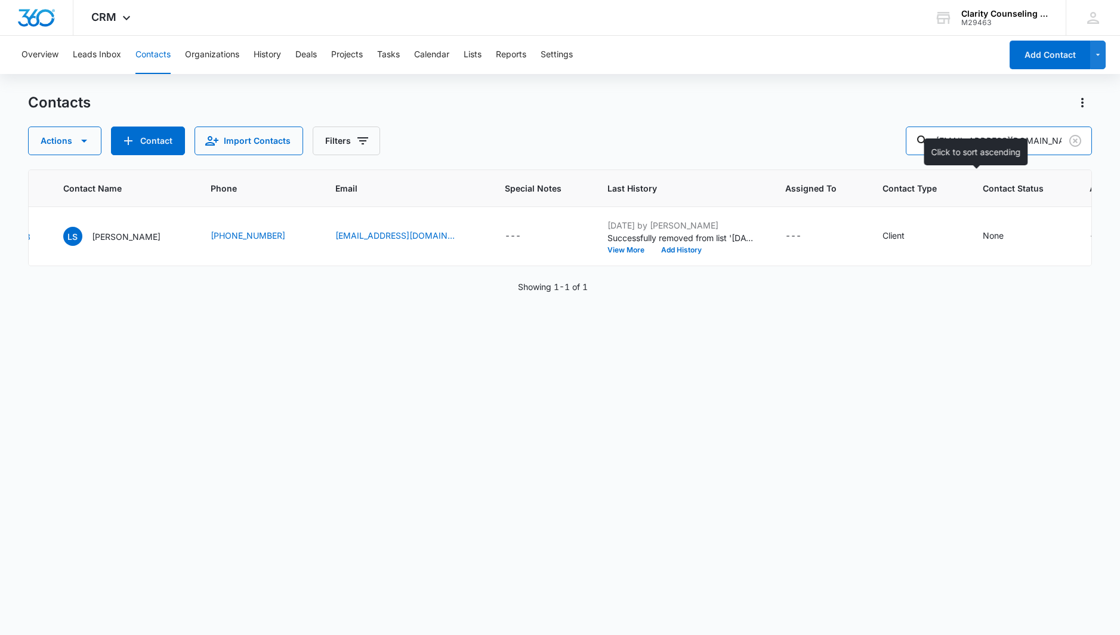
scroll to position [0, 78]
click at [1066, 140] on button "Clear" at bounding box center [1075, 140] width 19 height 19
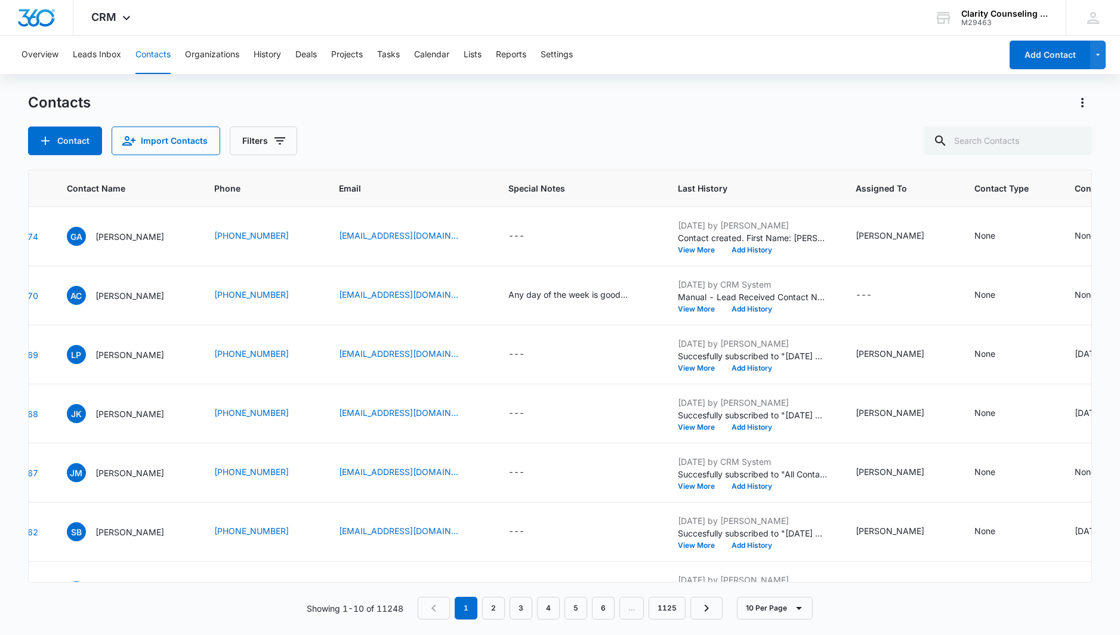
drag, startPoint x: 4, startPoint y: 308, endPoint x: 1066, endPoint y: 140, distance: 1075.3
click at [1066, 140] on div at bounding box center [1075, 141] width 19 height 29
click at [1072, 141] on div at bounding box center [1075, 141] width 19 height 29
paste input "[EMAIL_ADDRESS][DOMAIN_NAME]"
type input "[EMAIL_ADDRESS][DOMAIN_NAME]"
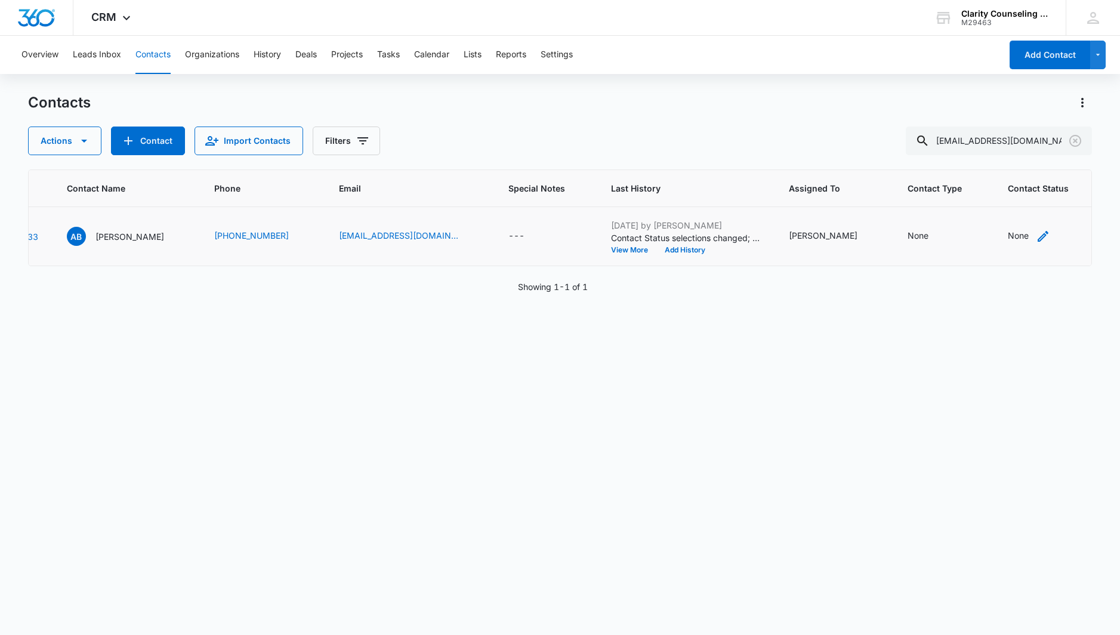
click at [1008, 236] on div "None" at bounding box center [1018, 235] width 21 height 13
click at [1019, 162] on div "Contact Status" at bounding box center [978, 160] width 85 height 27
click at [966, 249] on p "[DATE] Reminder Email List" at bounding box center [989, 244] width 79 height 25
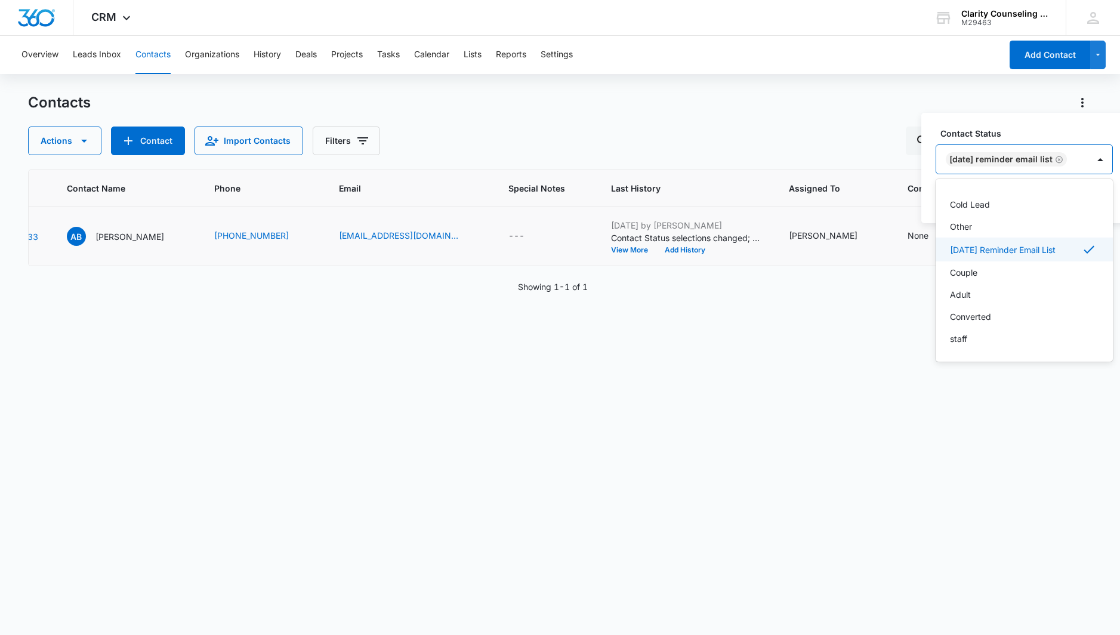
scroll to position [174, 0]
click at [1078, 156] on div "[DATE] Reminder Email List" at bounding box center [1012, 159] width 152 height 29
click at [1091, 193] on button "Save" at bounding box center [1095, 197] width 35 height 23
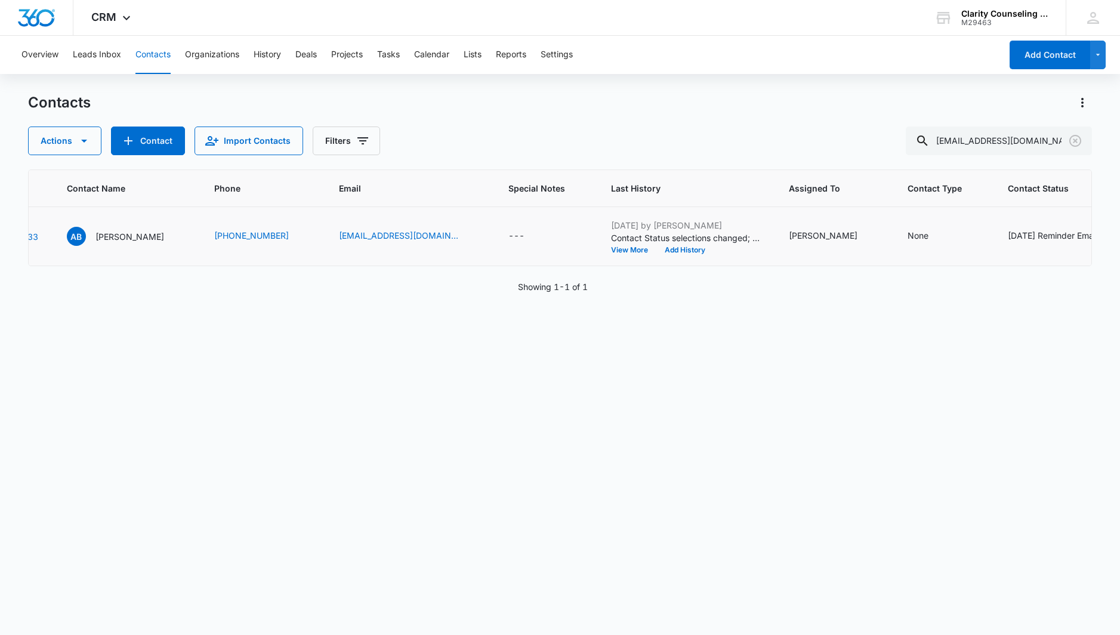
click at [1074, 146] on icon "Clear" at bounding box center [1075, 141] width 12 height 12
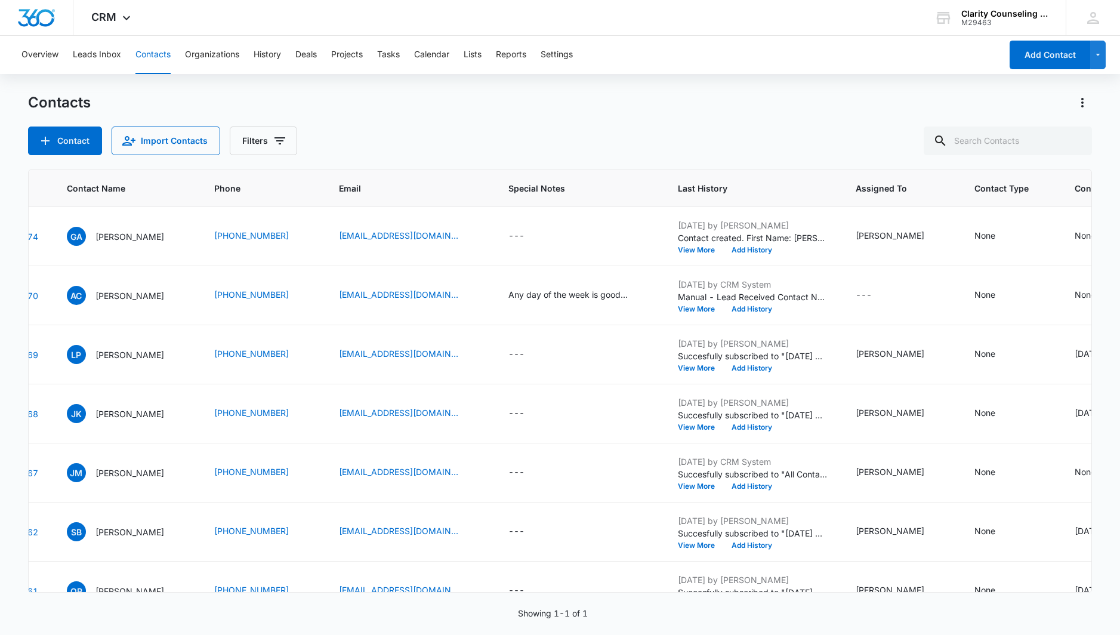
click at [1074, 146] on div at bounding box center [1075, 141] width 19 height 29
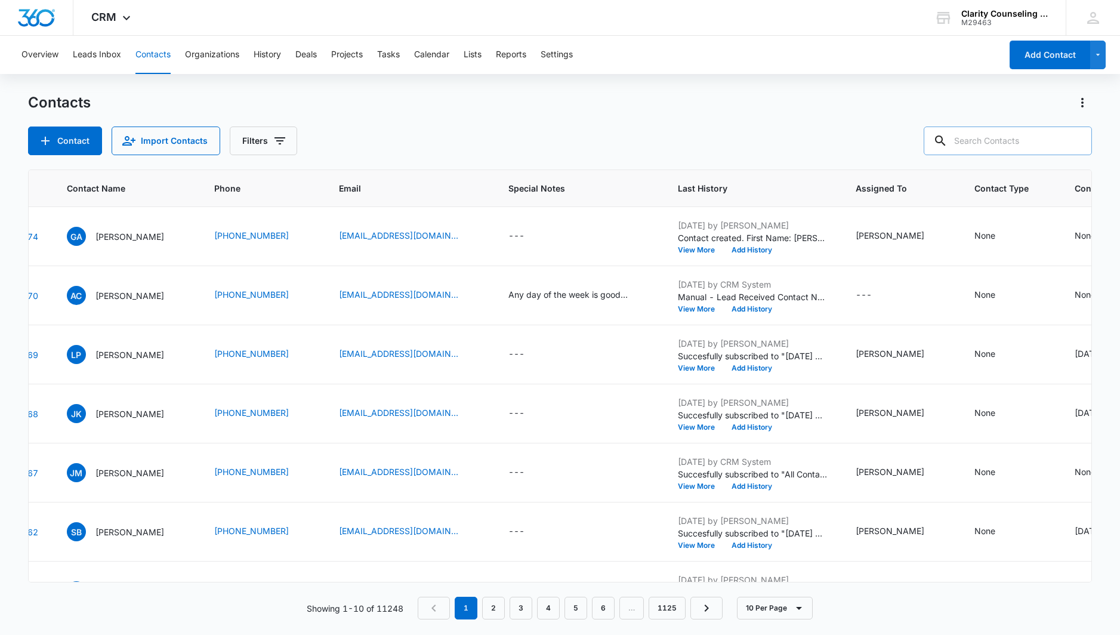
paste input "[EMAIL_ADDRESS][DOMAIN_NAME]"
type input "[EMAIL_ADDRESS][DOMAIN_NAME]"
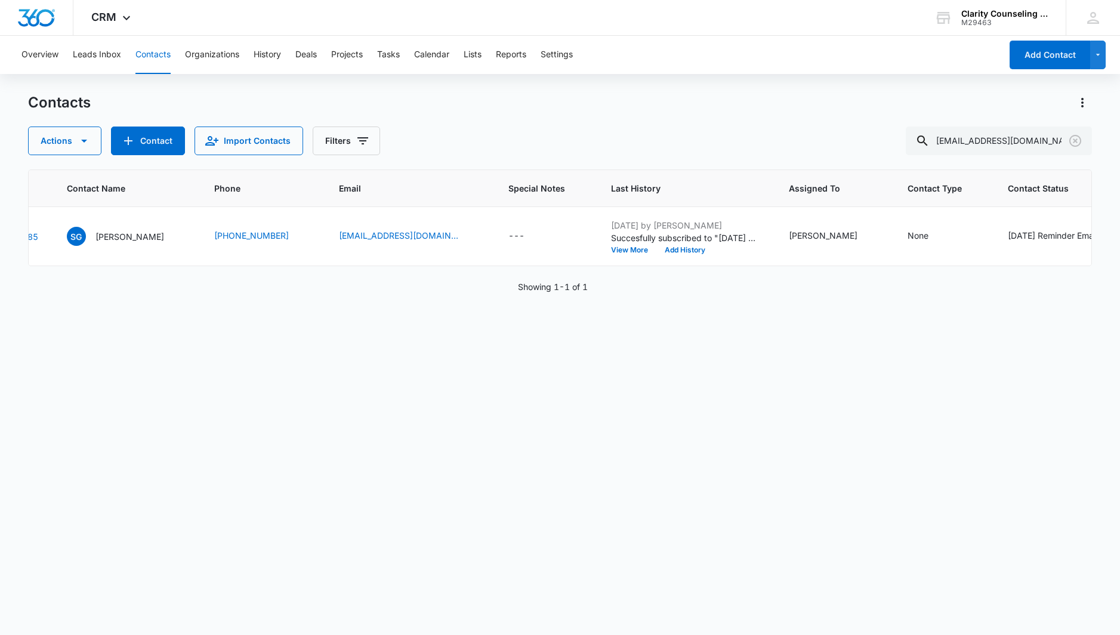
click at [1075, 137] on icon "Clear" at bounding box center [1075, 141] width 14 height 14
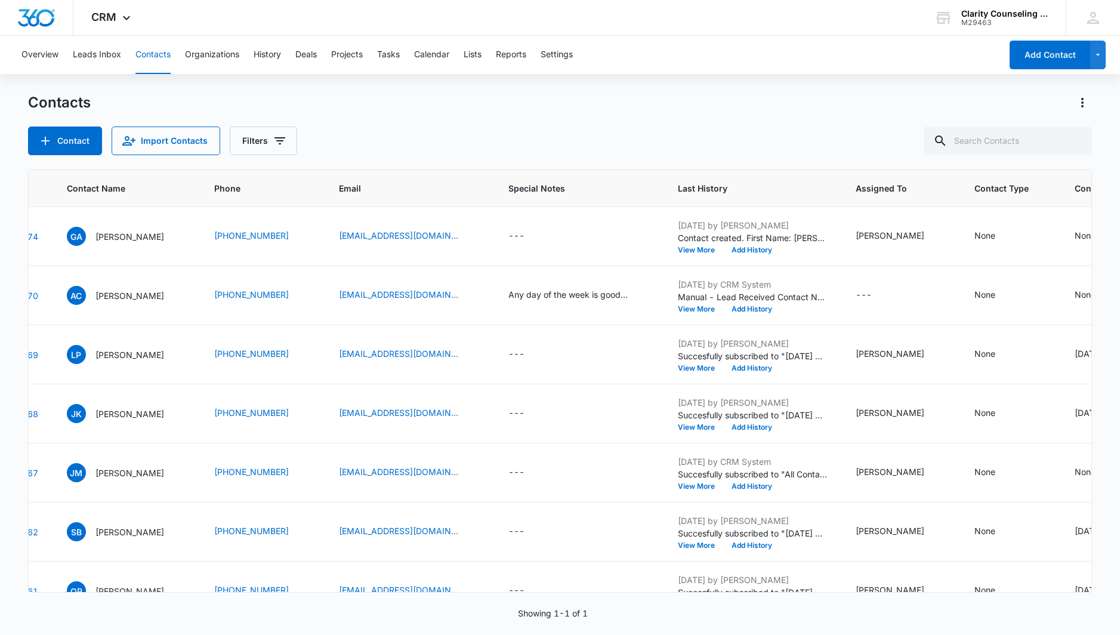
click at [1075, 137] on div at bounding box center [1075, 141] width 19 height 29
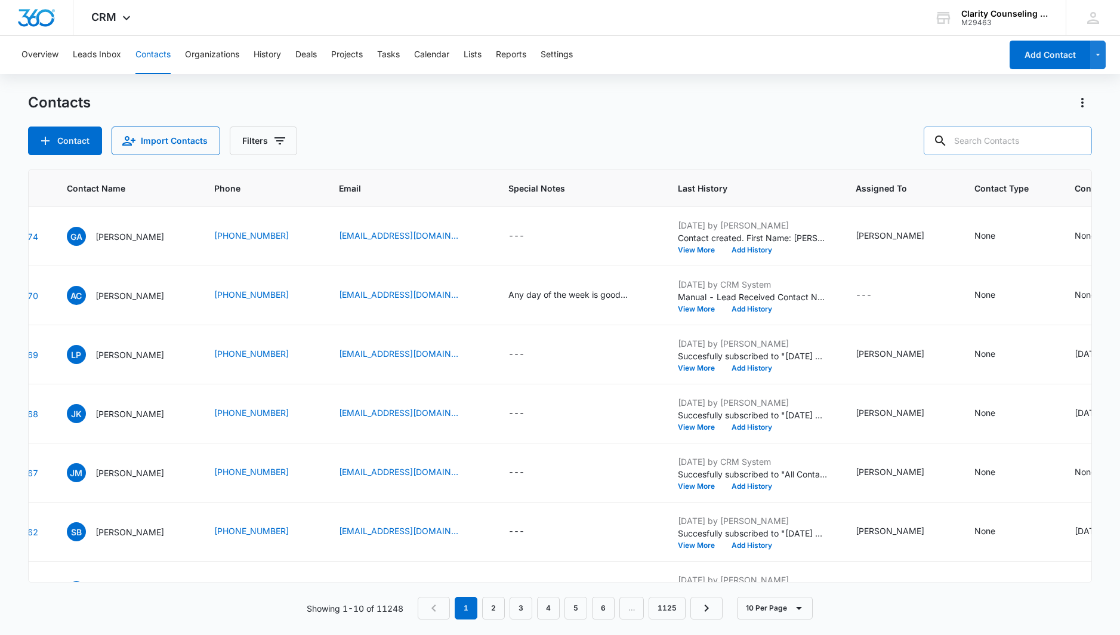
paste input "[EMAIL_ADDRESS][DOMAIN_NAME]"
type input "[EMAIL_ADDRESS][DOMAIN_NAME]"
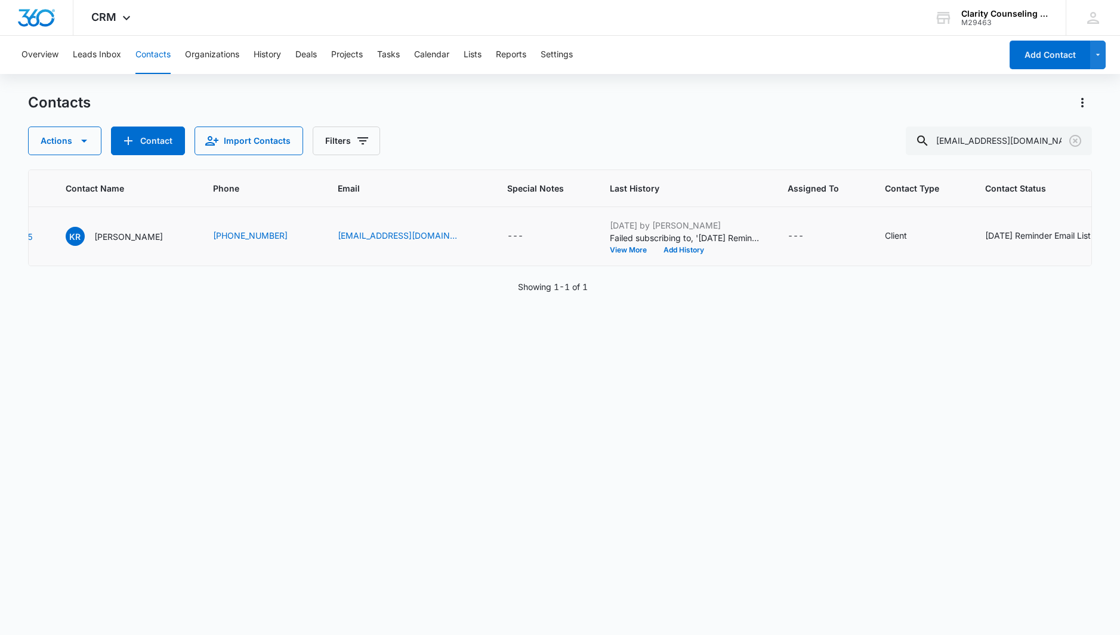
click at [1049, 234] on div "[DATE] Reminder Email List" at bounding box center [1038, 235] width 106 height 13
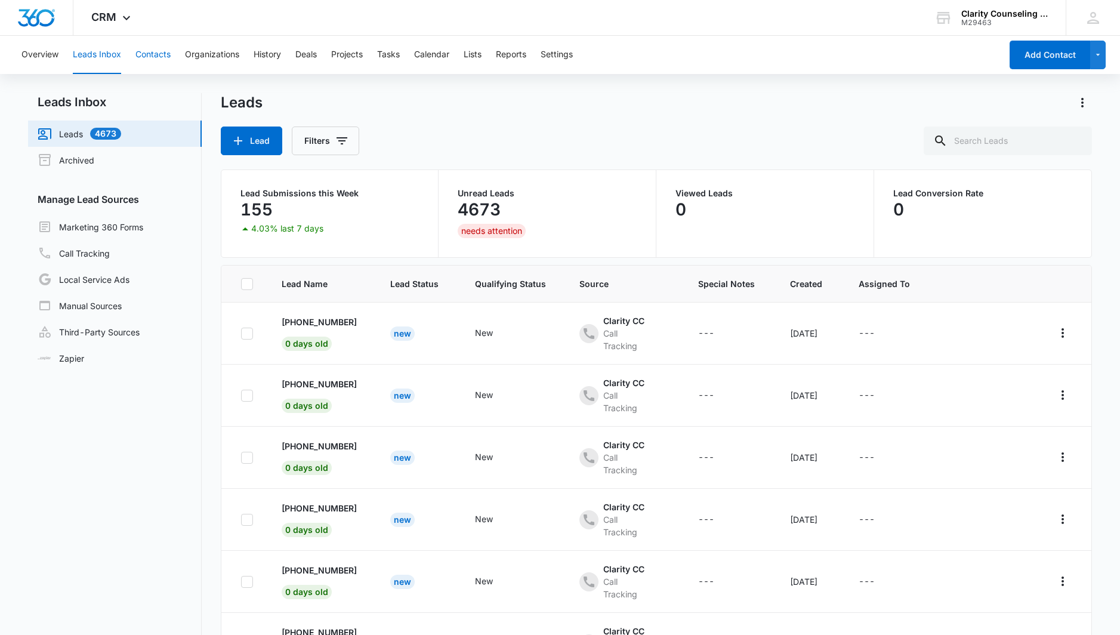
click at [149, 55] on button "Contacts" at bounding box center [152, 55] width 35 height 38
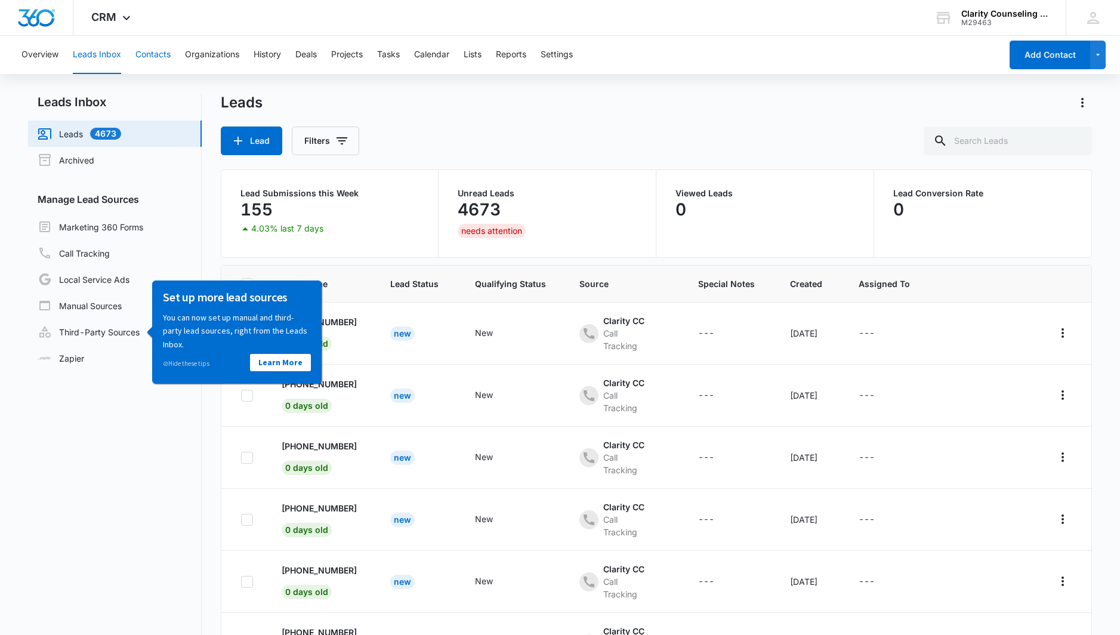
click at [156, 53] on button "Contacts" at bounding box center [152, 55] width 35 height 38
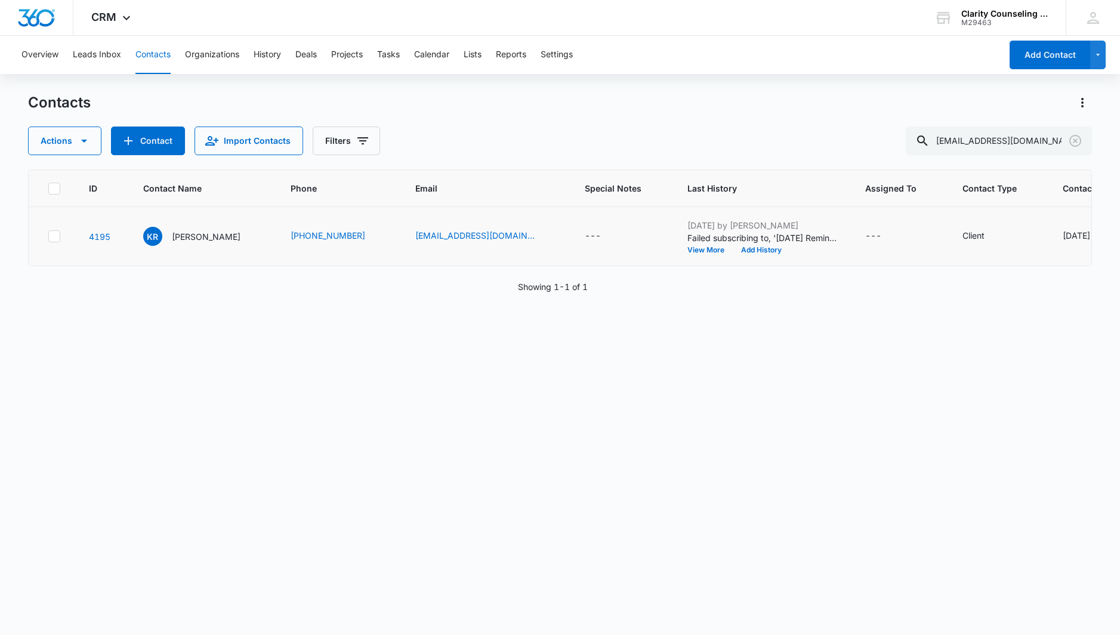
click at [1063, 237] on div "[DATE] Reminder Email List" at bounding box center [1116, 235] width 106 height 13
click at [940, 229] on icon "Remove Saturday Reminder Email List" at bounding box center [943, 227] width 8 height 9
click at [966, 261] on button "Save" at bounding box center [979, 263] width 35 height 23
click at [1071, 140] on icon "Clear" at bounding box center [1075, 141] width 14 height 14
click at [1071, 140] on div at bounding box center [1075, 141] width 19 height 29
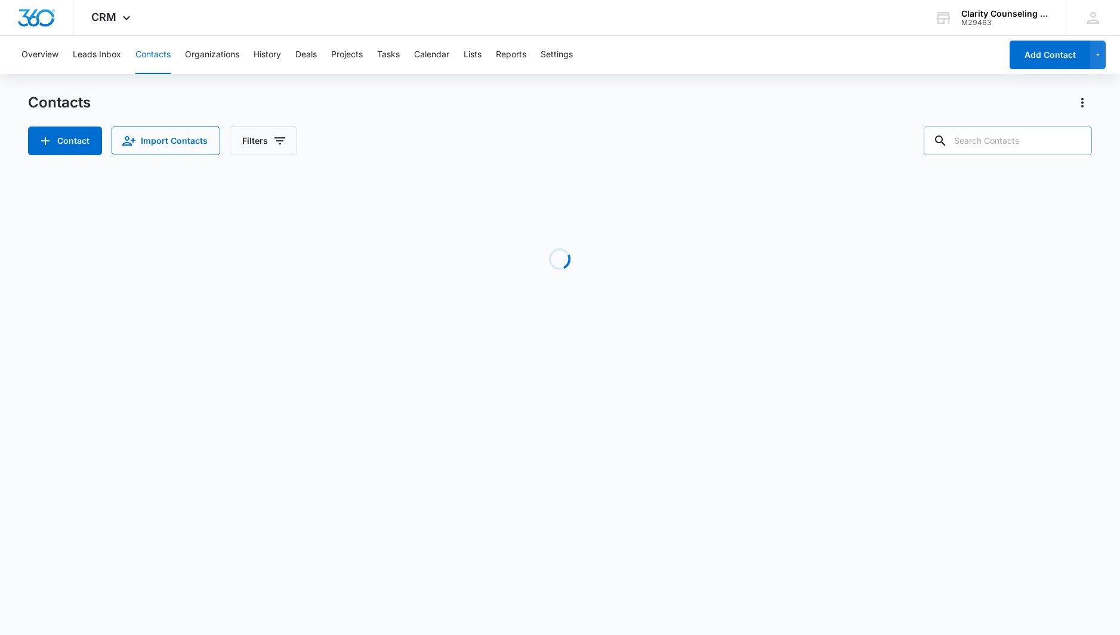
paste input "[EMAIL_ADDRESS][DOMAIN_NAME]"
type input "[EMAIL_ADDRESS][DOMAIN_NAME]"
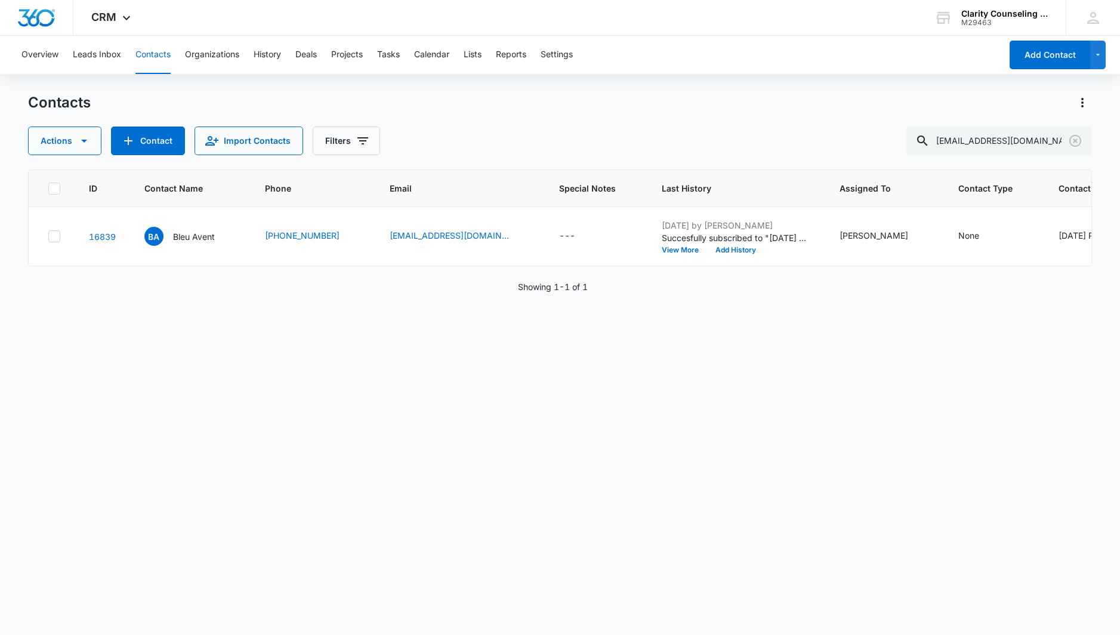
click at [1079, 143] on icon "Clear" at bounding box center [1075, 141] width 12 height 12
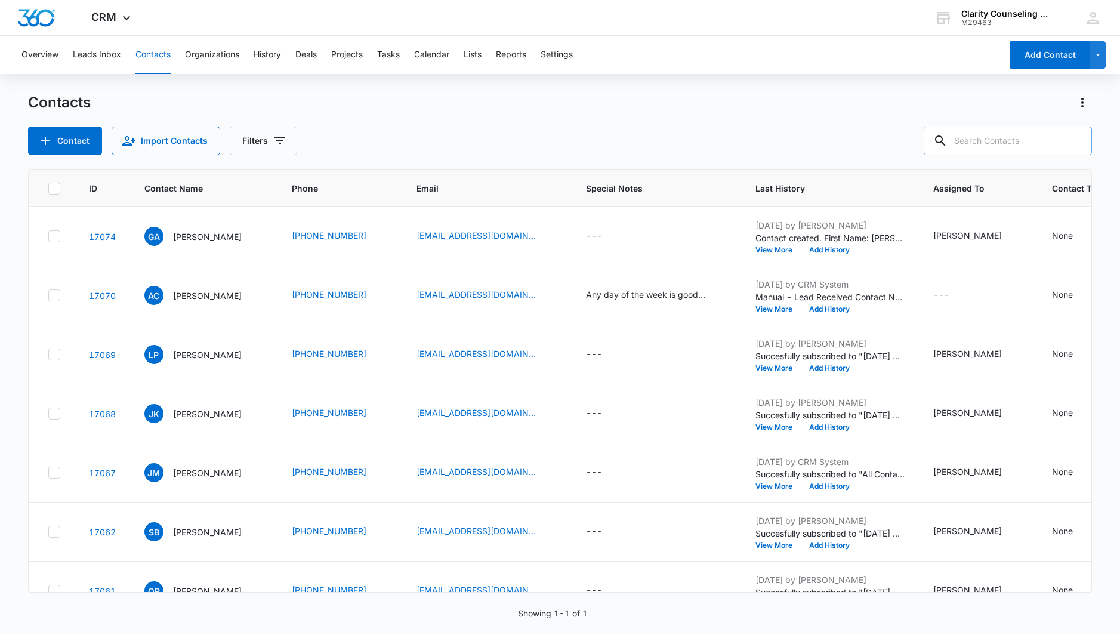
drag, startPoint x: 1, startPoint y: 107, endPoint x: 1025, endPoint y: 143, distance: 1024.6
click at [1079, 143] on div at bounding box center [1075, 141] width 19 height 29
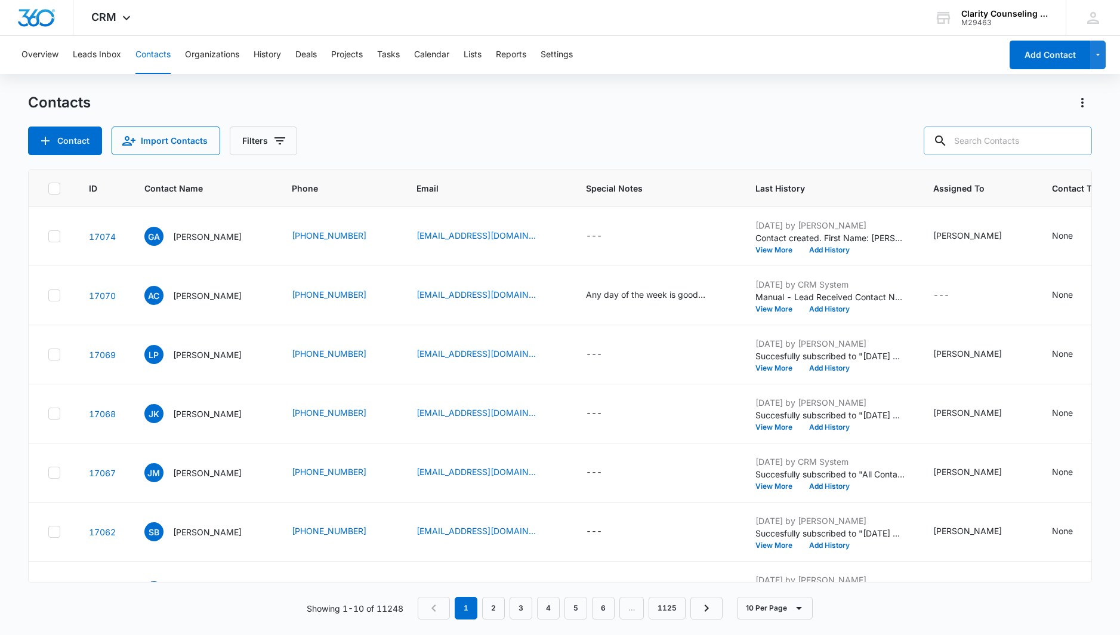
paste input "presleycp12@gmail.com"
type input "presleycp12@gmail.com"
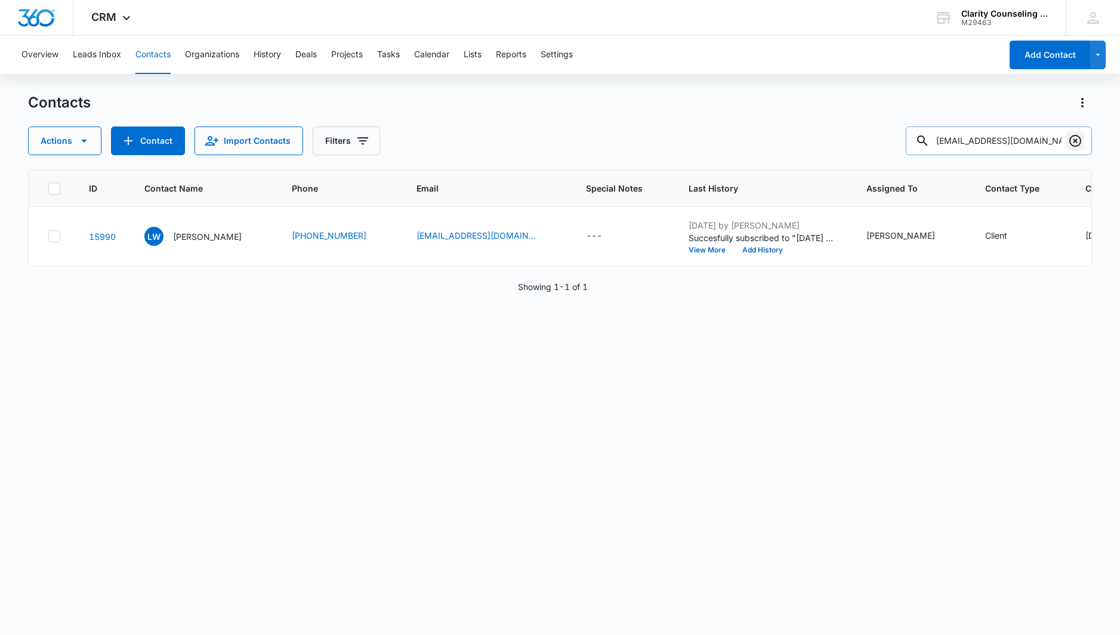
click at [1072, 139] on icon "Clear" at bounding box center [1075, 141] width 14 height 14
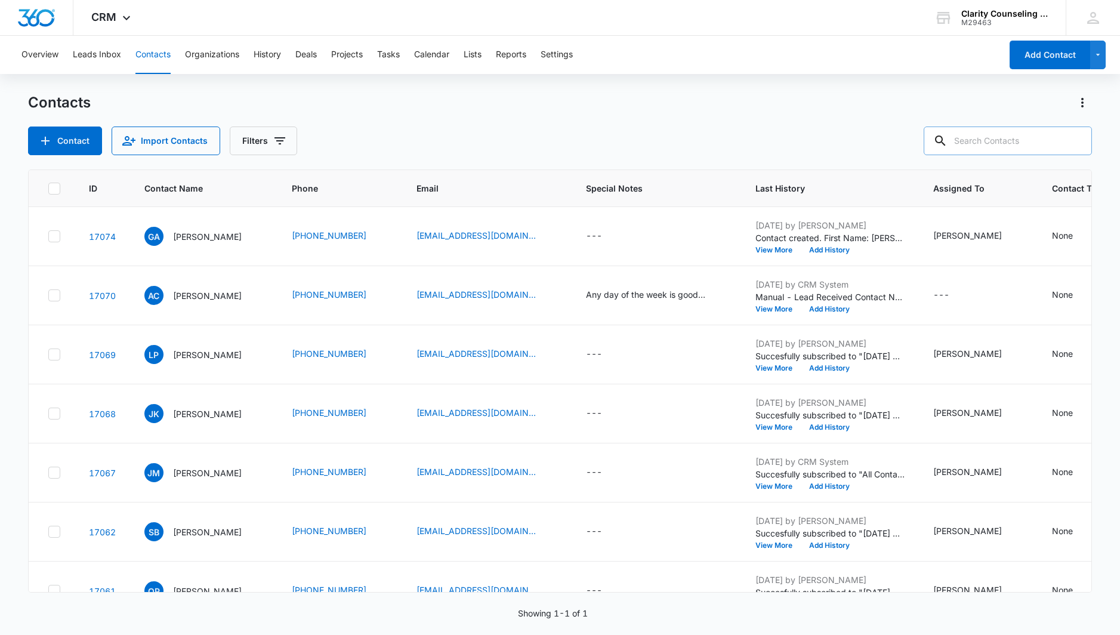
drag, startPoint x: 1072, startPoint y: 139, endPoint x: 989, endPoint y: 134, distance: 83.1
click at [1072, 139] on div at bounding box center [1075, 141] width 19 height 29
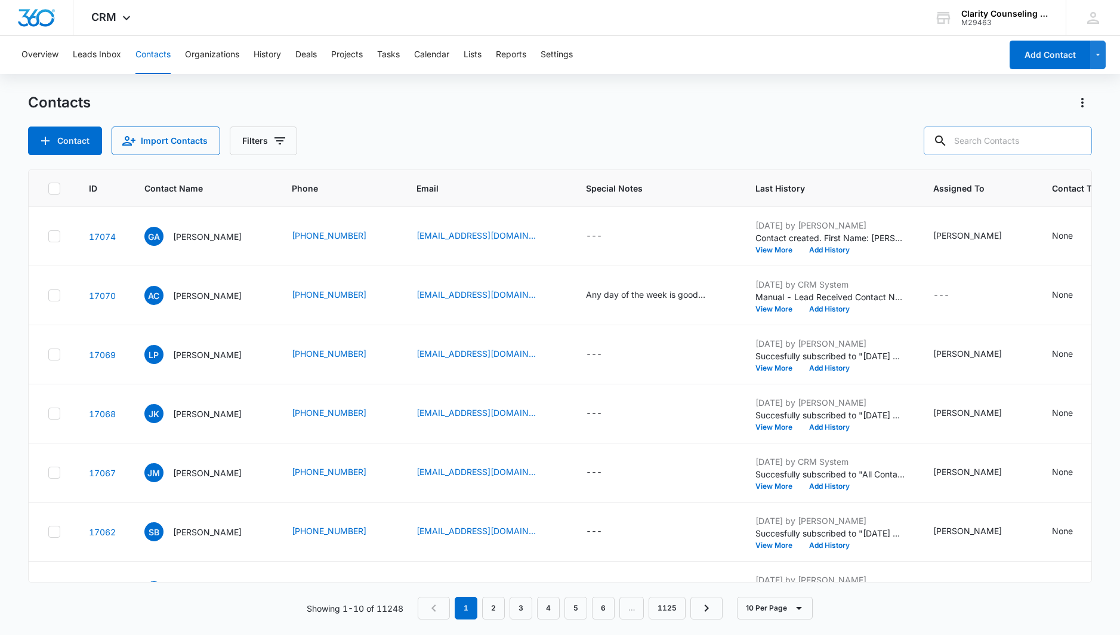
paste input "Wbeam13603@aol.com"
type input "Wbeam13603@aol.com"
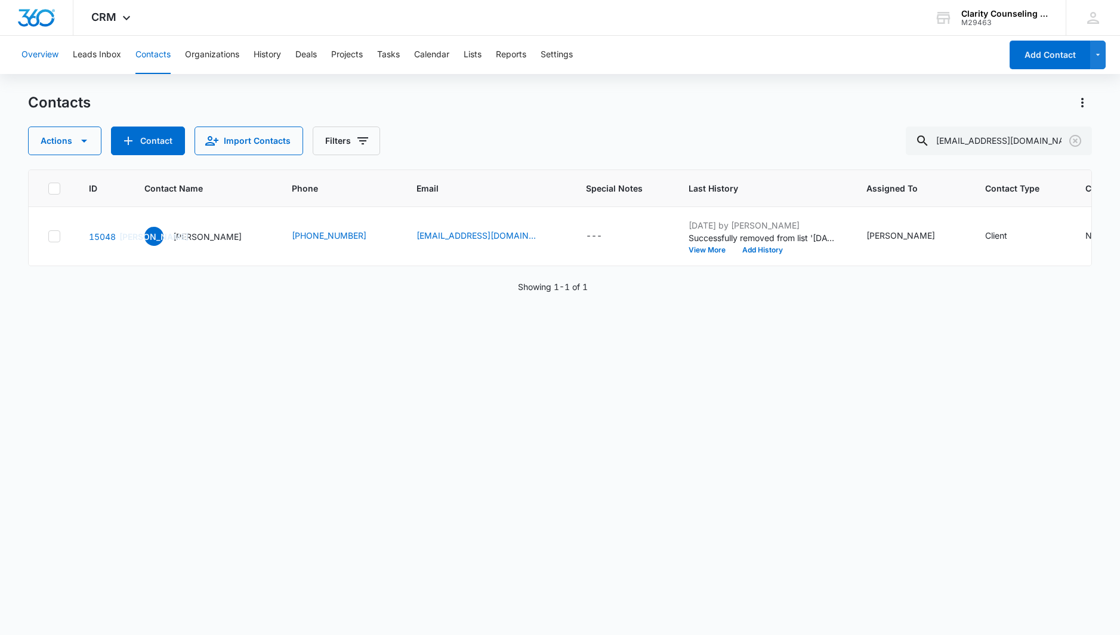
click at [1075, 141] on icon "Clear" at bounding box center [1075, 141] width 12 height 12
click at [1075, 141] on div at bounding box center [1075, 141] width 19 height 29
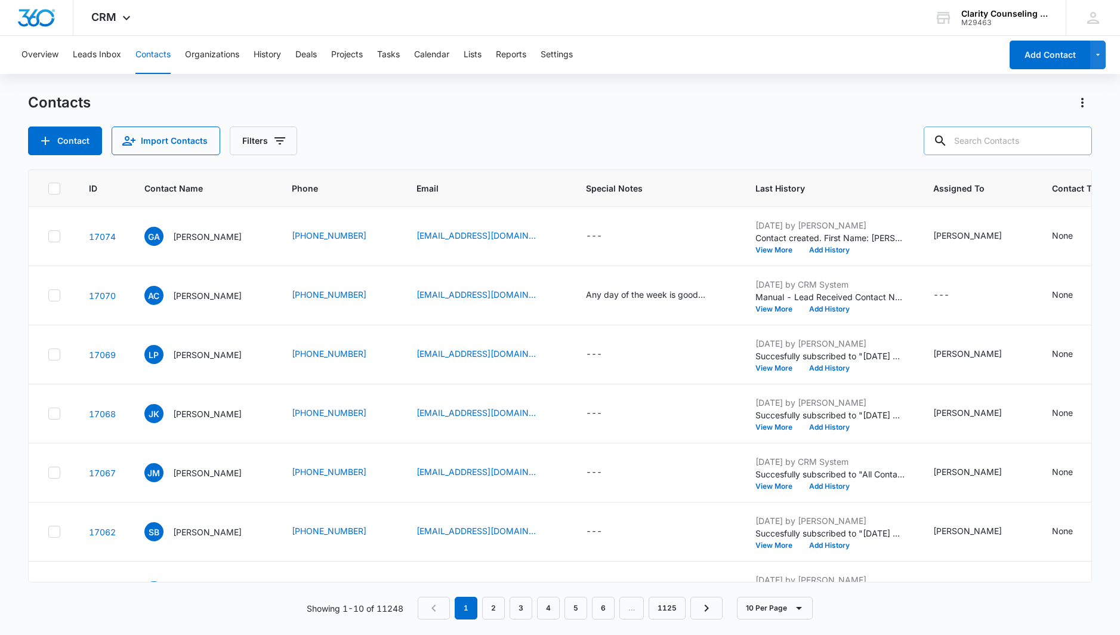
paste input "jacobs-tylor@aramark.com"
type input "jacobs-tylor@aramark.com"
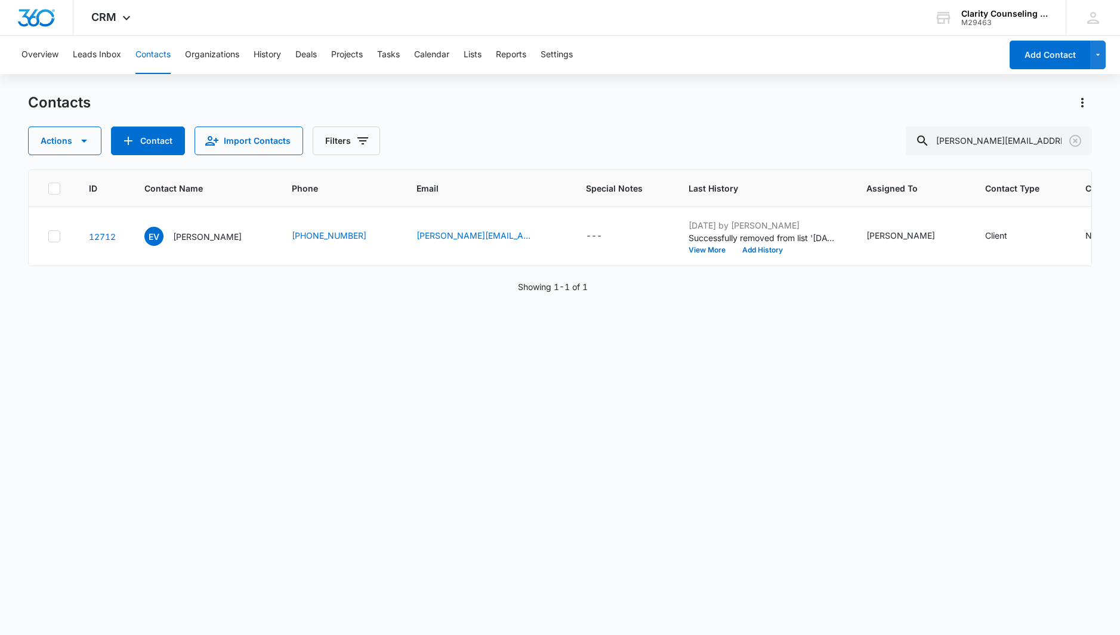
click at [1073, 140] on icon "Clear" at bounding box center [1075, 141] width 14 height 14
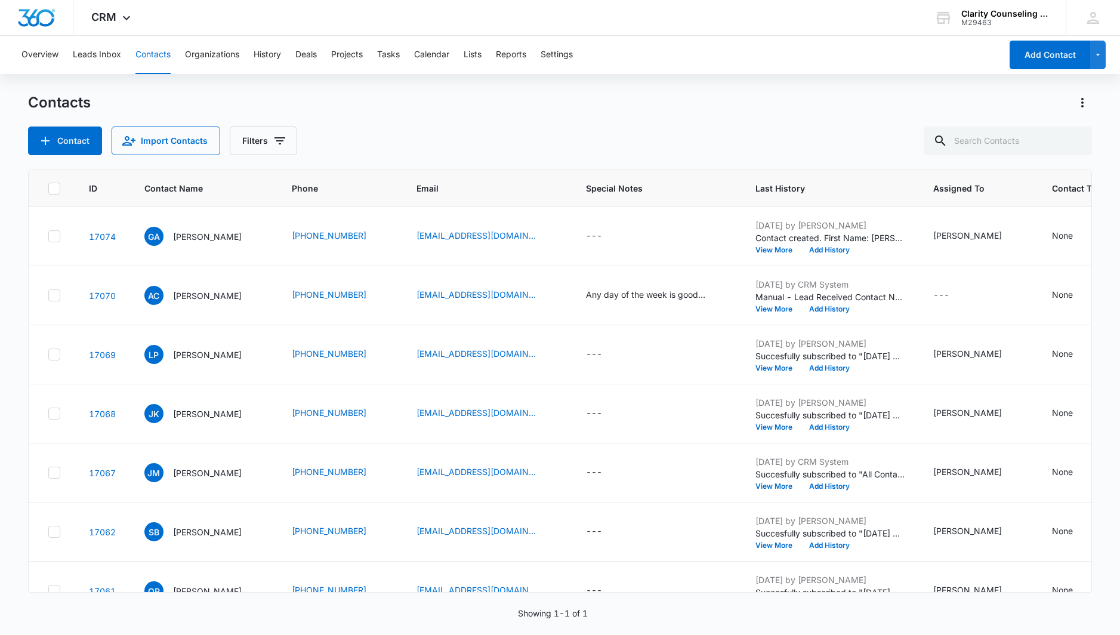
click at [1073, 140] on div at bounding box center [1075, 141] width 19 height 29
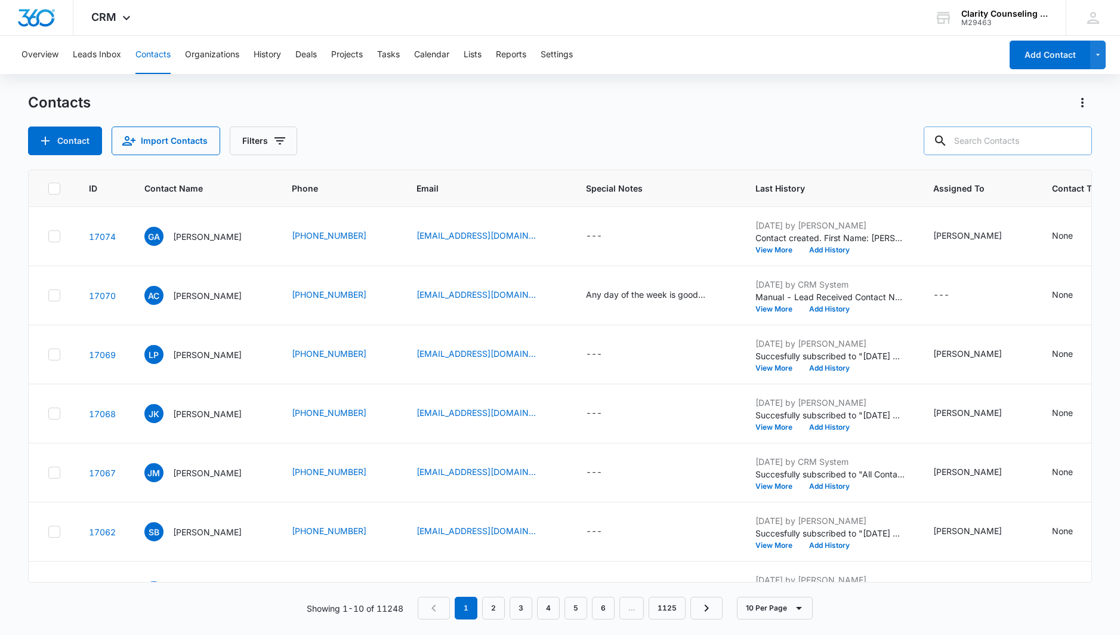
paste input "l.whitman0513@gmail.com"
type input "l.whitman0513@gmail.com"
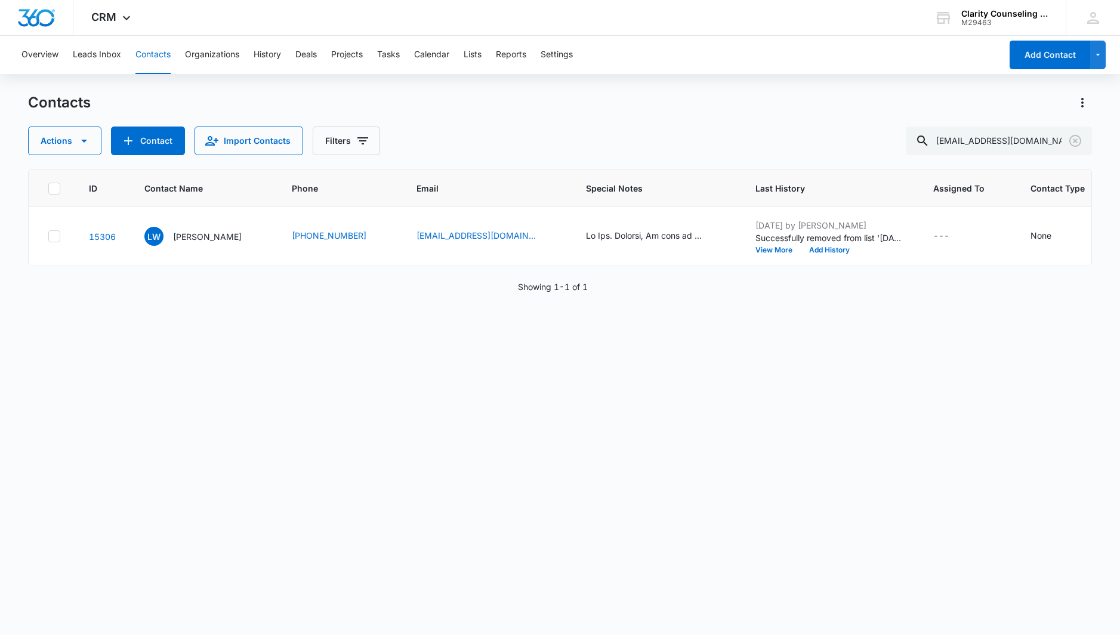
click at [1073, 141] on icon "Clear" at bounding box center [1075, 141] width 14 height 14
click at [1073, 141] on div at bounding box center [1075, 141] width 19 height 29
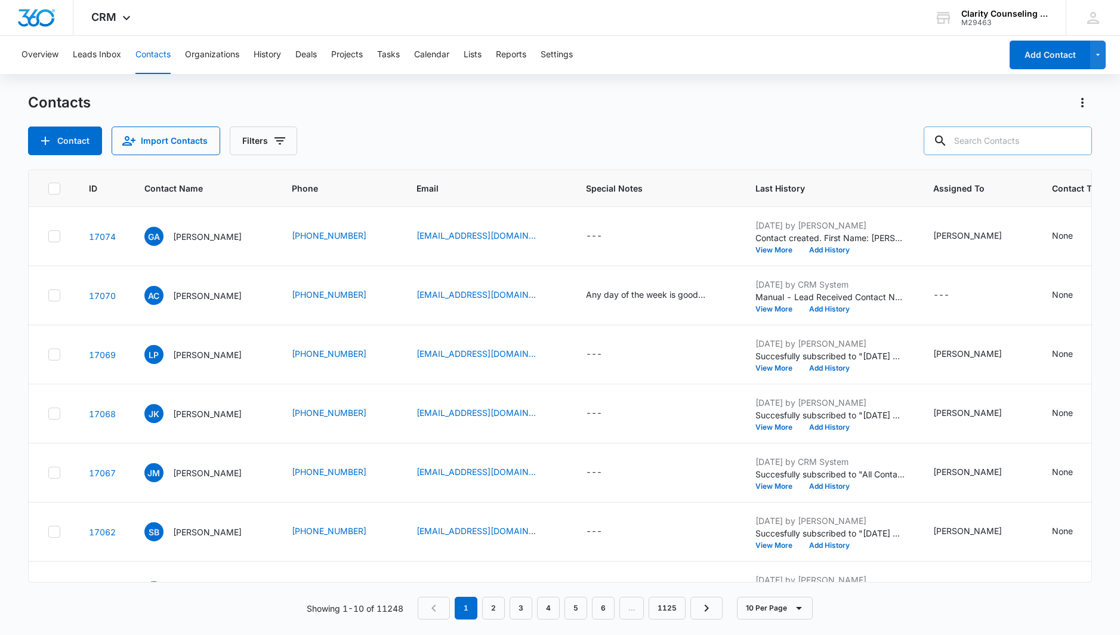
paste input "hooks.jeremy@gmail.com"
type input "hooks.jeremy@gmail.com"
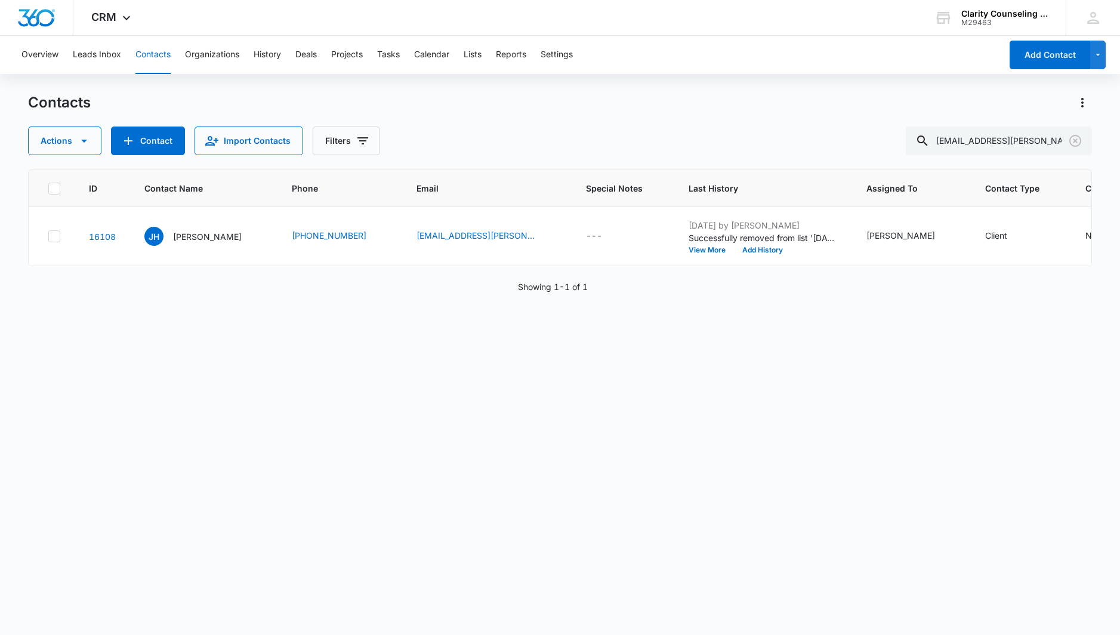
click at [1071, 140] on icon "Clear" at bounding box center [1075, 141] width 14 height 14
click at [1071, 140] on div at bounding box center [1075, 141] width 19 height 29
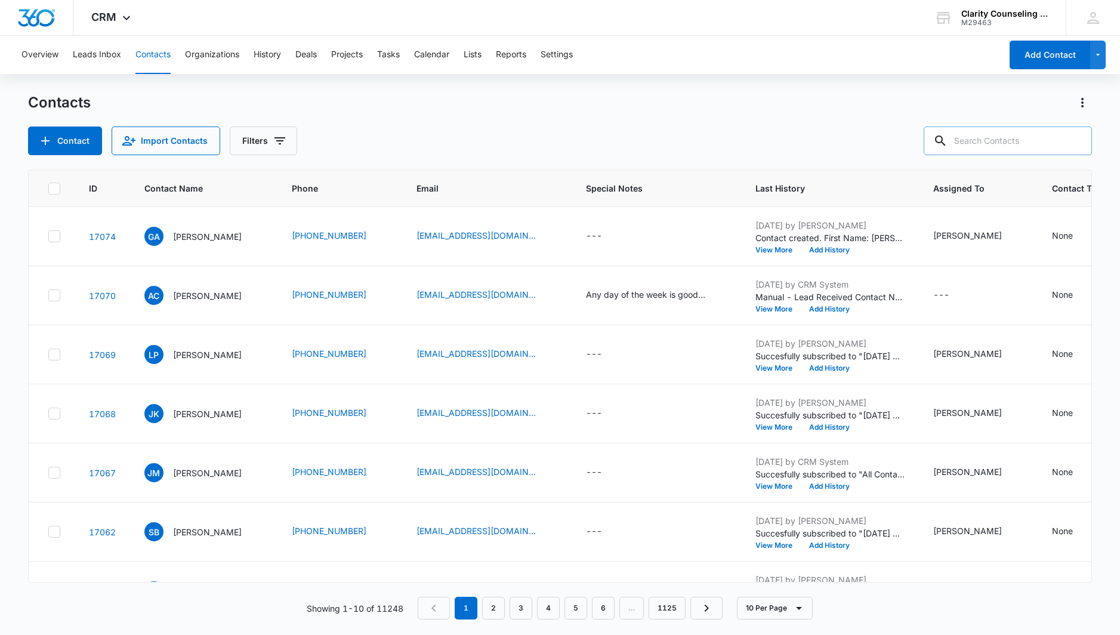
paste input "pfeifferljessica@gmail.com"
type input "pfeifferljessica@gmail.com"
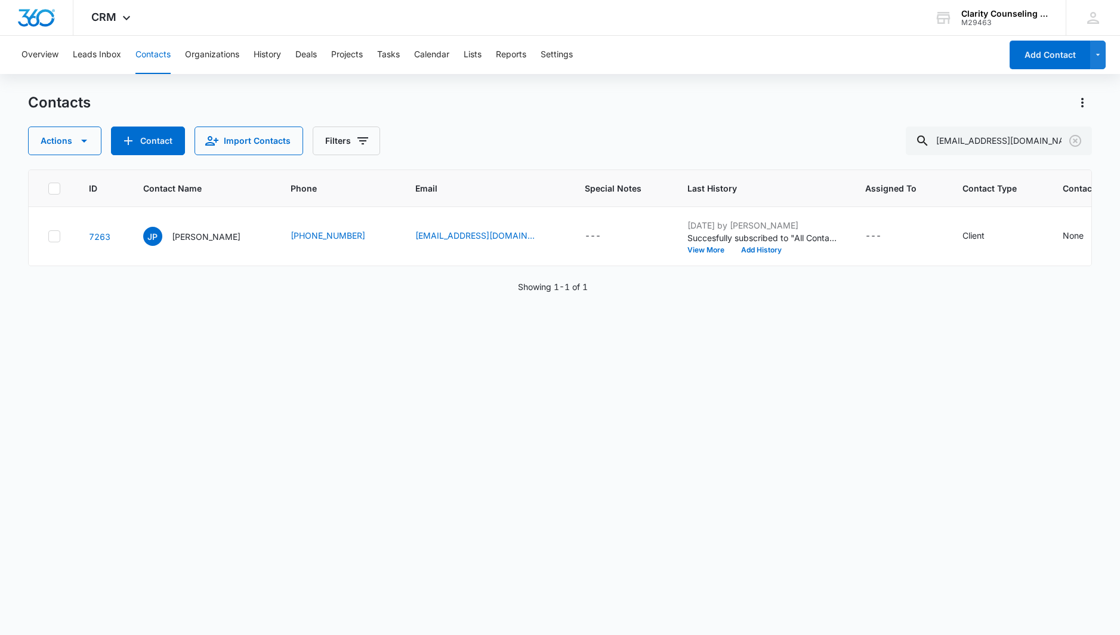
click at [1073, 146] on icon "Clear" at bounding box center [1075, 141] width 12 height 12
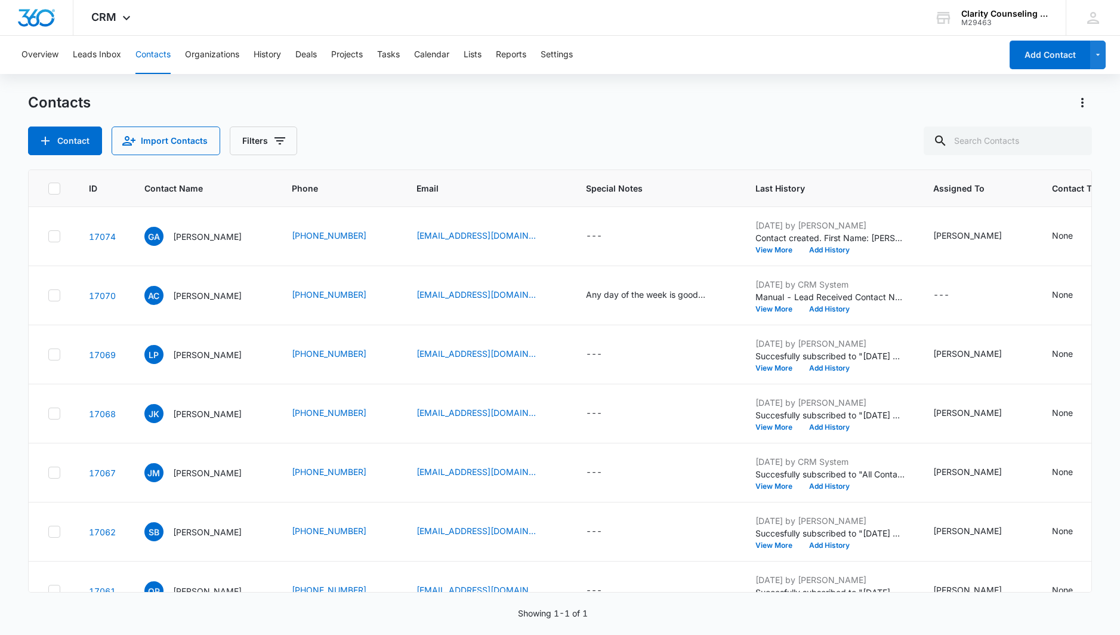
click at [1073, 146] on div at bounding box center [1075, 141] width 19 height 29
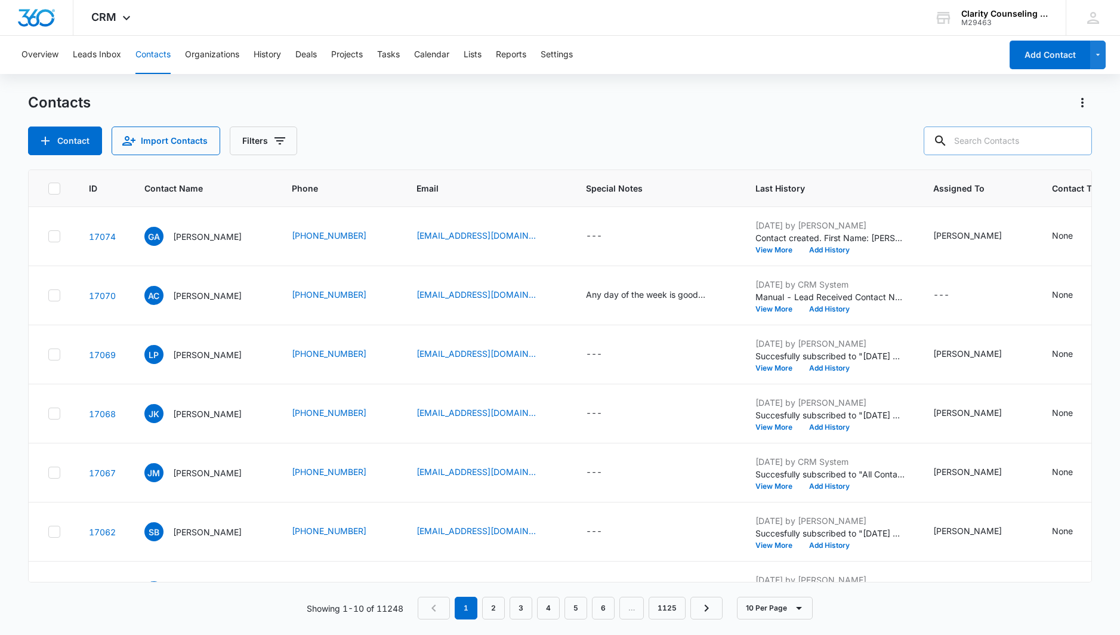
paste input "michcalarie@gmail.com"
type input "michcalarie@gmail.com"
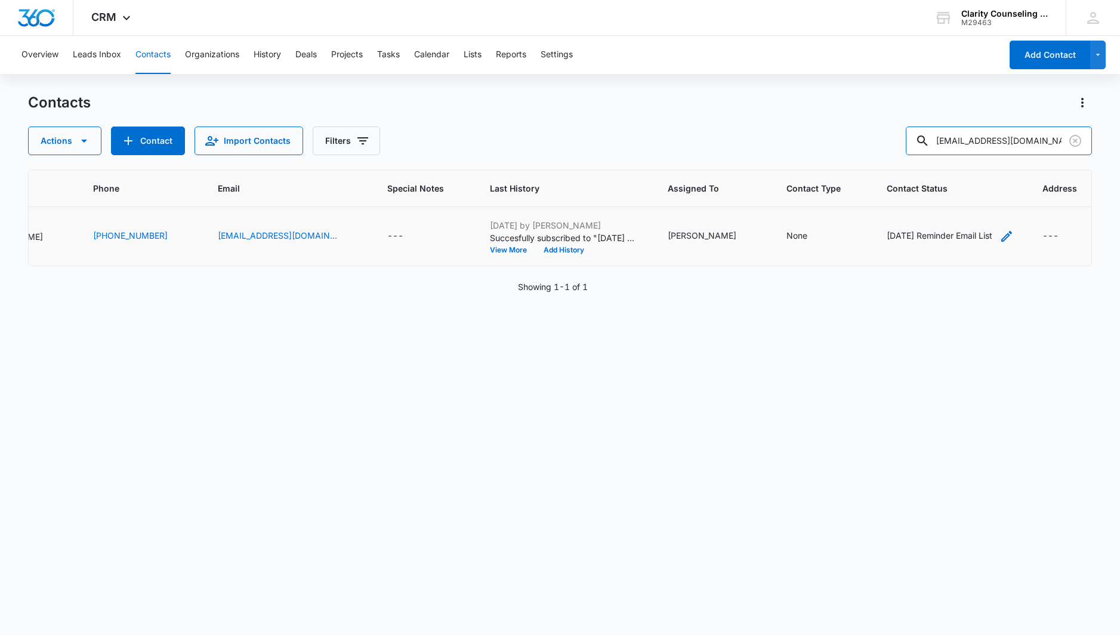
scroll to position [0, 198]
click at [961, 237] on div "[DATE] Reminder Email List" at bounding box center [940, 235] width 106 height 13
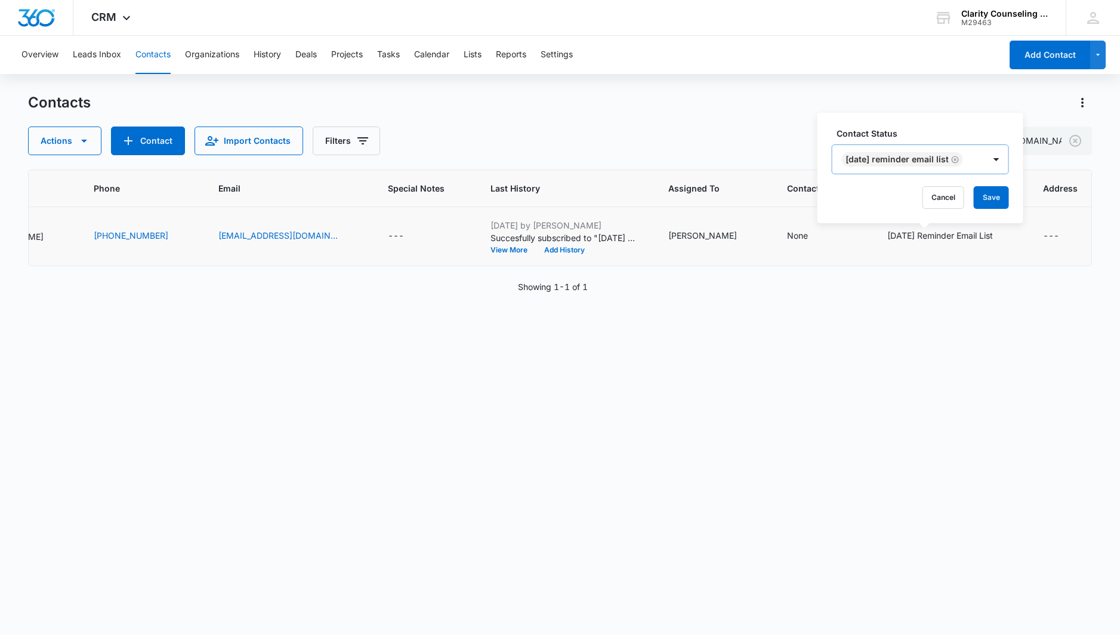
click at [960, 159] on icon "Remove Saturday Reminder Email List" at bounding box center [955, 159] width 8 height 9
click at [911, 202] on button "Save" at bounding box center [923, 197] width 35 height 23
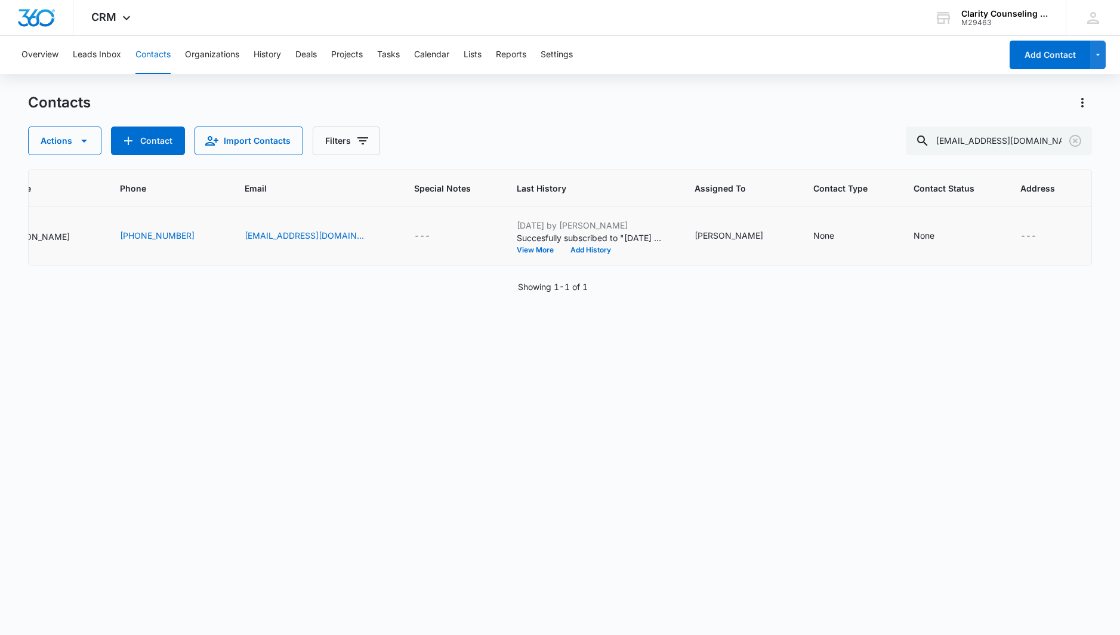
scroll to position [0, 140]
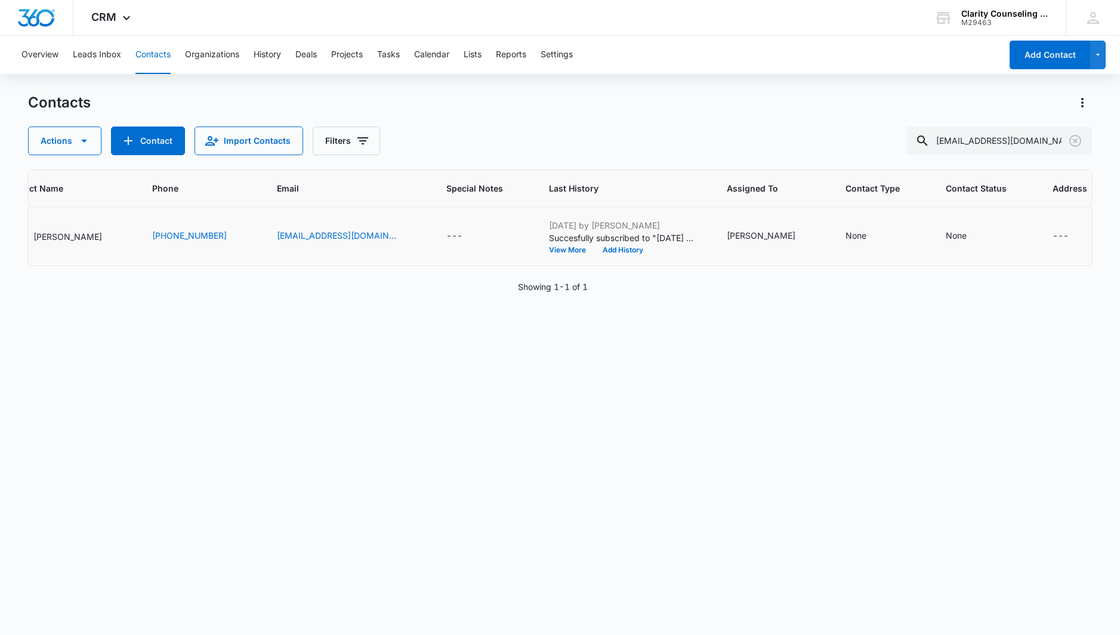
click at [1076, 140] on icon "Clear" at bounding box center [1075, 141] width 12 height 12
click at [1076, 140] on div at bounding box center [1075, 141] width 19 height 29
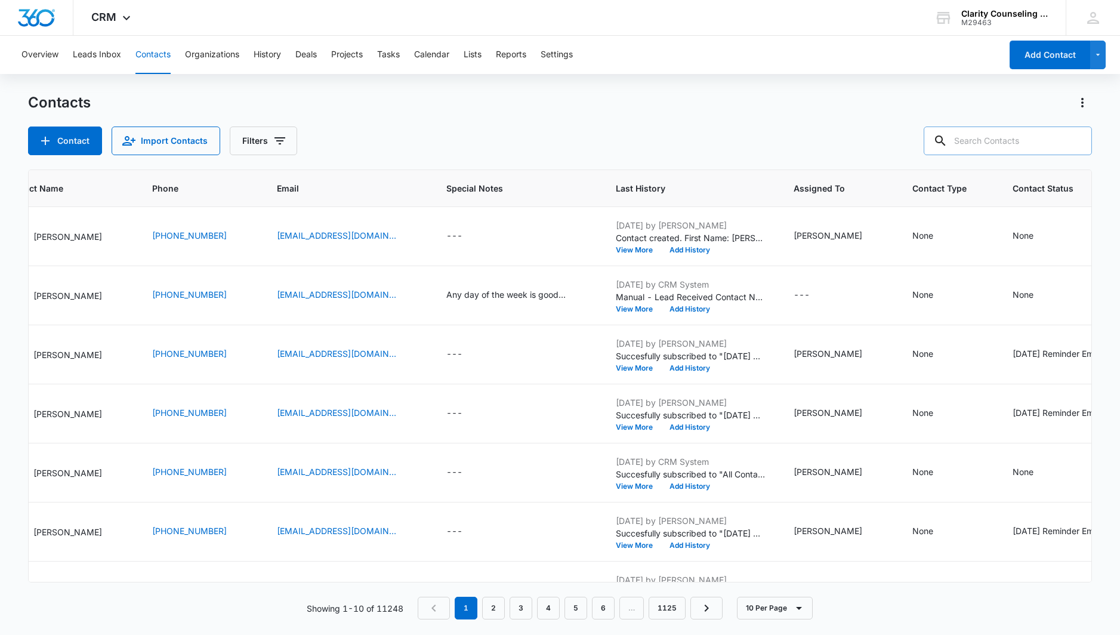
paste input "cnjmail23@gmail.com"
type input "cnjmail23@gmail.com"
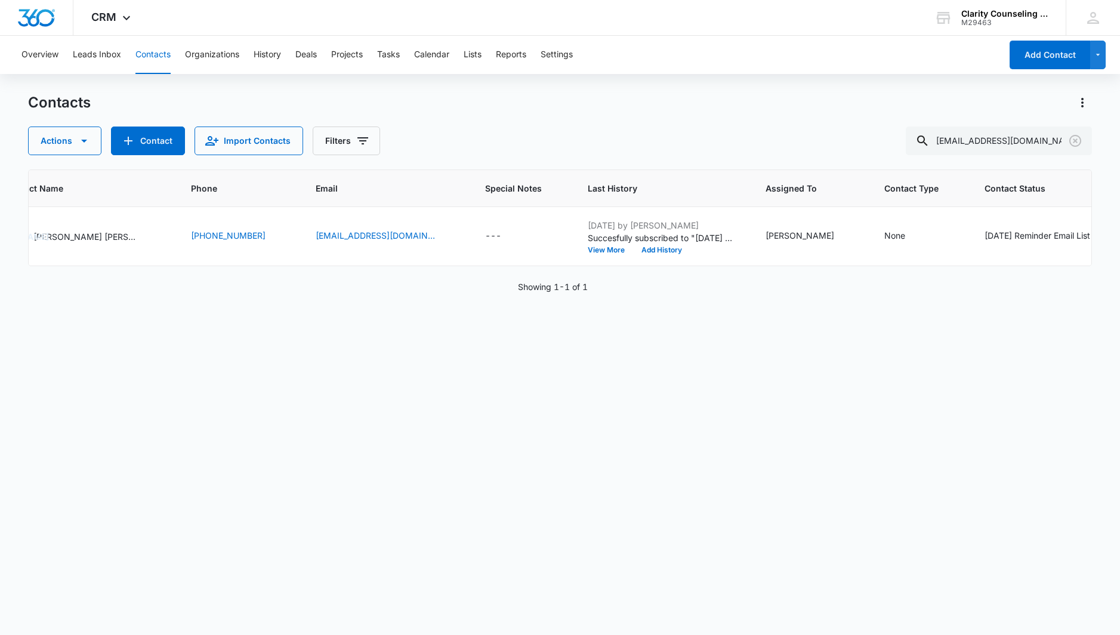
click at [1075, 140] on icon "Clear" at bounding box center [1075, 141] width 12 height 12
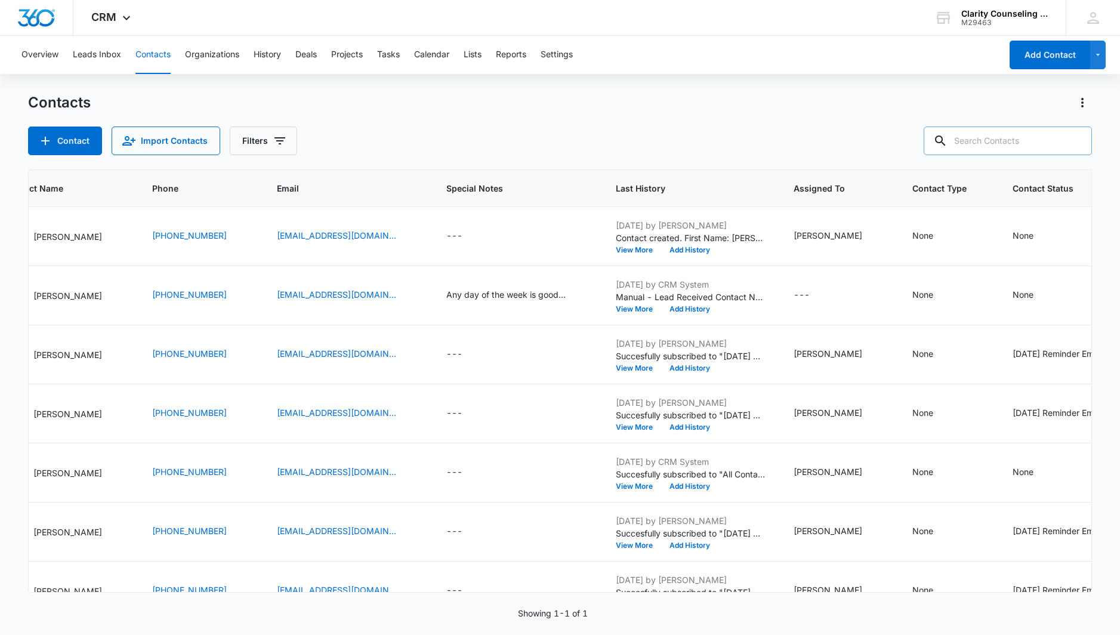
drag, startPoint x: 7, startPoint y: 85, endPoint x: 1005, endPoint y: 140, distance: 1000.4
click at [1075, 140] on div at bounding box center [1075, 141] width 19 height 29
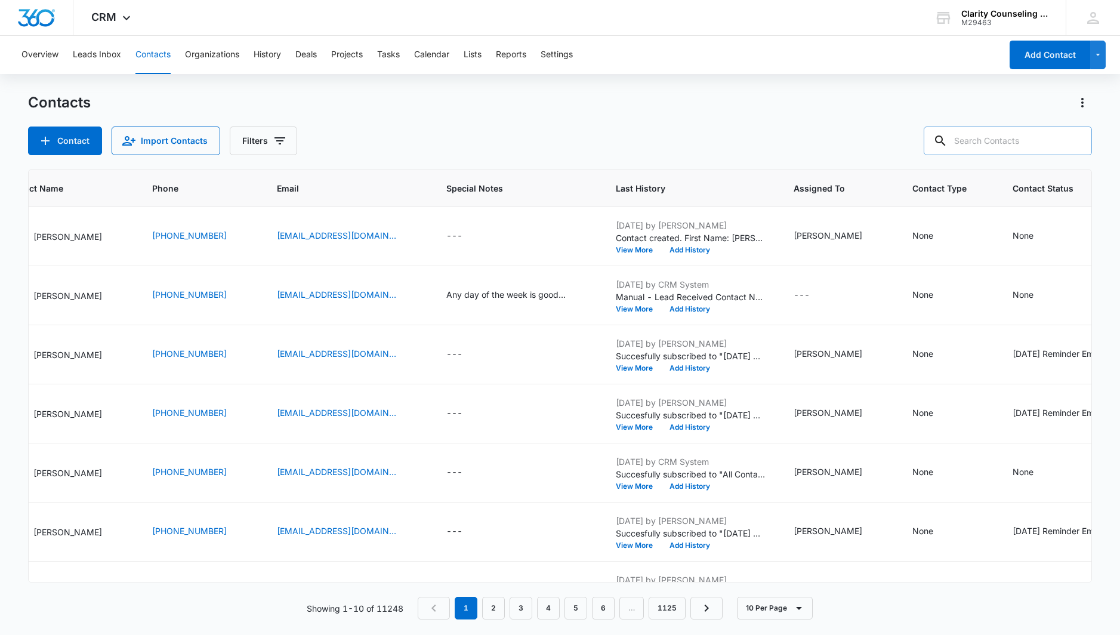
paste input "ring218@aol.com"
type input "ring218@aol.com"
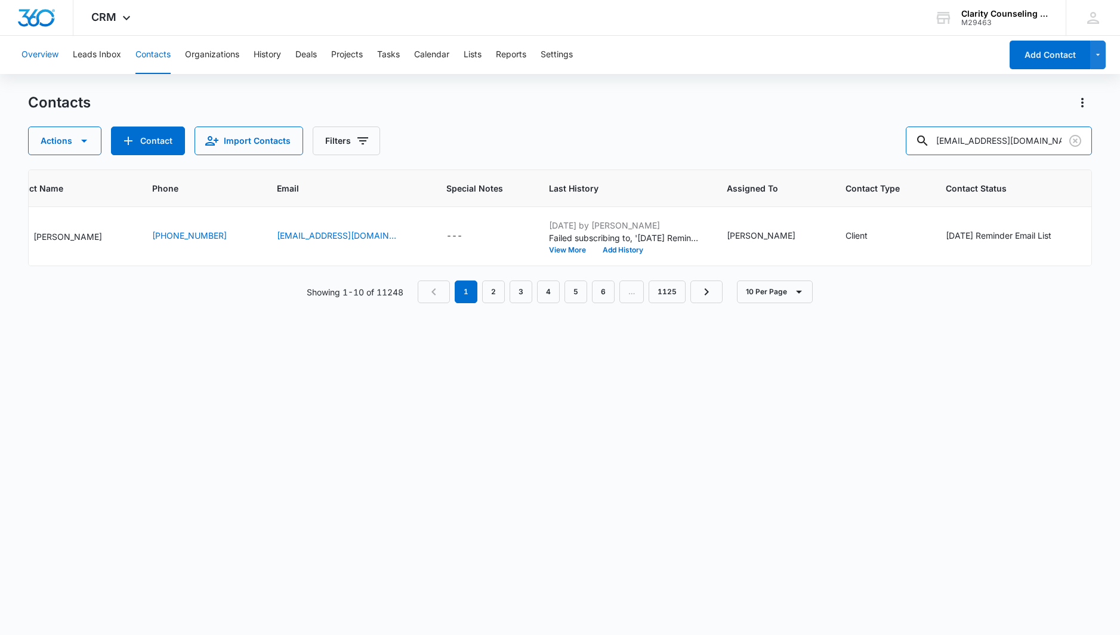
scroll to position [0, 137]
click at [1079, 138] on icon "Clear" at bounding box center [1075, 141] width 12 height 12
click at [1079, 138] on div at bounding box center [1075, 141] width 19 height 29
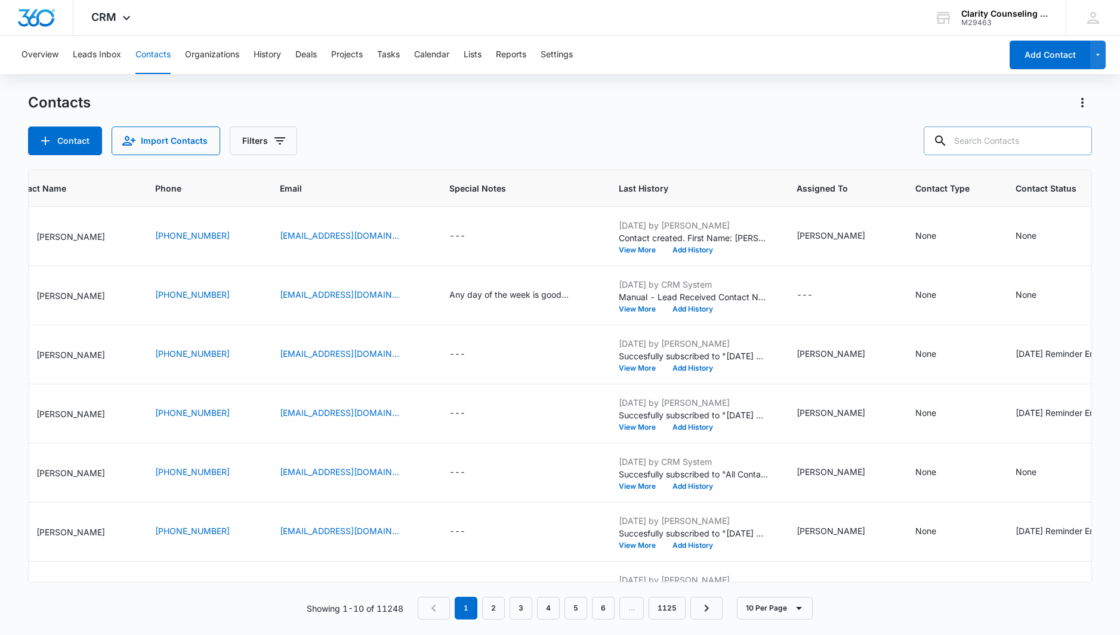
paste input "castlenmorris@triad.rr.com"
type input "castlenmorris@triad.rr.com"
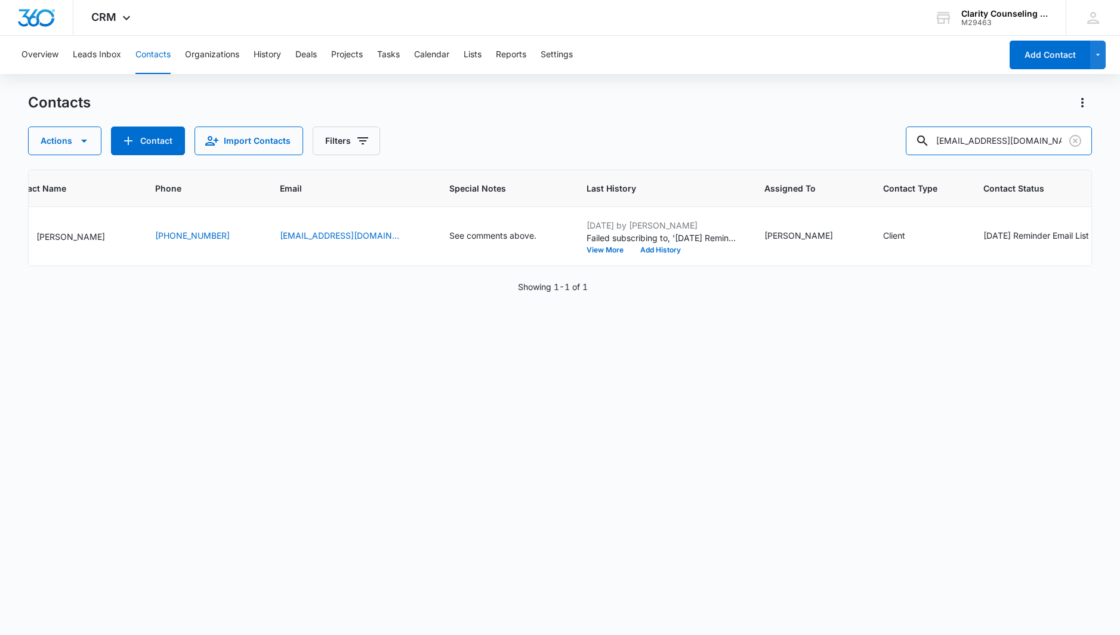
scroll to position [0, 206]
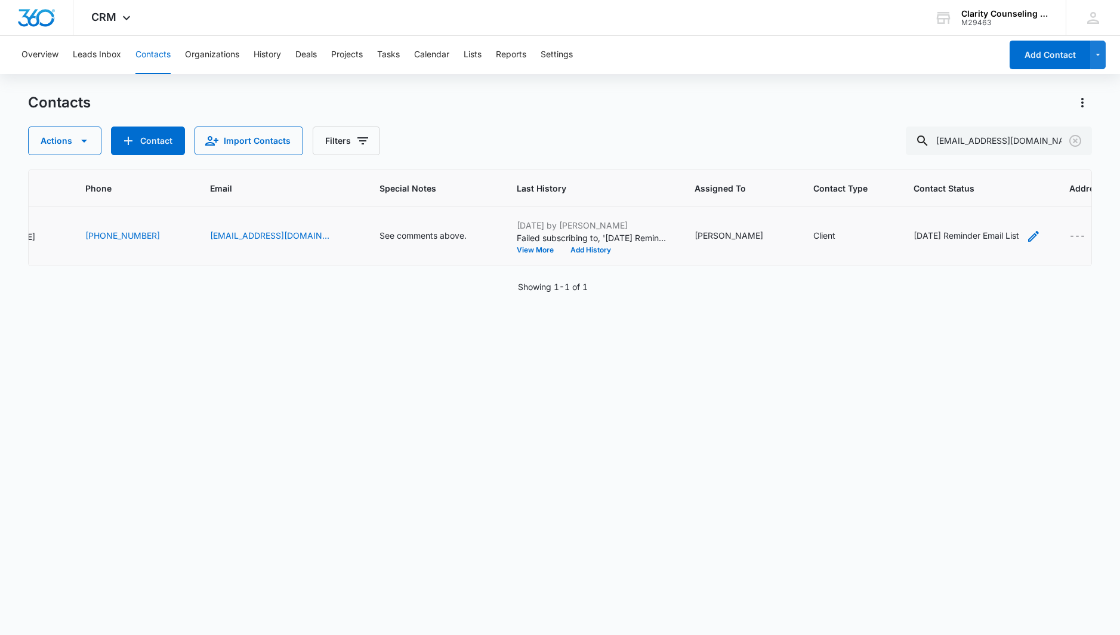
click at [973, 234] on div "[DATE] Reminder Email List" at bounding box center [967, 235] width 106 height 13
click at [971, 161] on icon "Remove Saturday Reminder Email List" at bounding box center [967, 159] width 8 height 9
click at [940, 203] on button "Save" at bounding box center [935, 197] width 35 height 23
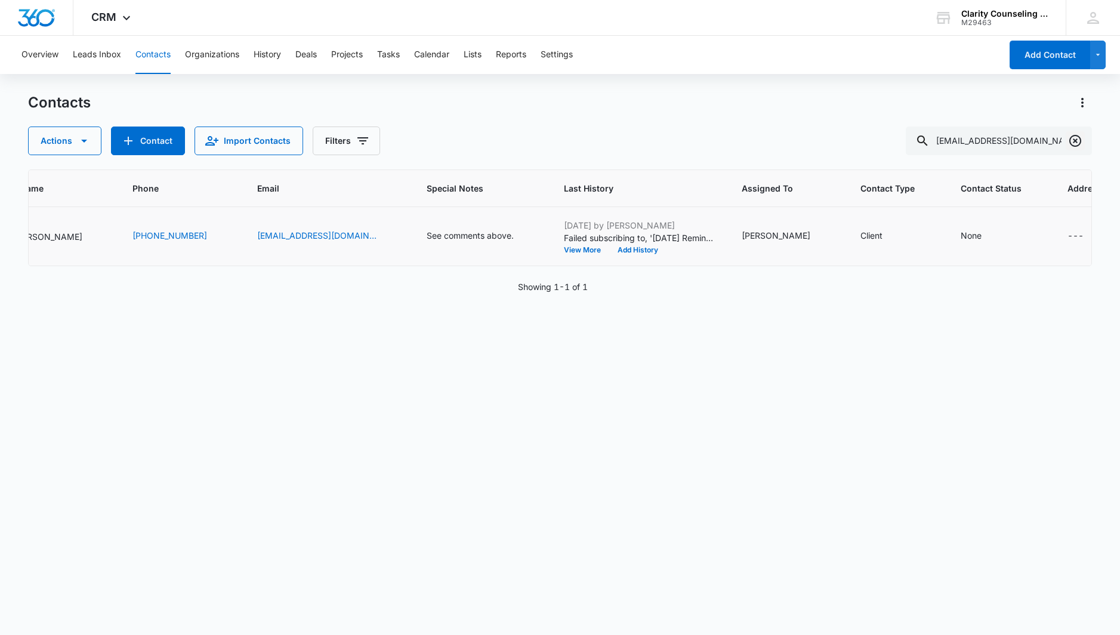
click at [1075, 140] on icon "Clear" at bounding box center [1075, 141] width 12 height 12
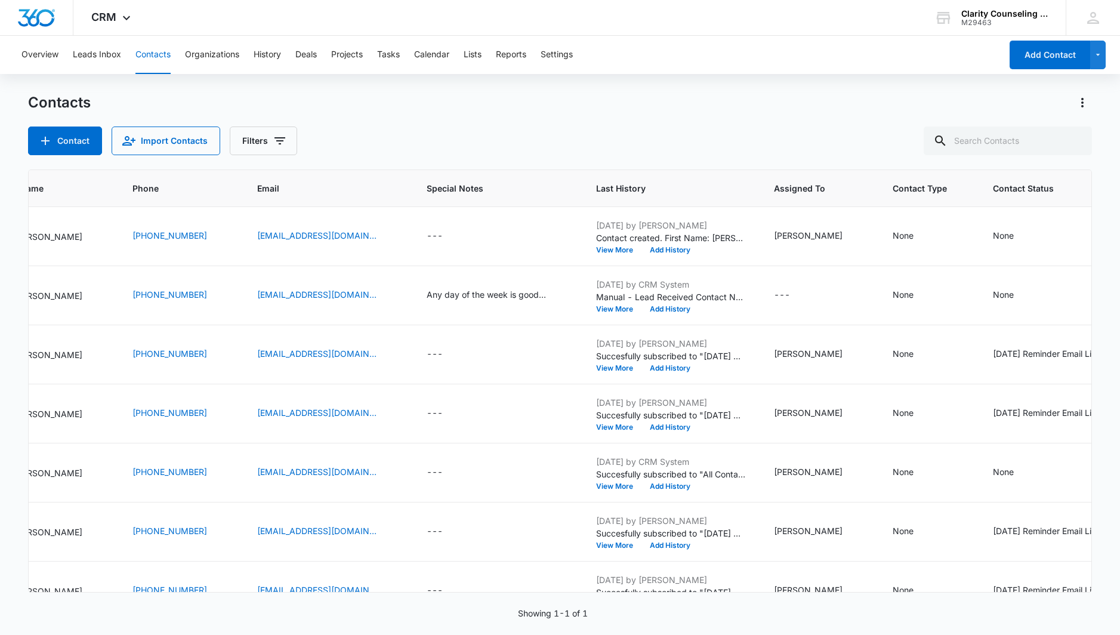
click at [1075, 140] on div at bounding box center [1075, 141] width 19 height 29
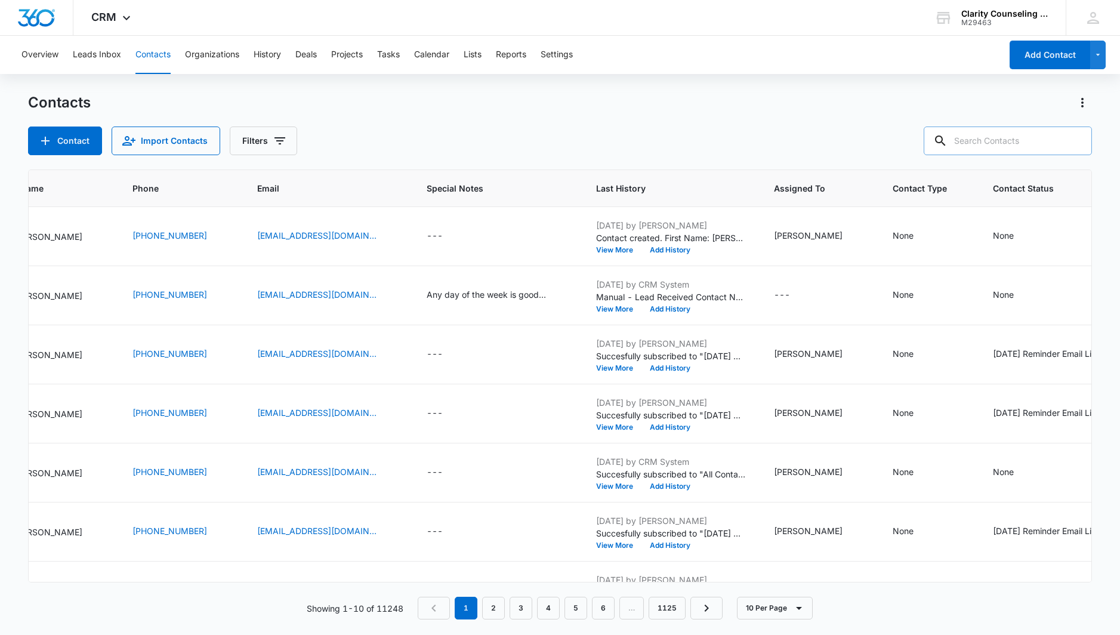
paste input "penperr@gmail.com"
type input "penperr@gmail.com"
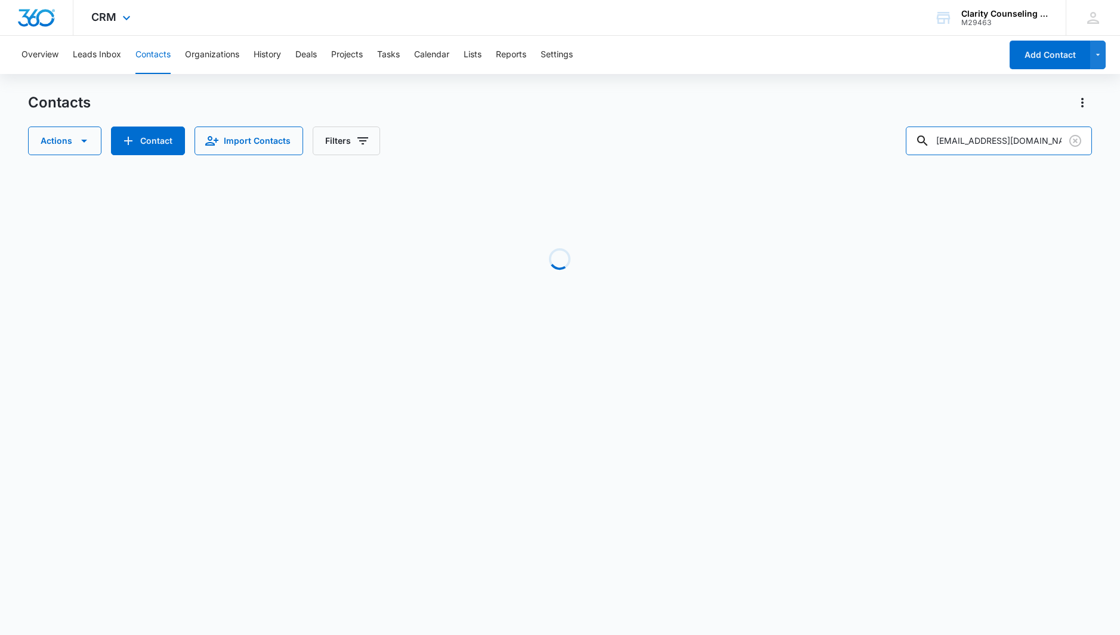
scroll to position [0, 121]
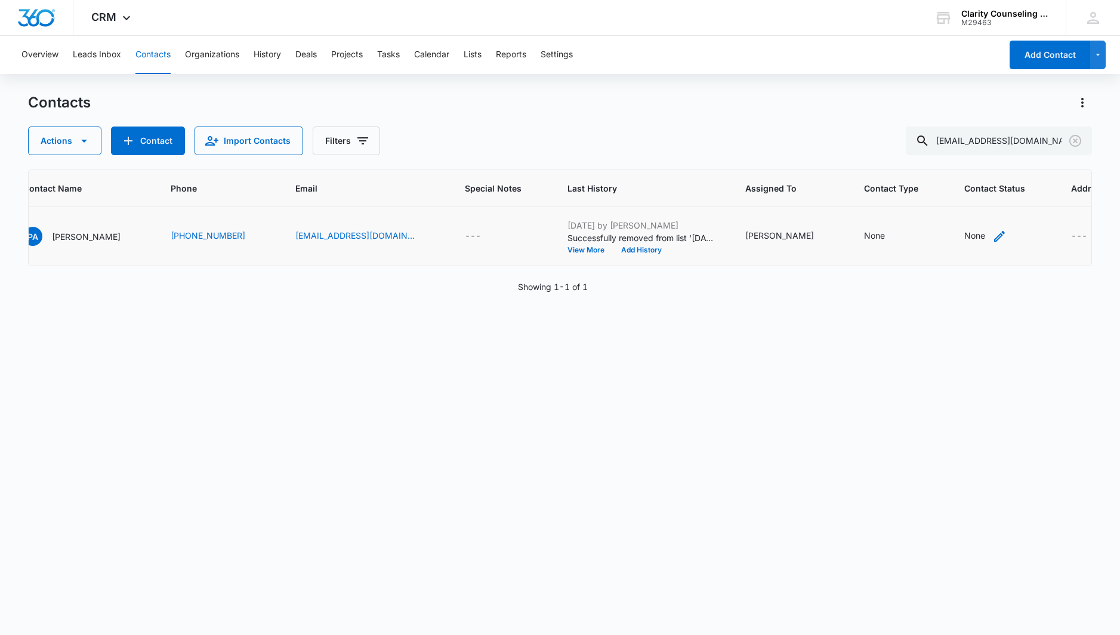
click at [964, 232] on div "None" at bounding box center [974, 235] width 21 height 13
click at [930, 160] on div at bounding box center [922, 160] width 58 height 15
click at [912, 243] on p "[DATE] Reminder Email List" at bounding box center [935, 244] width 79 height 25
drag, startPoint x: 1045, startPoint y: 155, endPoint x: 1042, endPoint y: 189, distance: 33.6
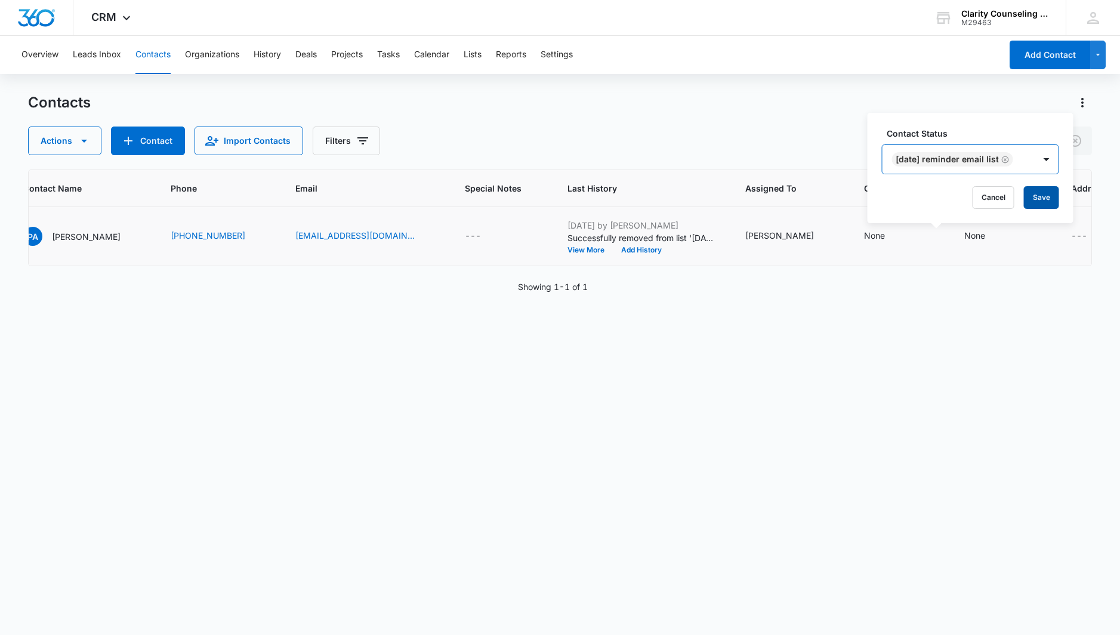
click at [1045, 155] on div at bounding box center [1046, 159] width 19 height 19
click at [1043, 194] on button "Save" at bounding box center [1041, 197] width 35 height 23
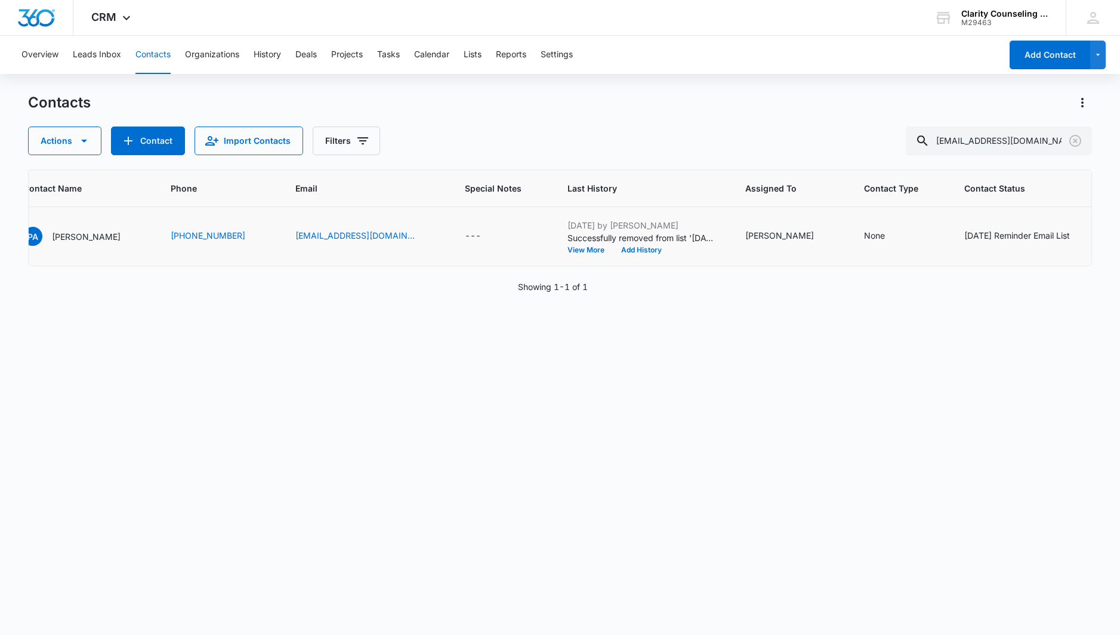
click at [1076, 140] on icon "Clear" at bounding box center [1075, 141] width 12 height 12
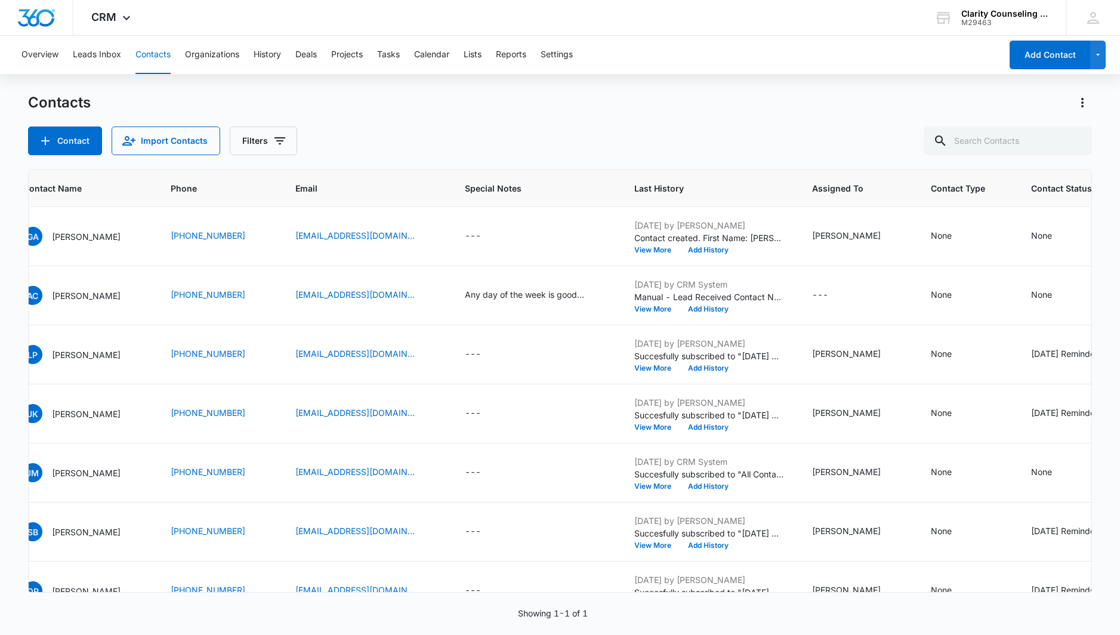
click at [1076, 140] on div at bounding box center [1075, 141] width 19 height 29
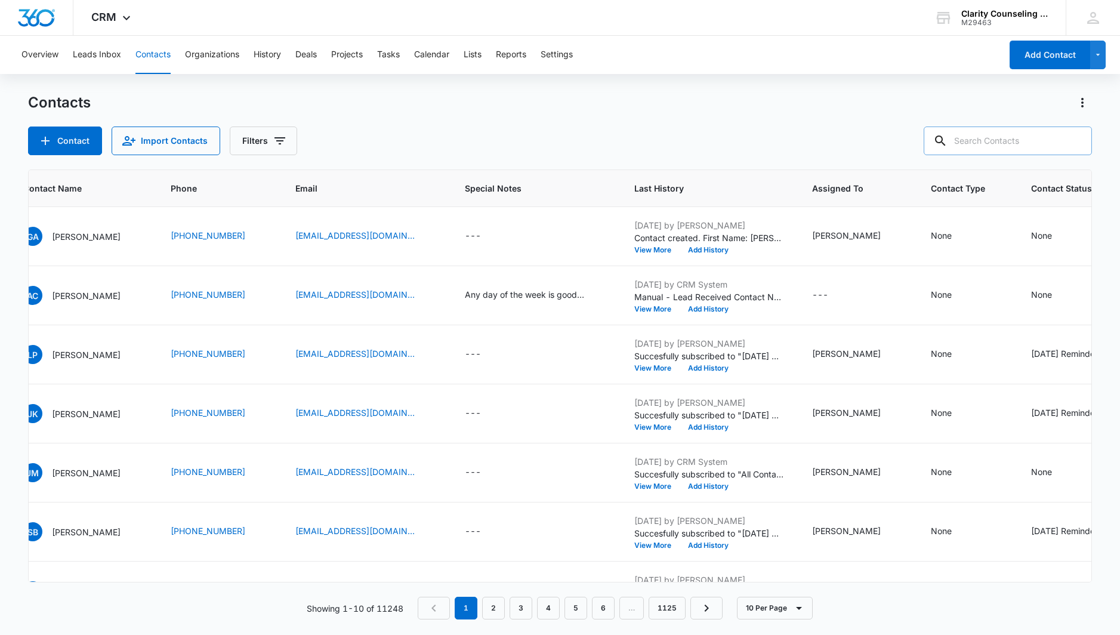
paste input "dep.gottlieb@hotmail.com"
type input "dep.gottlieb@hotmail.com"
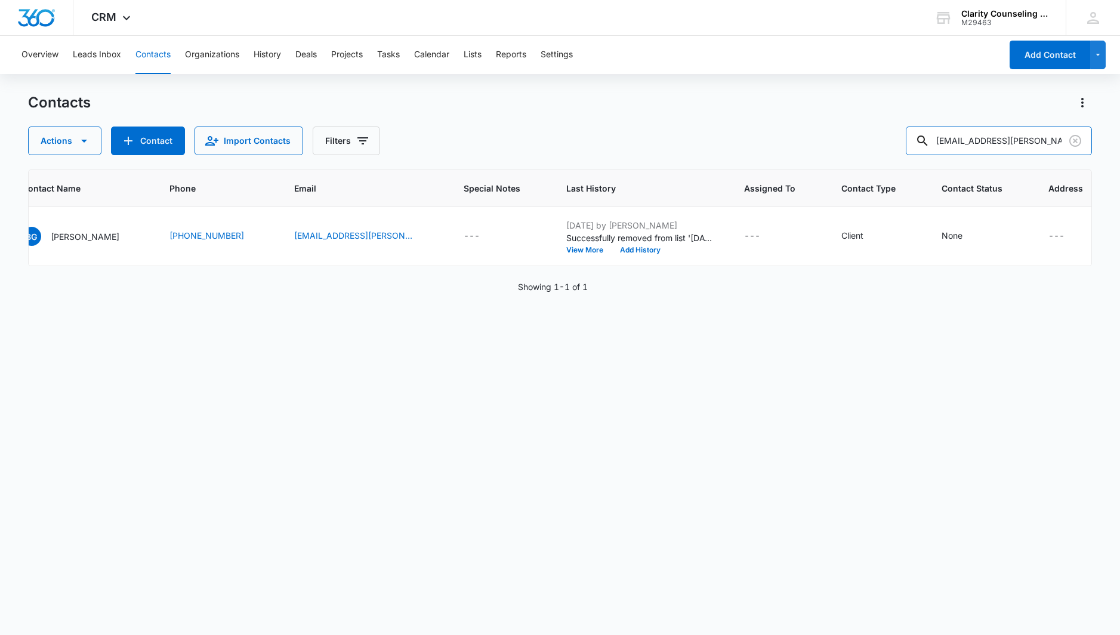
scroll to position [0, 108]
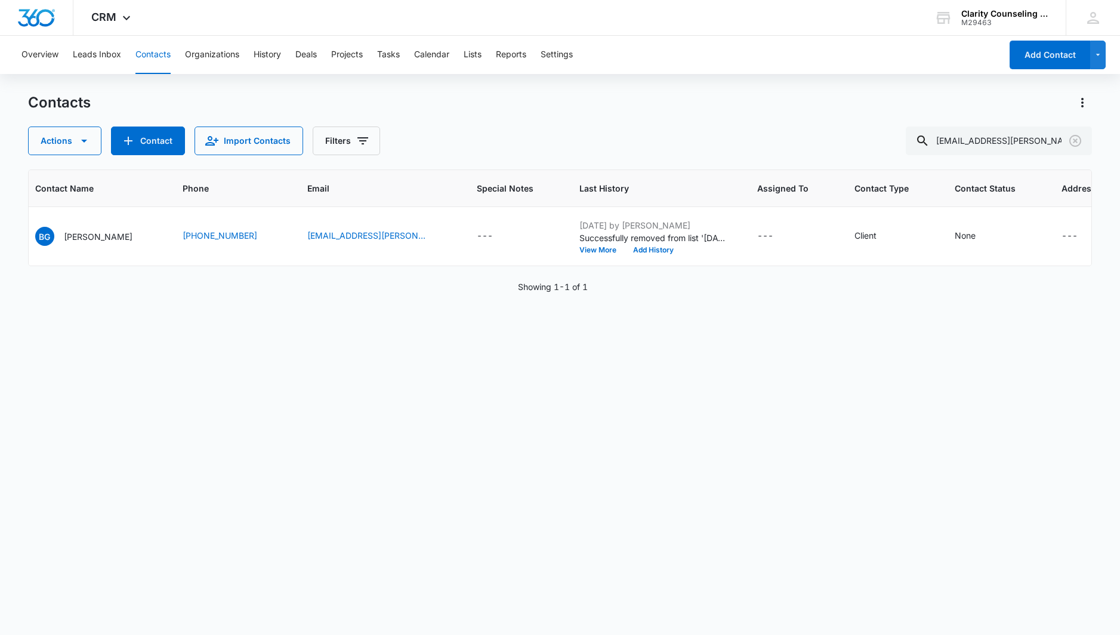
click at [1075, 139] on icon "Clear" at bounding box center [1075, 141] width 14 height 14
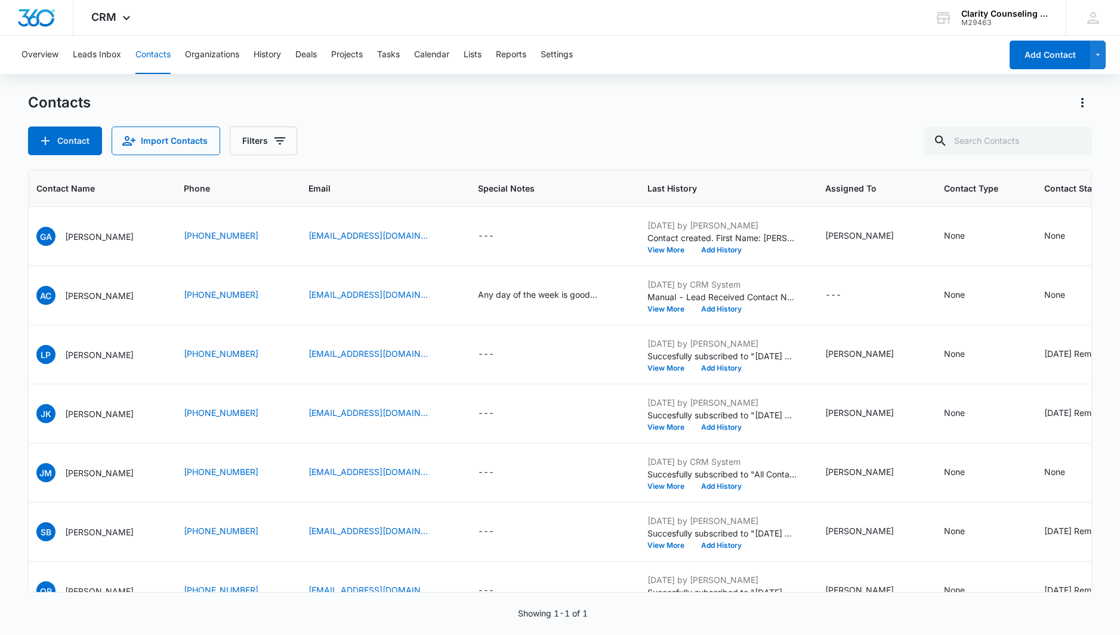
click at [1075, 139] on div at bounding box center [1075, 141] width 19 height 29
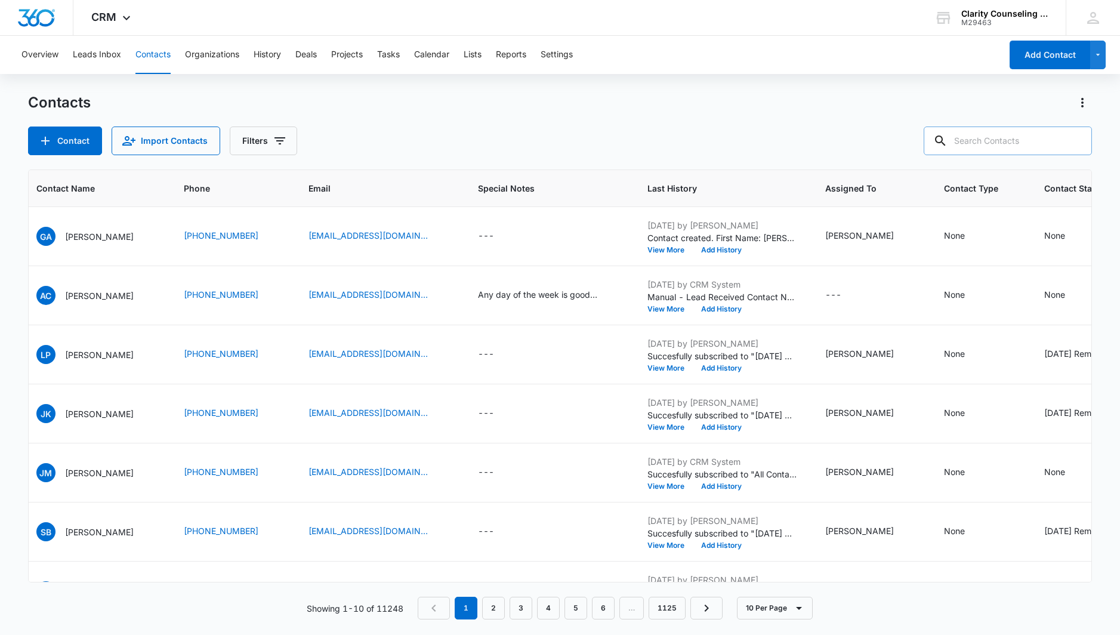
paste input "zealandw@icloud.com"
type input "zealandw@icloud.com"
